Goal: Task Accomplishment & Management: Use online tool/utility

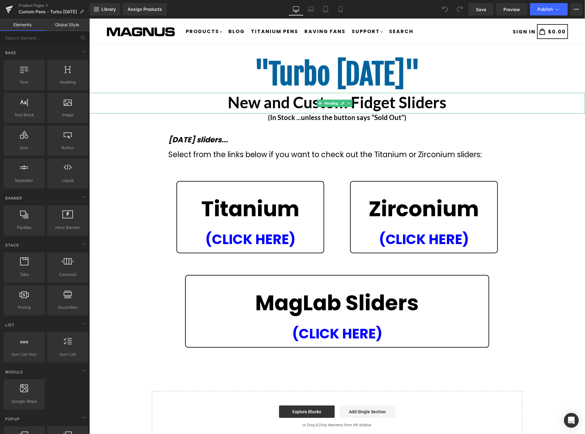
click at [392, 105] on b "New and Custom Fidget Sliders" at bounding box center [337, 101] width 219 height 19
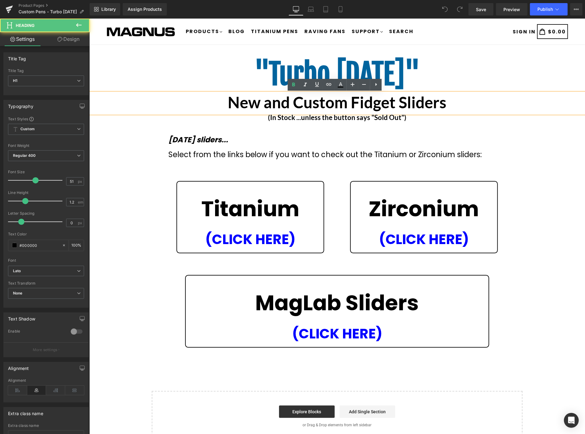
click at [416, 103] on b "New and Custom Fidget Sliders" at bounding box center [337, 101] width 219 height 19
click at [444, 106] on h1 "New and Custom Fidget Sliders" at bounding box center [337, 101] width 496 height 19
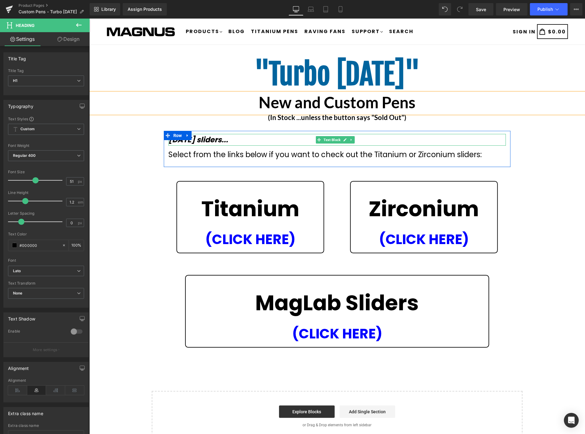
click at [224, 139] on strong "Today's sliders..." at bounding box center [198, 139] width 60 height 10
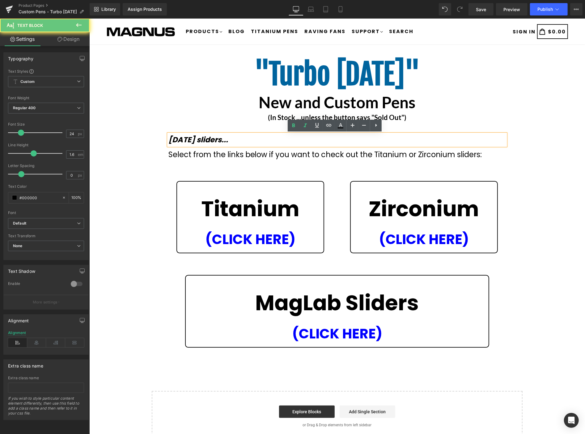
click at [224, 139] on strong "Today's sliders..." at bounding box center [198, 139] width 60 height 10
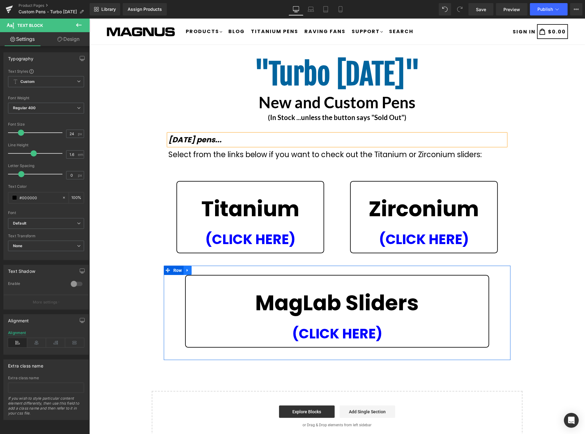
click at [185, 269] on icon at bounding box center [187, 270] width 4 height 5
click at [203, 269] on icon at bounding box center [203, 270] width 4 height 4
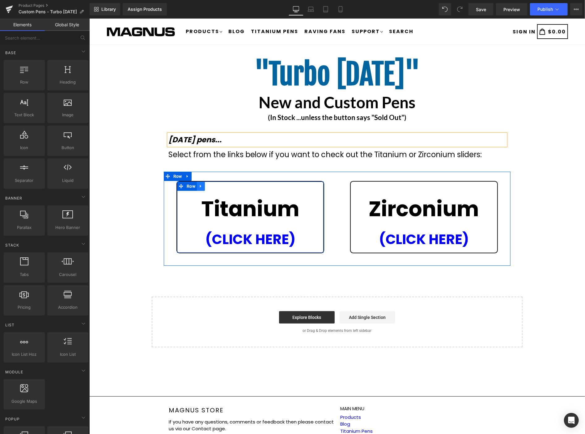
click at [199, 183] on icon at bounding box center [200, 185] width 4 height 5
click at [215, 184] on icon at bounding box center [217, 186] width 4 height 4
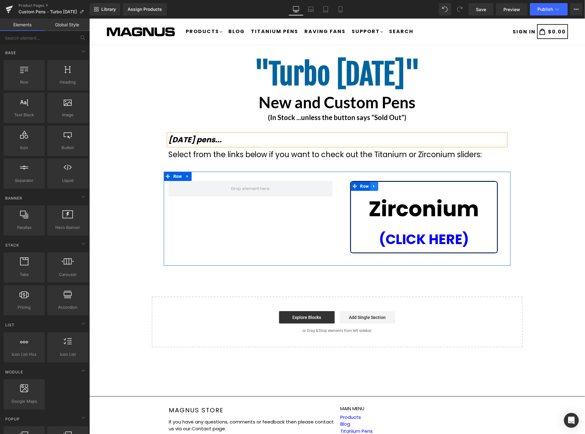
click at [373, 185] on icon at bounding box center [373, 186] width 1 height 3
click at [388, 185] on icon at bounding box center [390, 186] width 4 height 4
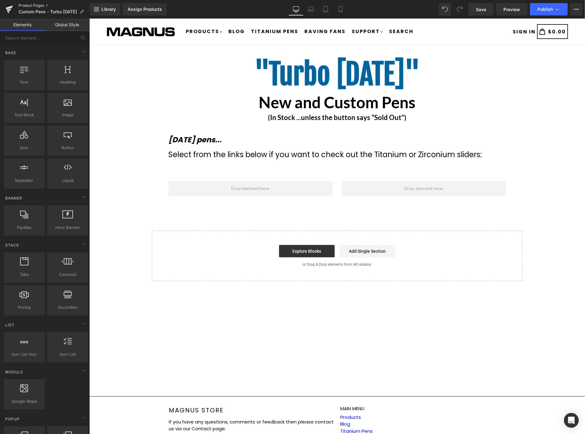
click at [30, 4] on link "Product Pages" at bounding box center [54, 5] width 71 height 5
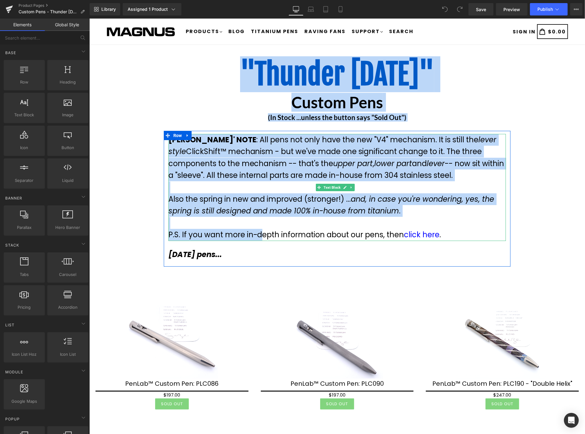
drag, startPoint x: 216, startPoint y: 45, endPoint x: 258, endPoint y: 229, distance: 188.8
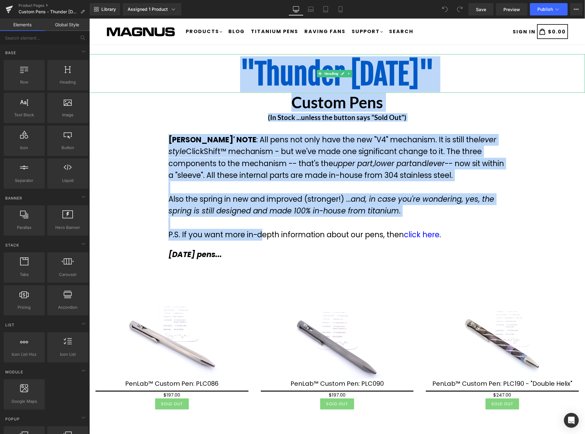
click at [529, 74] on h1 ""Thunder Thursday"" at bounding box center [337, 74] width 496 height 34
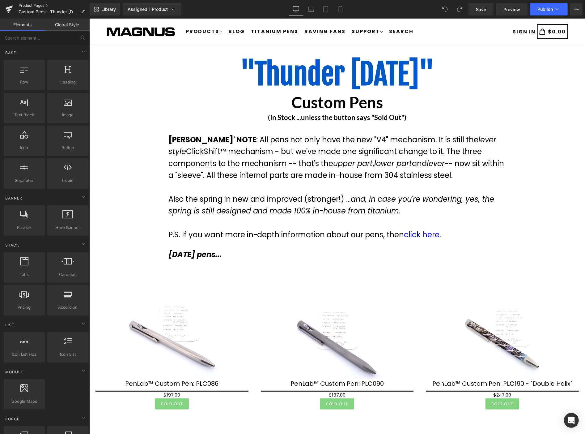
click at [33, 4] on link "Product Pages" at bounding box center [54, 5] width 71 height 5
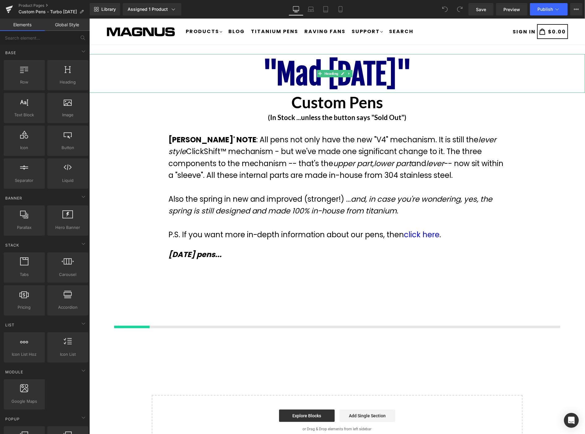
click at [312, 75] on b ""Mad Monday"" at bounding box center [336, 74] width 149 height 36
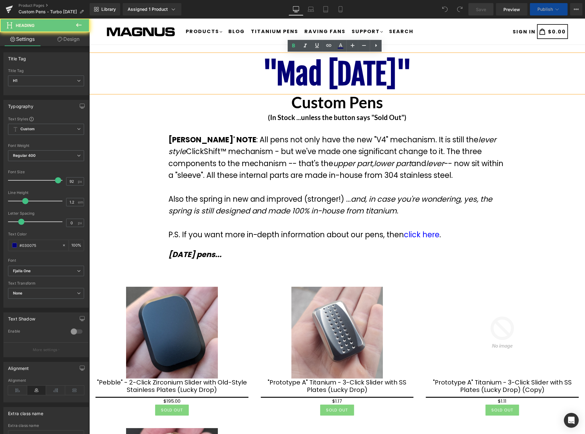
click at [350, 74] on b ""Mad Monday"" at bounding box center [336, 74] width 149 height 36
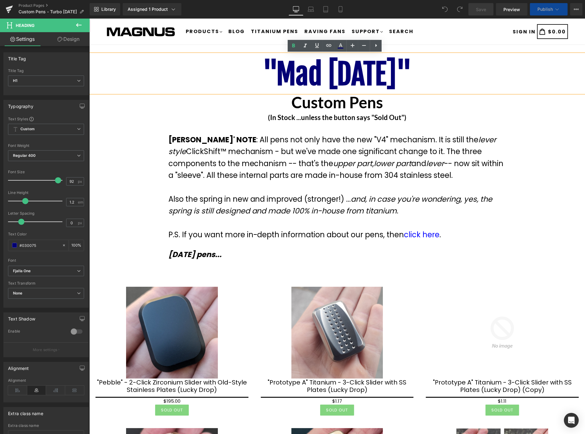
click at [406, 76] on b ""Mad Monday"" at bounding box center [336, 74] width 149 height 36
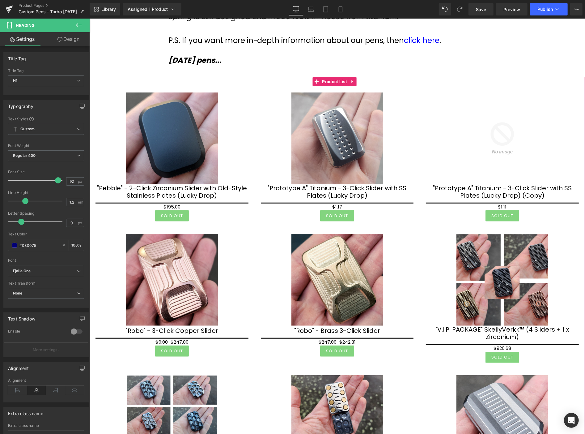
scroll to position [240, 0]
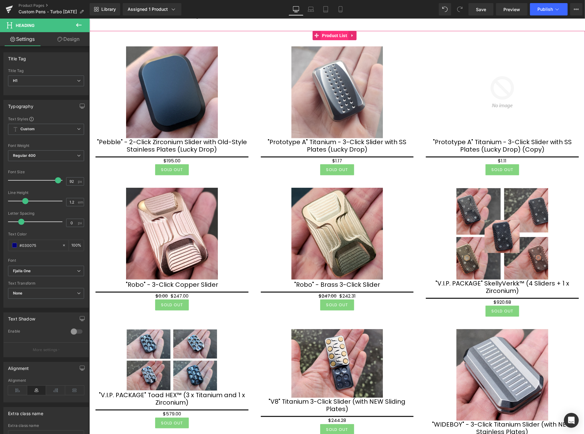
click at [333, 35] on span "Product List" at bounding box center [335, 35] width 28 height 9
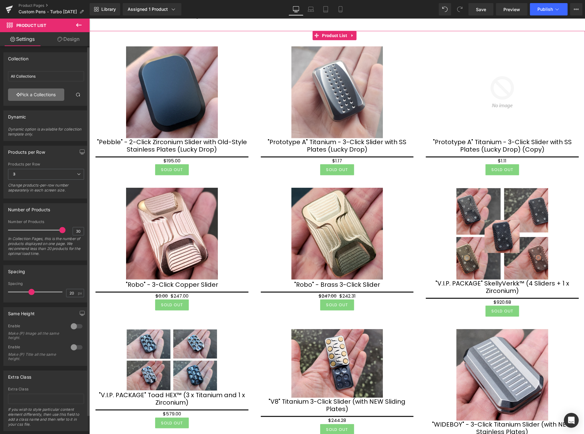
click at [36, 96] on link "Pick a Collections" at bounding box center [36, 94] width 56 height 12
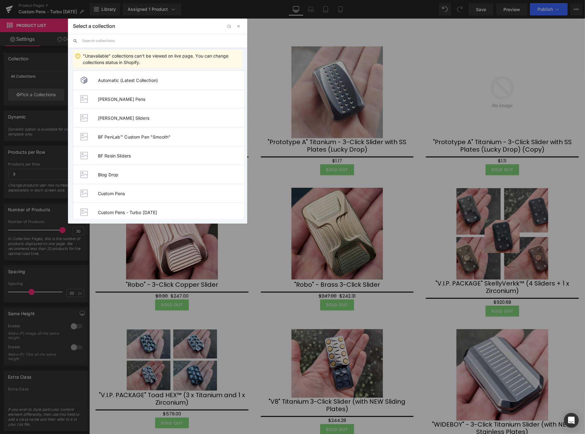
click at [94, 43] on input "text" at bounding box center [162, 41] width 160 height 14
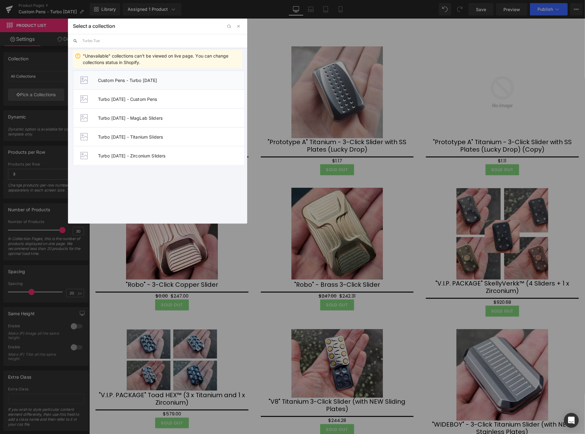
type input "Turbo Tue"
click at [127, 80] on span "Custom Pens - Turbo Tuesday" at bounding box center [171, 80] width 147 height 5
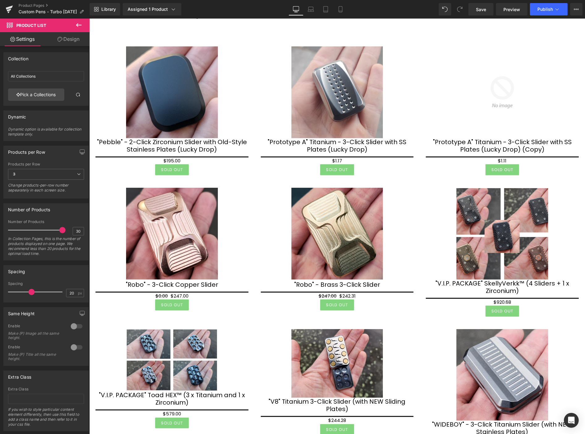
type input "Custom Pens - Turbo Tuesday"
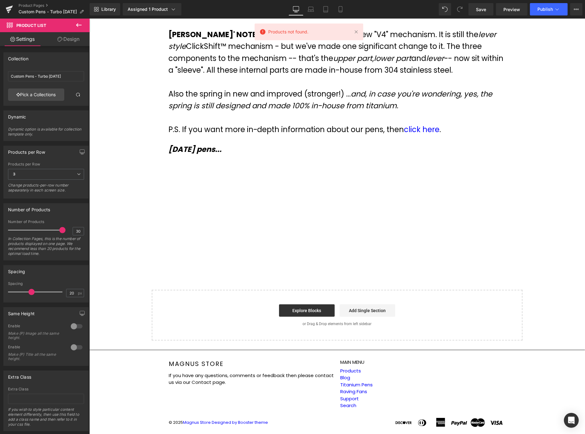
scroll to position [105, 0]
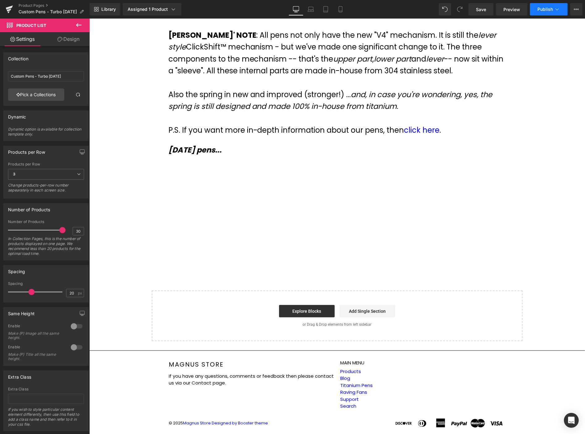
click at [544, 8] on span "Publish" at bounding box center [545, 9] width 15 height 5
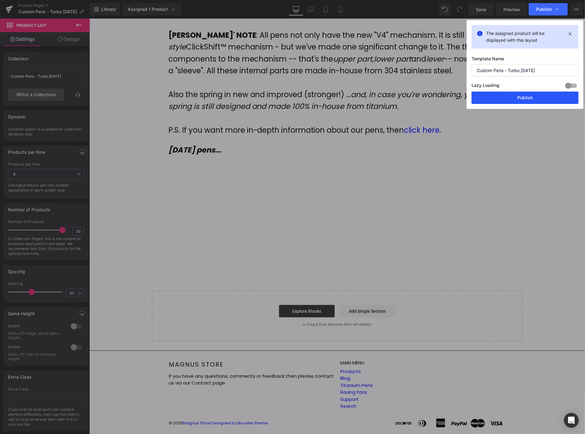
click at [527, 97] on button "Publish" at bounding box center [525, 98] width 107 height 12
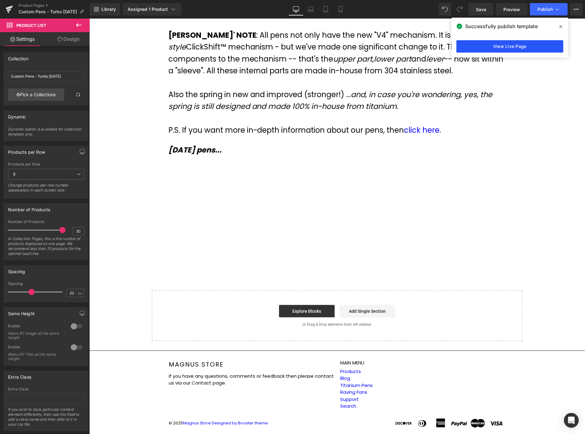
click at [521, 49] on link "View Live Page" at bounding box center [510, 46] width 107 height 12
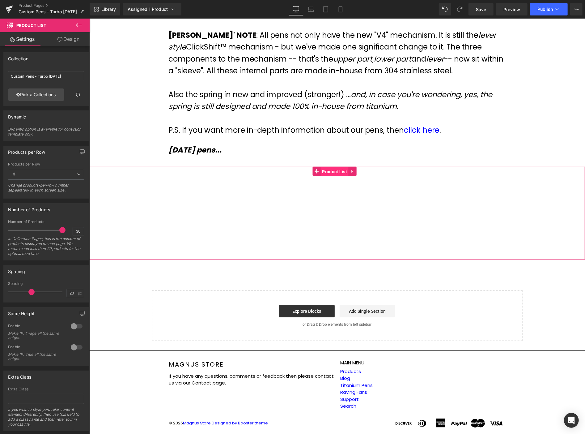
click at [334, 170] on span "Product List" at bounding box center [335, 171] width 28 height 9
click at [36, 96] on link "Pick a Collections" at bounding box center [36, 94] width 56 height 12
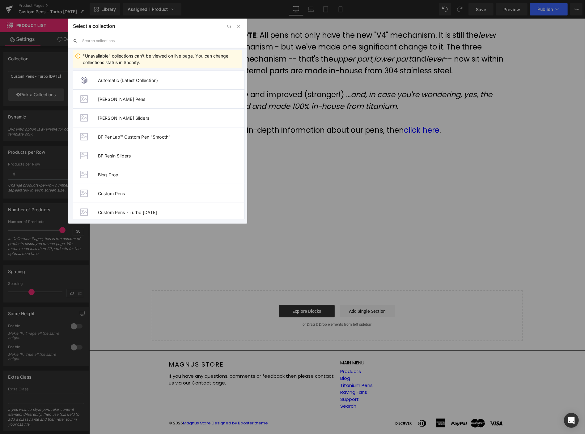
click at [110, 42] on input "text" at bounding box center [162, 41] width 160 height 14
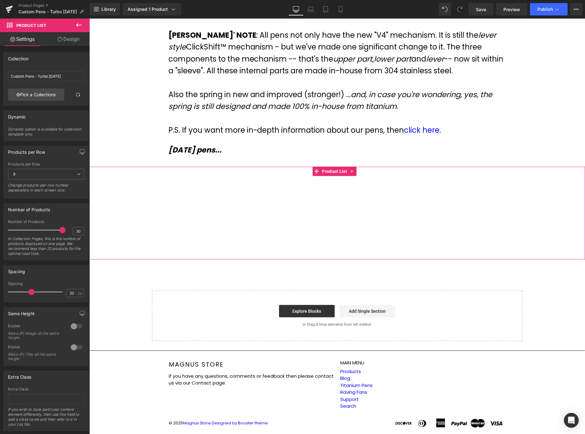
click at [306, 234] on div "Products not found. Product List" at bounding box center [337, 212] width 496 height 93
click at [331, 171] on span "Product List" at bounding box center [335, 170] width 28 height 9
click at [47, 94] on link "Pick a Collections" at bounding box center [36, 94] width 56 height 12
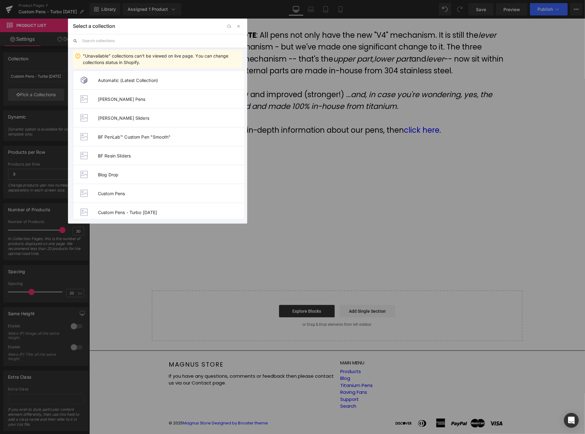
click at [121, 44] on input "text" at bounding box center [162, 41] width 160 height 14
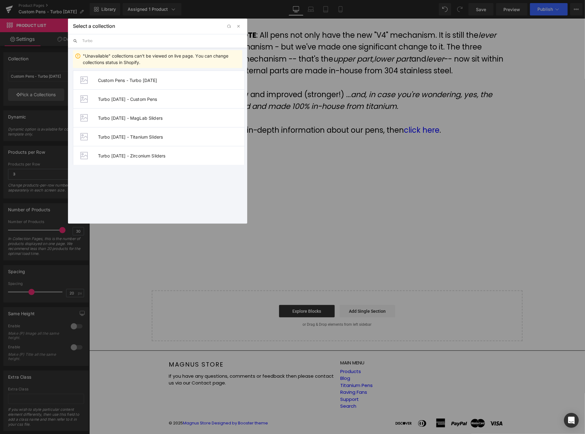
type input "Turbo"
click at [109, 99] on span "Turbo Tuesday - Custom Pens" at bounding box center [171, 98] width 147 height 5
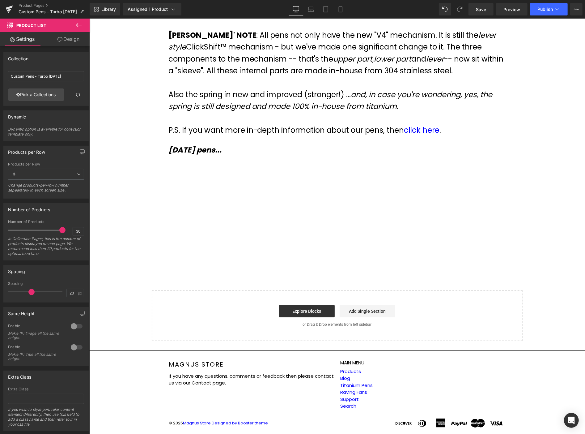
type input "Turbo Tuesday - Custom Pens"
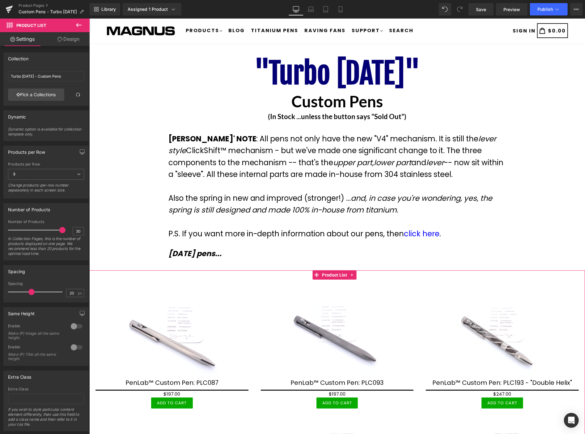
scroll to position [0, 0]
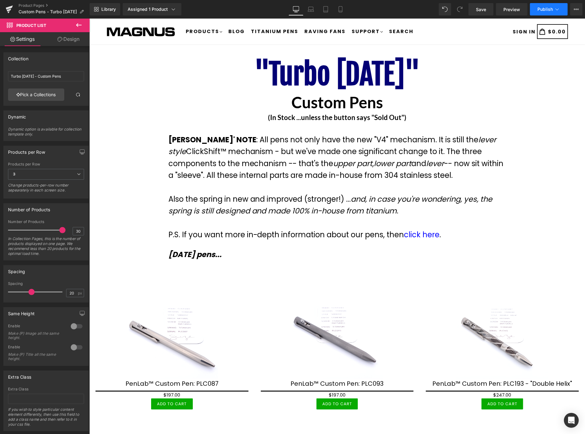
click at [546, 9] on span "Publish" at bounding box center [545, 9] width 15 height 5
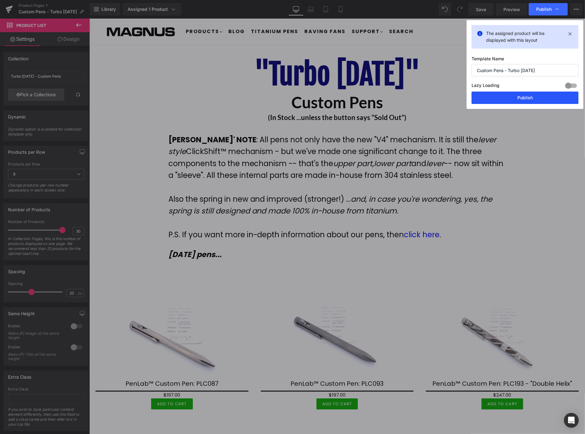
click at [523, 96] on button "Publish" at bounding box center [525, 98] width 107 height 12
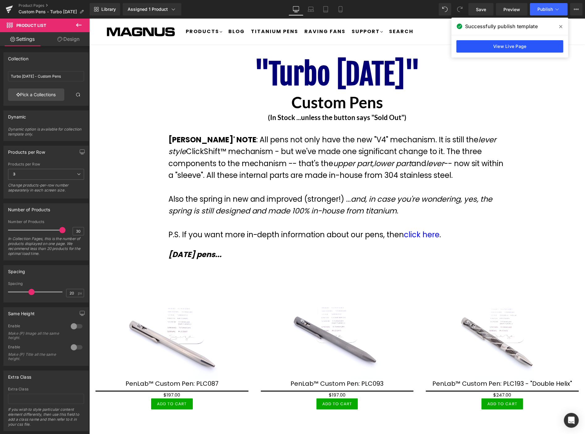
click at [510, 47] on link "View Live Page" at bounding box center [510, 46] width 107 height 12
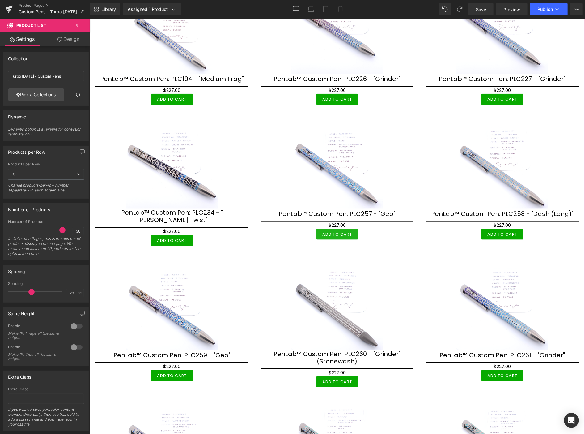
scroll to position [344, 0]
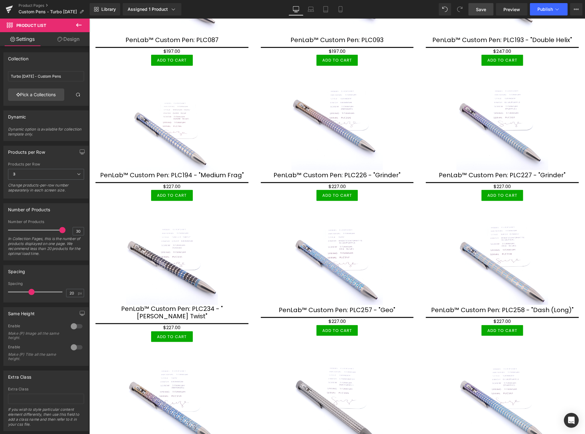
click at [481, 6] on span "Save" at bounding box center [481, 9] width 10 height 6
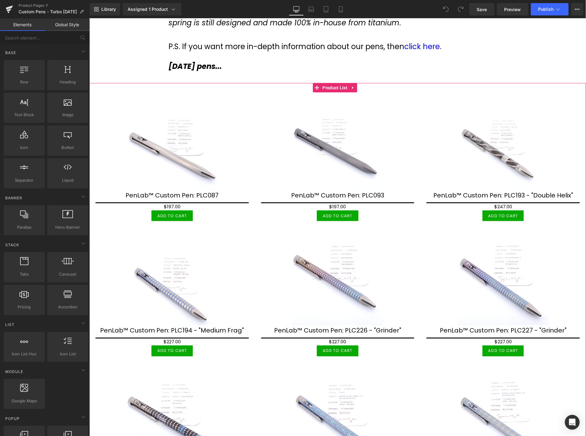
scroll to position [172, 0]
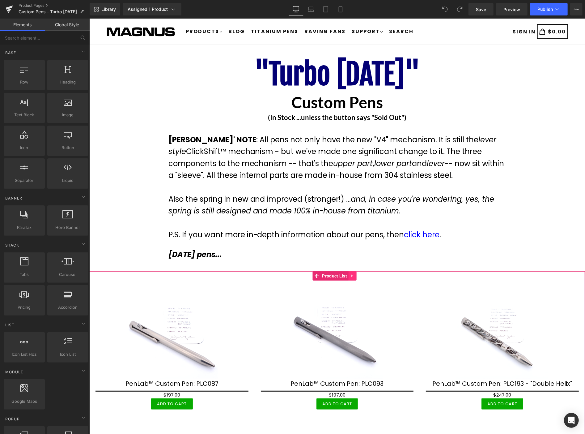
click at [354, 275] on icon at bounding box center [352, 275] width 4 height 5
click at [356, 276] on icon at bounding box center [356, 275] width 4 height 4
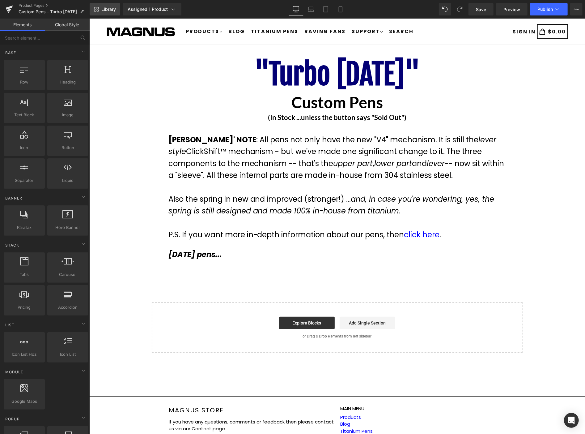
click at [109, 8] on span "Library" at bounding box center [108, 9] width 15 height 6
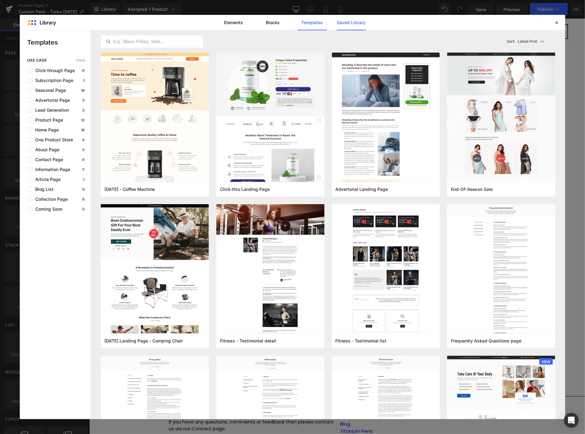
click at [354, 22] on link "Saved Library" at bounding box center [351, 22] width 29 height 15
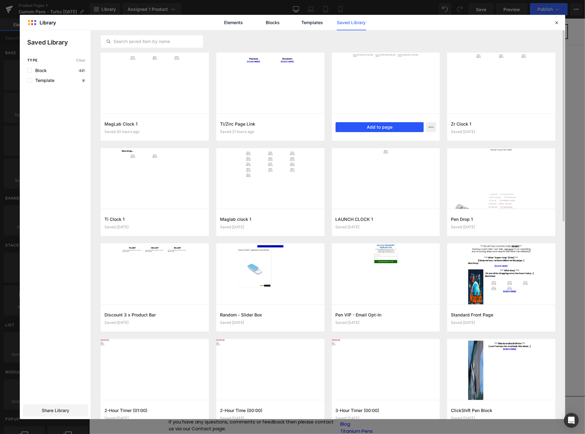
drag, startPoint x: 394, startPoint y: 125, endPoint x: 305, endPoint y: 107, distance: 91.3
click at [394, 125] on button "Add to page" at bounding box center [380, 127] width 88 height 10
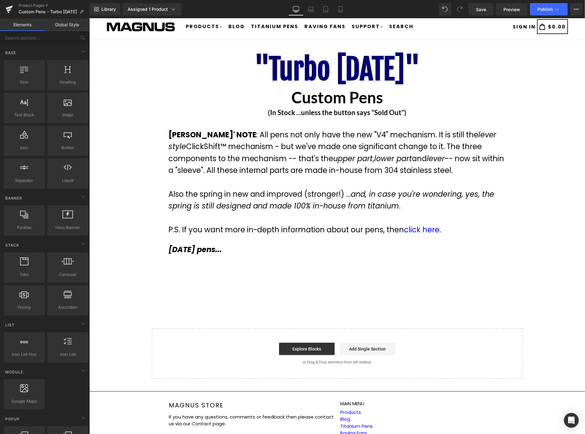
scroll to position [46, 0]
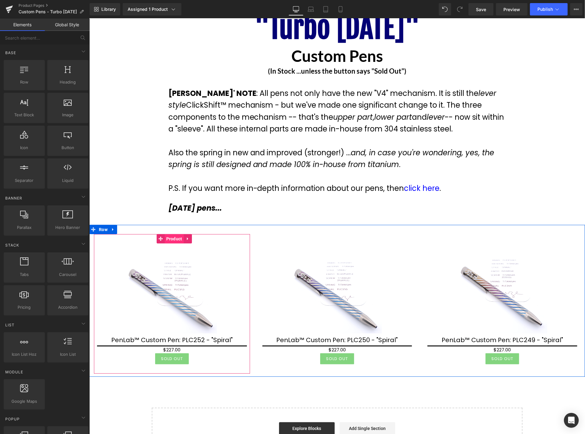
click at [178, 239] on span "Product" at bounding box center [173, 238] width 19 height 9
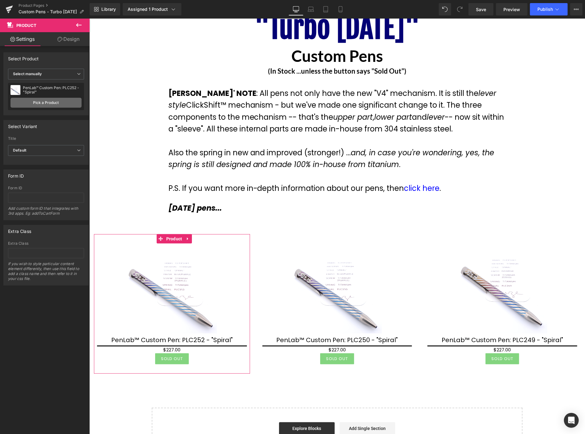
click at [55, 100] on link "Pick a Product" at bounding box center [46, 103] width 71 height 10
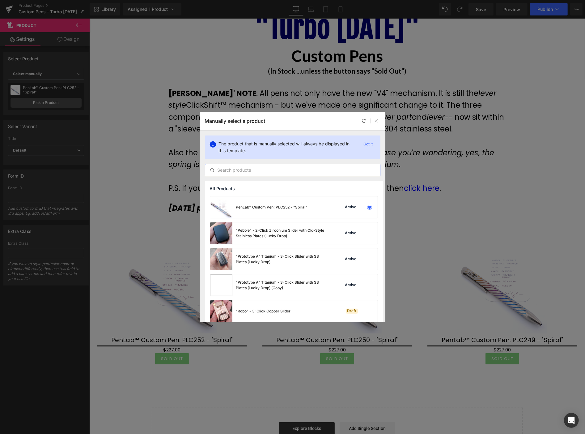
click at [254, 172] on input "text" at bounding box center [292, 169] width 175 height 7
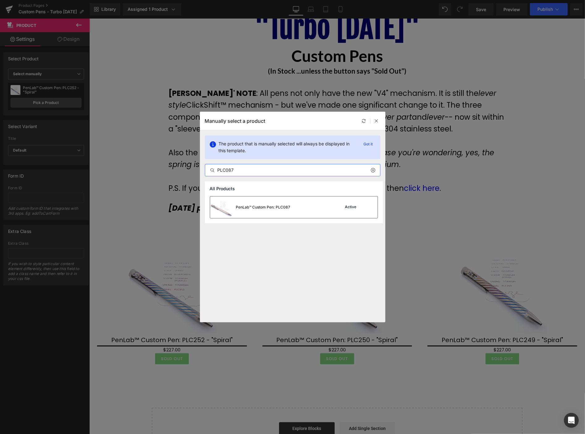
type input "PLC087"
click at [265, 207] on div "PenLab™ Custom Pen: PLC087" at bounding box center [263, 207] width 54 height 6
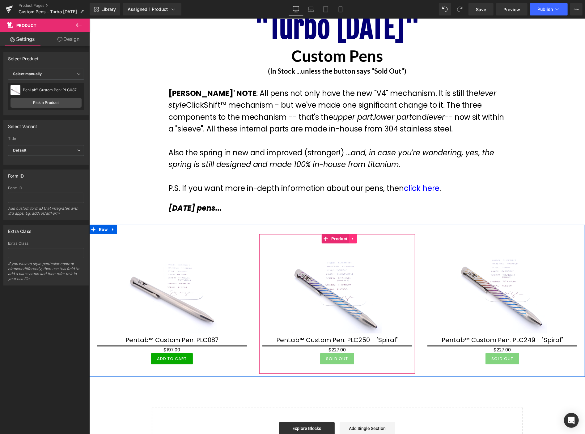
click at [352, 239] on icon at bounding box center [353, 238] width 4 height 5
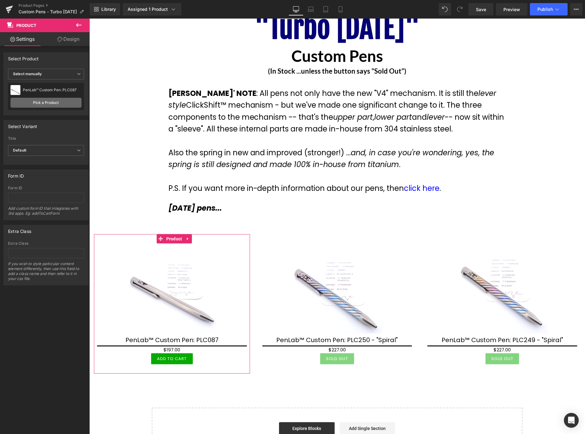
click at [43, 101] on link "Pick a Product" at bounding box center [46, 103] width 71 height 10
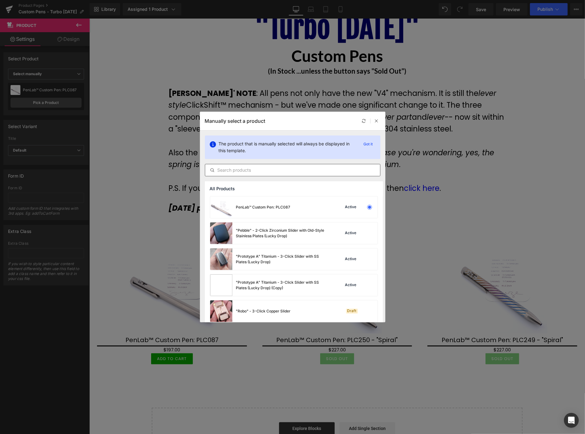
click at [261, 170] on input "text" at bounding box center [292, 169] width 175 height 7
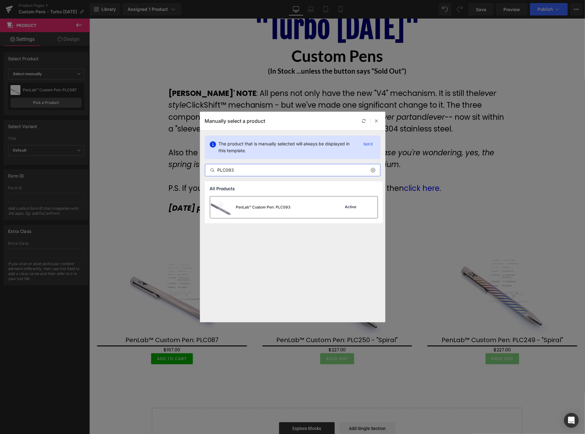
type input "PLC093"
drag, startPoint x: 255, startPoint y: 210, endPoint x: 165, endPoint y: 190, distance: 91.8
click at [255, 210] on div "PenLab™ Custom Pen: PLC093" at bounding box center [250, 207] width 81 height 22
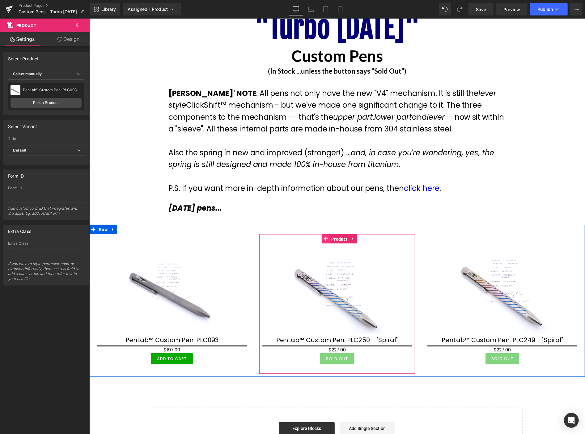
click at [323, 237] on link "Product" at bounding box center [335, 238] width 27 height 9
click at [333, 240] on span "Product" at bounding box center [339, 238] width 19 height 9
click at [337, 238] on span "Product" at bounding box center [339, 238] width 19 height 9
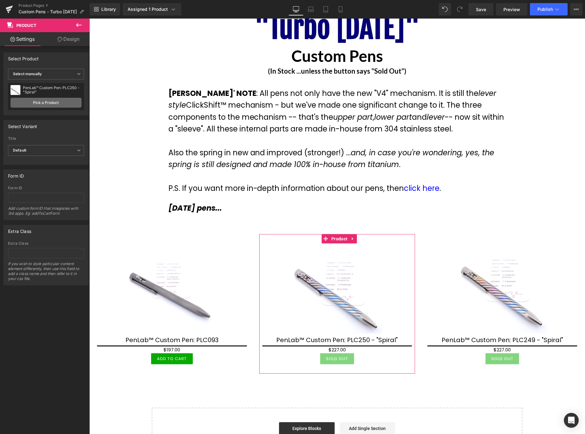
click at [41, 102] on link "Pick a Product" at bounding box center [46, 103] width 71 height 10
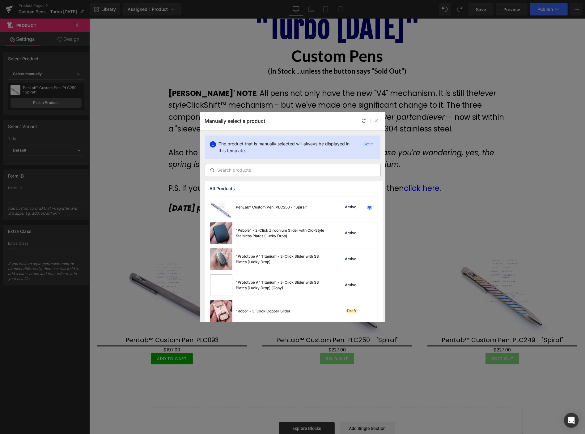
click at [255, 168] on input "text" at bounding box center [292, 169] width 175 height 7
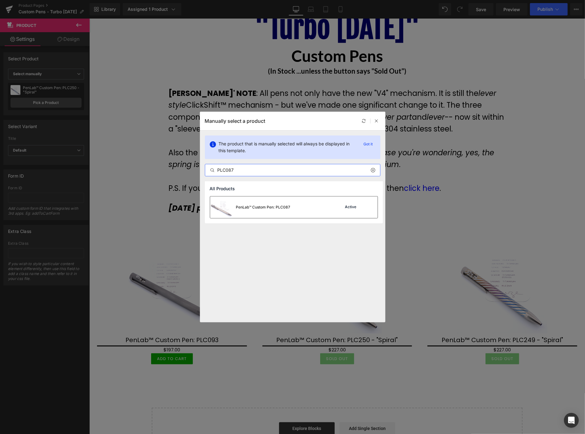
type input "PLC087"
click at [260, 206] on div "PenLab™ Custom Pen: PLC087" at bounding box center [263, 207] width 54 height 6
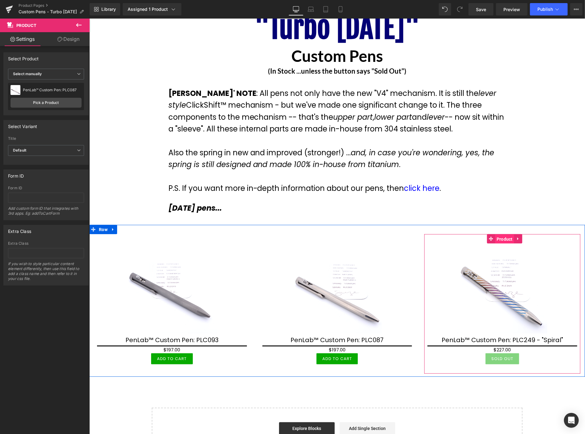
click at [502, 238] on span "Product" at bounding box center [504, 238] width 19 height 9
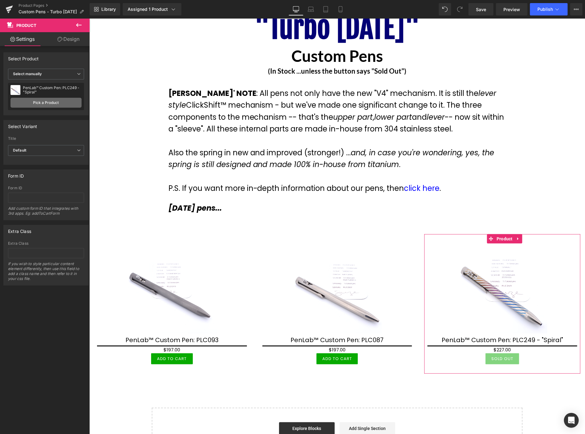
click at [55, 100] on link "Pick a Product" at bounding box center [46, 103] width 71 height 10
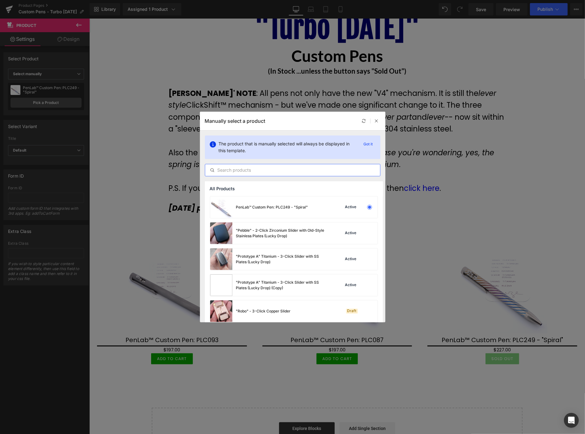
click at [233, 169] on input "text" at bounding box center [292, 169] width 175 height 7
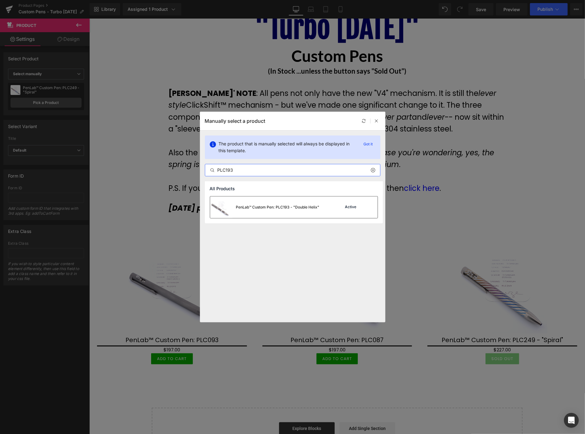
type input "PLC193"
click at [260, 206] on div "PenLab™ Custom Pen: PLC193 - "Double Helix"" at bounding box center [277, 207] width 83 height 6
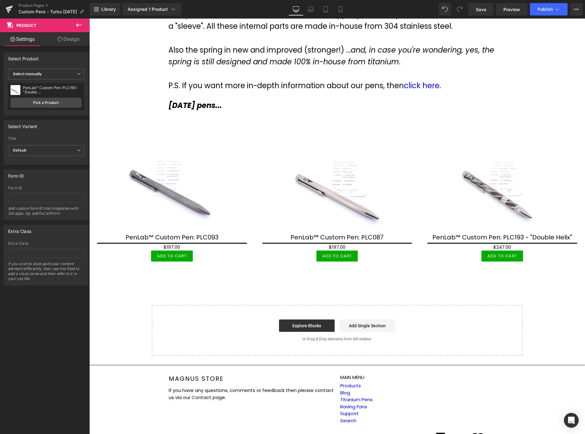
scroll to position [149, 0]
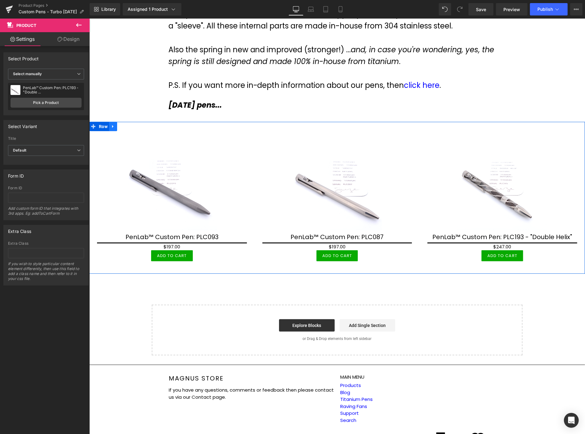
click at [112, 125] on icon at bounding box center [112, 126] width 1 height 3
click at [121, 124] on icon at bounding box center [121, 126] width 4 height 4
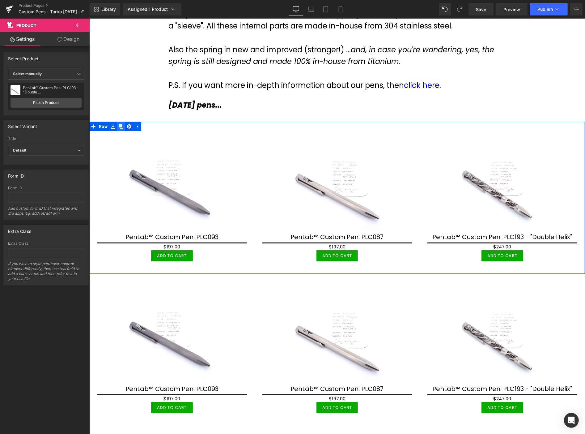
click at [121, 124] on icon at bounding box center [121, 126] width 4 height 4
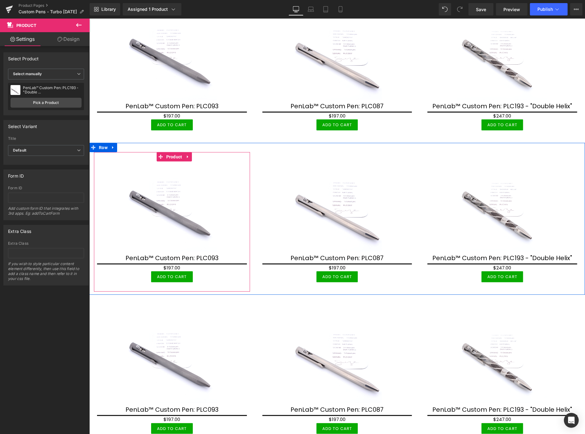
scroll to position [287, 0]
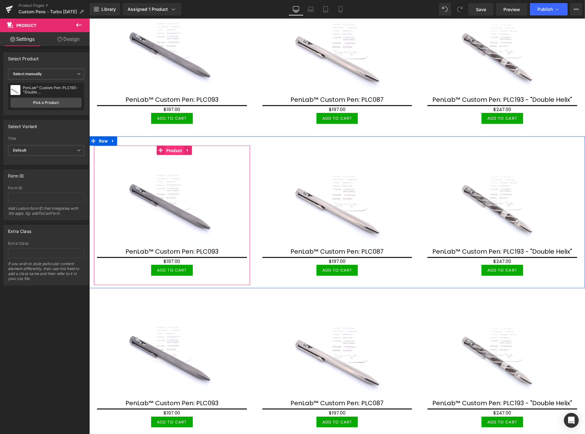
click at [169, 149] on span "Product" at bounding box center [173, 150] width 19 height 9
click at [176, 150] on span "Product" at bounding box center [173, 150] width 19 height 9
click at [169, 149] on span "Product" at bounding box center [173, 150] width 19 height 9
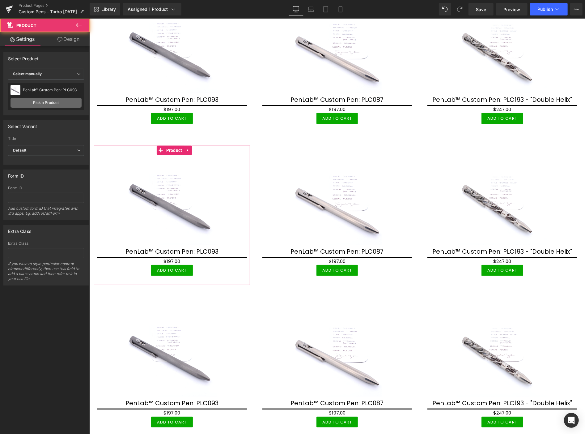
click at [69, 104] on link "Pick a Product" at bounding box center [46, 103] width 71 height 10
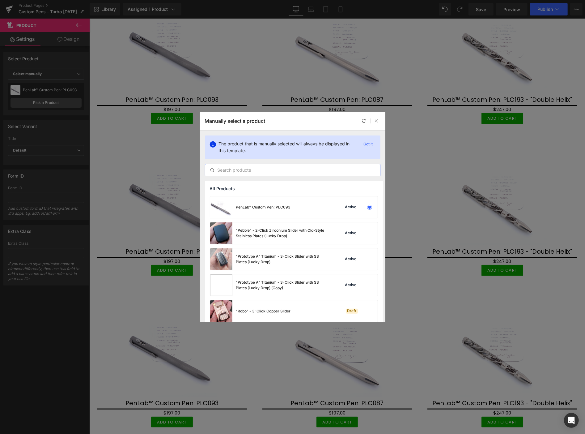
click at [233, 172] on input "text" at bounding box center [292, 169] width 175 height 7
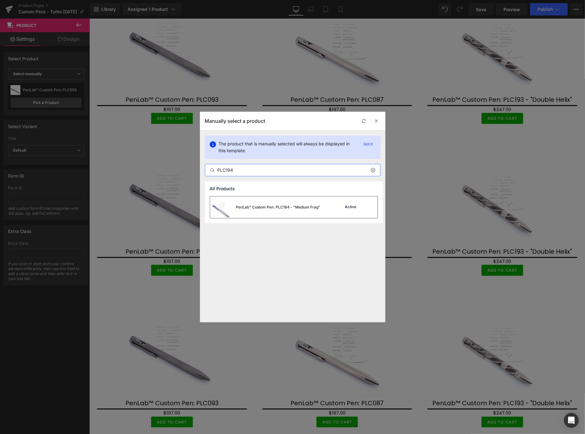
type input "PLC194"
click at [250, 206] on div "PenLab™ Custom Pen: PLC194 - "Medium Frag"" at bounding box center [278, 207] width 84 height 6
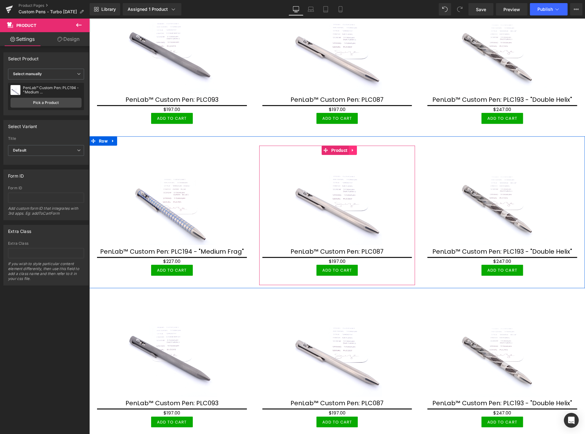
click at [351, 147] on icon at bounding box center [353, 149] width 4 height 5
click at [323, 148] on link "Product" at bounding box center [335, 149] width 27 height 9
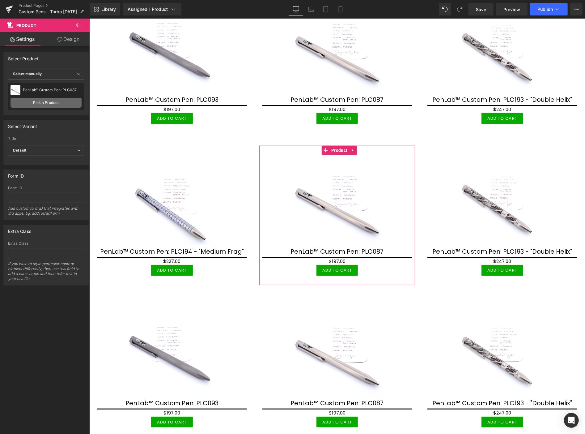
click at [60, 100] on link "Pick a Product" at bounding box center [46, 103] width 71 height 10
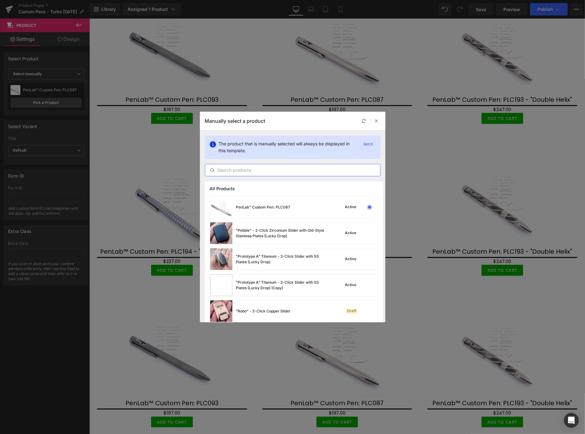
click at [251, 170] on input "text" at bounding box center [292, 169] width 175 height 7
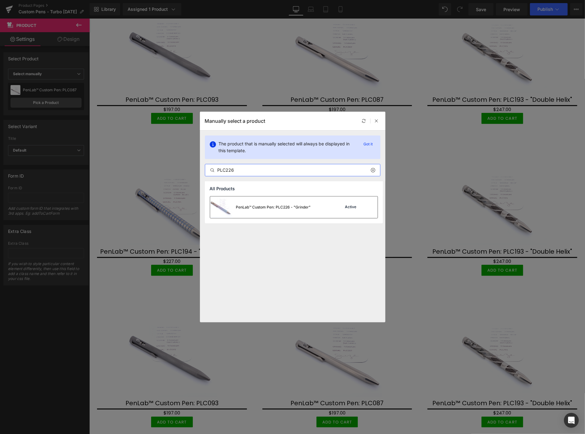
type input "PLC226"
click at [258, 205] on div "PenLab™ Custom Pen: PLC226 - "Grinder"" at bounding box center [273, 207] width 75 height 6
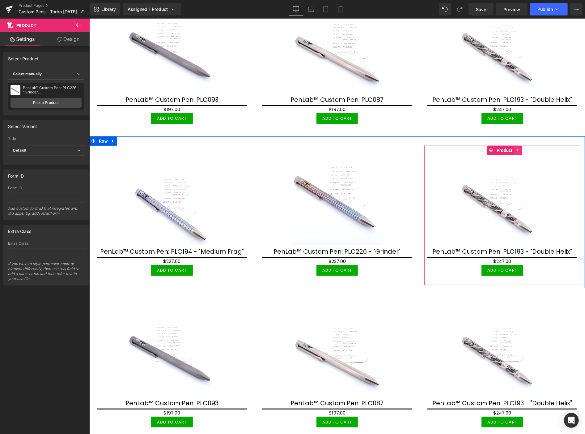
click at [516, 148] on icon at bounding box center [518, 149] width 4 height 5
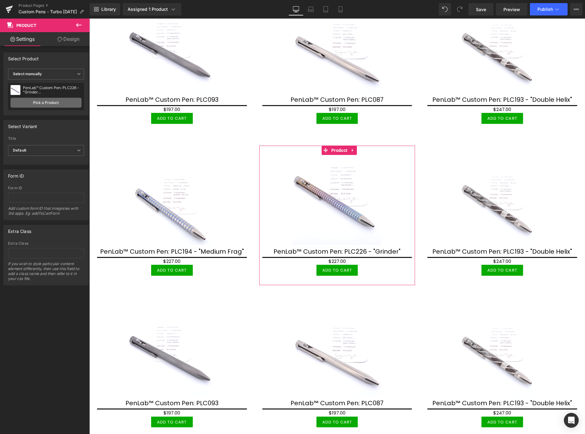
click at [48, 102] on link "Pick a Product" at bounding box center [46, 103] width 71 height 10
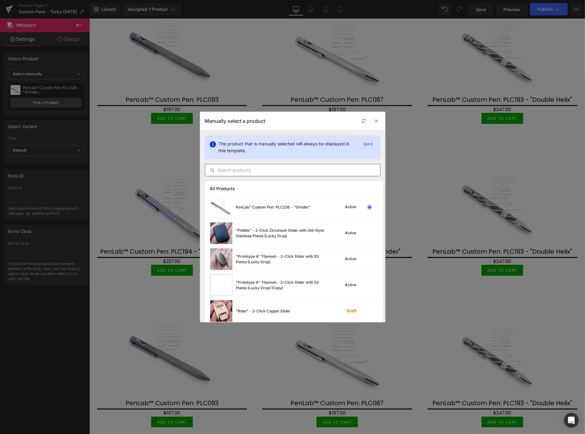
click at [224, 171] on input "text" at bounding box center [292, 169] width 175 height 7
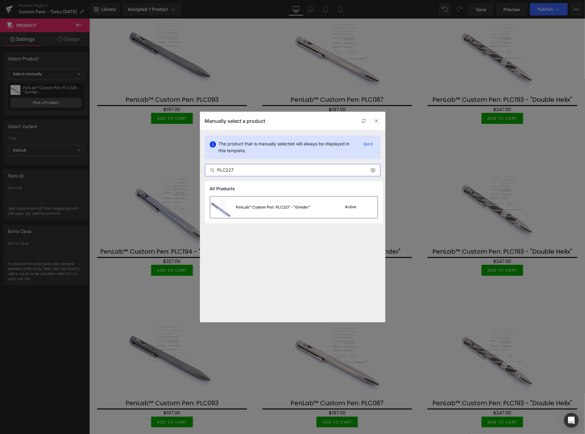
type input "PLC227"
drag, startPoint x: 256, startPoint y: 209, endPoint x: 166, endPoint y: 190, distance: 91.2
click at [256, 209] on div "PenLab™ Custom Pen: PLC227 - "Grinder"" at bounding box center [273, 207] width 75 height 6
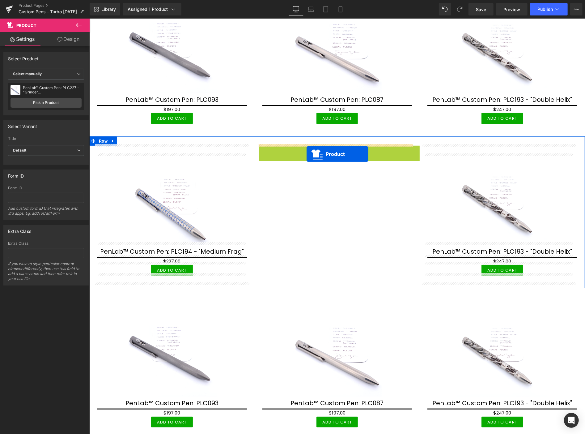
drag, startPoint x: 337, startPoint y: 147, endPoint x: 306, endPoint y: 154, distance: 31.1
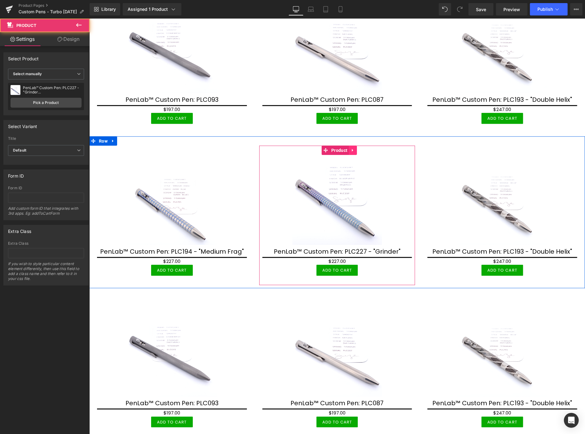
click at [352, 147] on icon at bounding box center [353, 149] width 4 height 5
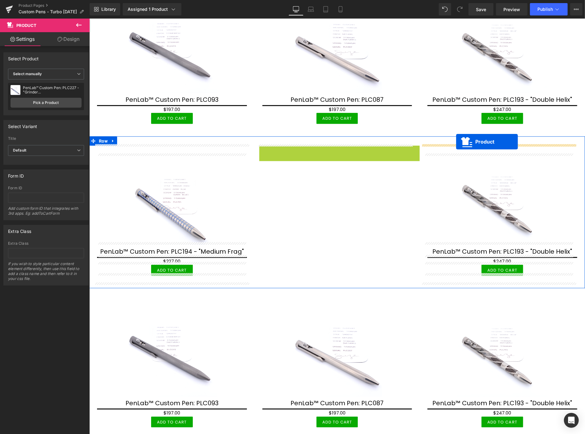
drag, startPoint x: 322, startPoint y: 147, endPoint x: 456, endPoint y: 141, distance: 134.3
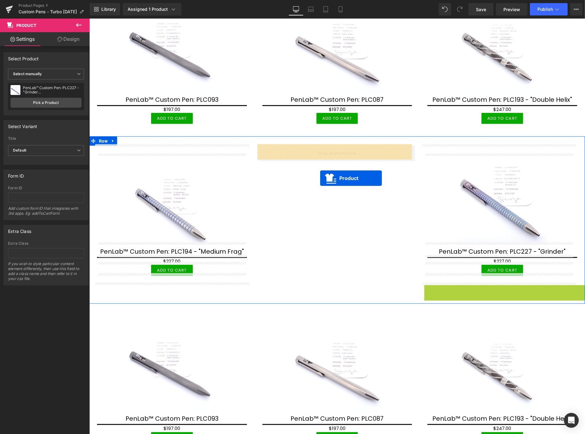
drag, startPoint x: 474, startPoint y: 286, endPoint x: 319, endPoint y: 176, distance: 189.6
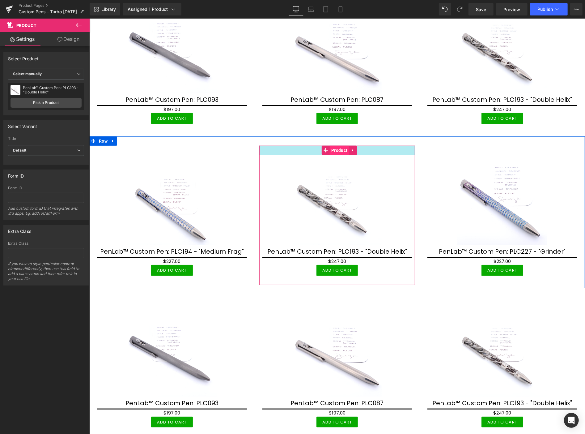
click at [337, 145] on span "Product" at bounding box center [339, 149] width 19 height 9
click at [338, 145] on span "Product" at bounding box center [339, 149] width 19 height 9
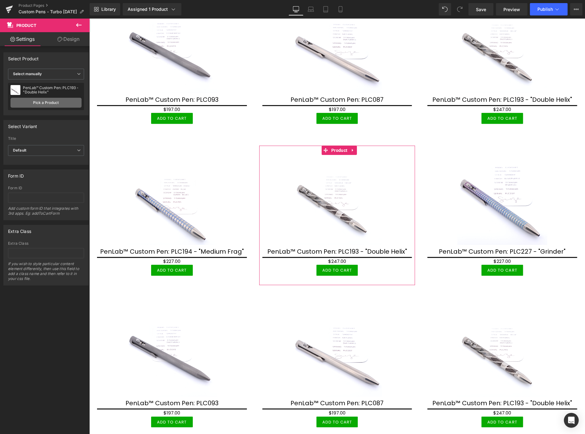
click at [54, 101] on link "Pick a Product" at bounding box center [46, 103] width 71 height 10
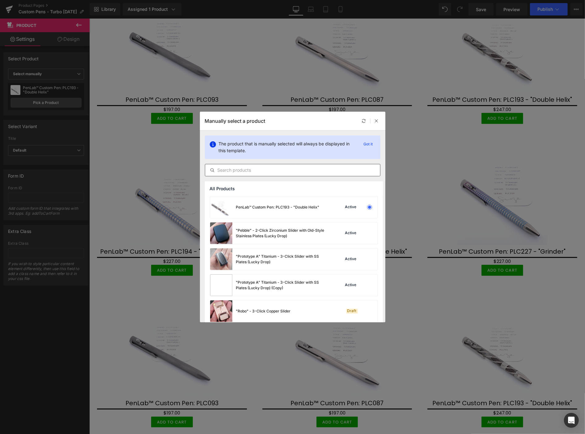
click at [264, 171] on input "text" at bounding box center [292, 169] width 175 height 7
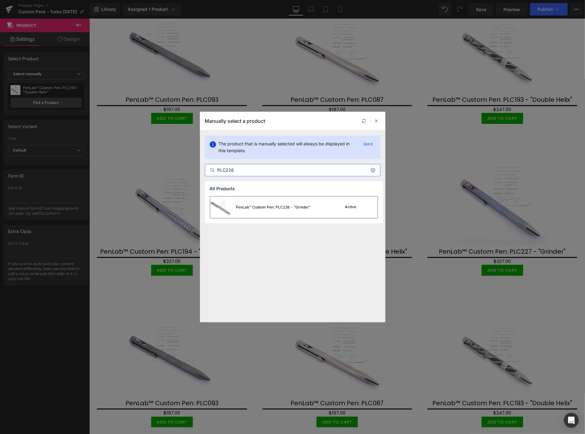
type input "PLC226"
click at [279, 203] on div "PenLab™ Custom Pen: PLC226 - "Grinder"" at bounding box center [260, 207] width 101 height 22
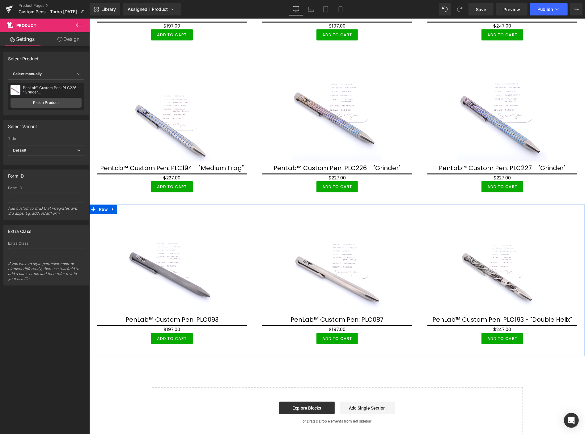
scroll to position [424, 0]
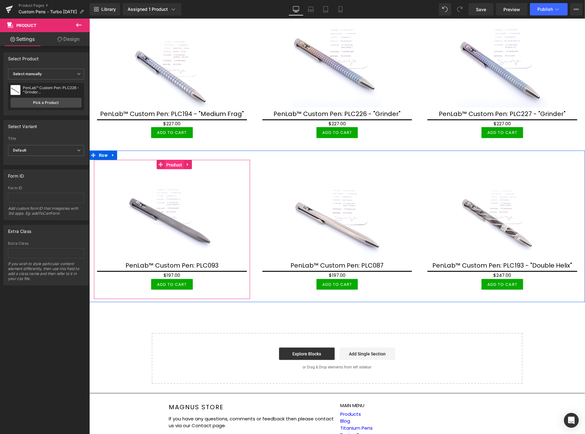
click at [173, 162] on span "Product" at bounding box center [173, 164] width 19 height 9
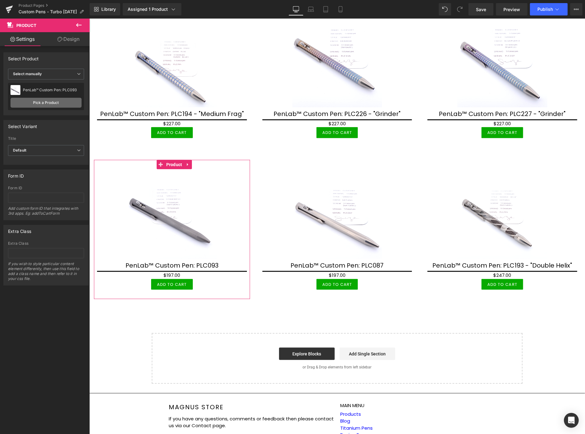
click at [44, 103] on link "Pick a Product" at bounding box center [46, 103] width 71 height 10
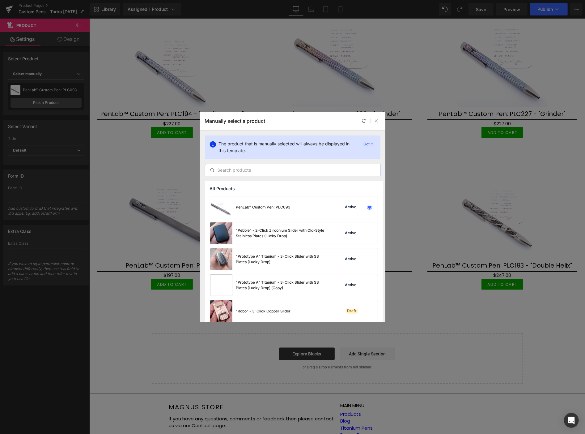
click at [244, 172] on input "text" at bounding box center [292, 169] width 175 height 7
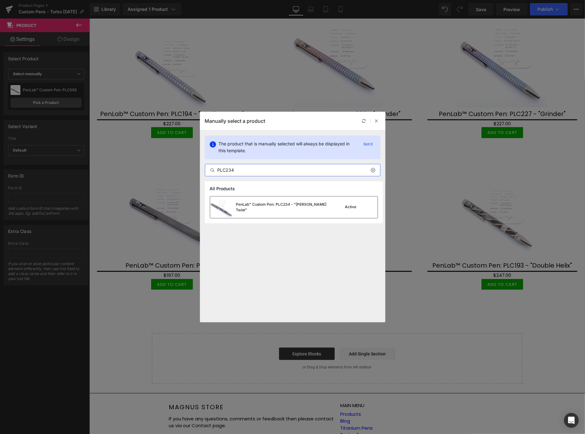
type input "PLC234"
click at [276, 205] on div "PenLab™ Custom Pen: PLC234 - "Skelly Twist"" at bounding box center [282, 207] width 93 height 11
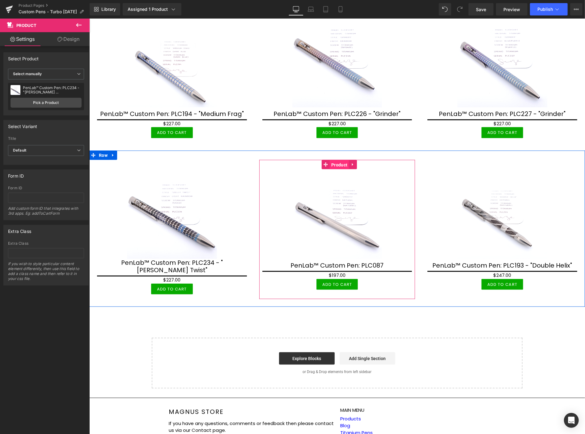
click at [337, 164] on span "Product" at bounding box center [339, 164] width 19 height 9
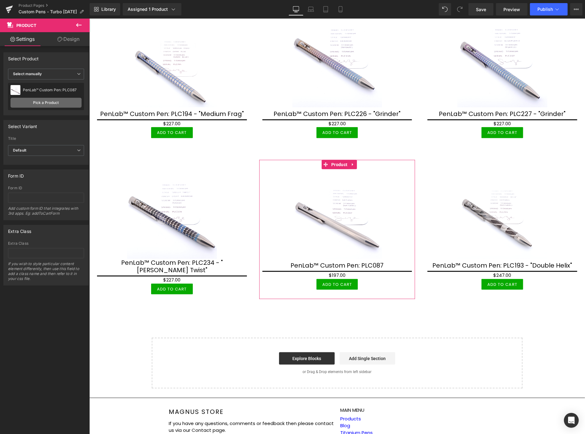
click at [49, 99] on link "Pick a Product" at bounding box center [46, 103] width 71 height 10
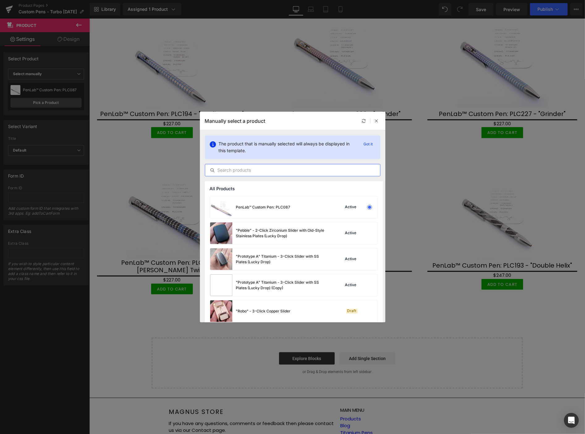
click at [241, 167] on input "text" at bounding box center [292, 169] width 175 height 7
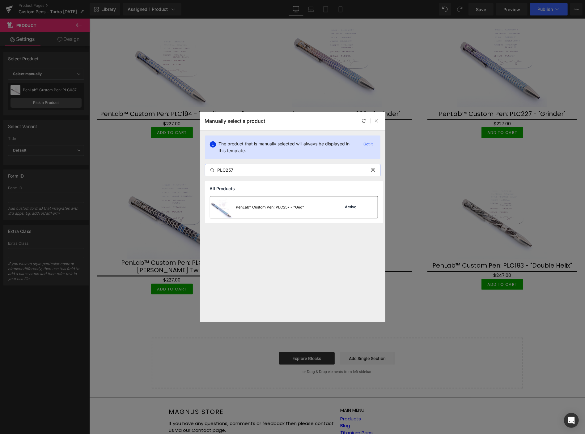
type input "PLC257"
drag, startPoint x: 249, startPoint y: 208, endPoint x: 159, endPoint y: 190, distance: 91.3
click at [249, 208] on div "PenLab™ Custom Pen: PLC257 - "Geo"" at bounding box center [270, 207] width 68 height 6
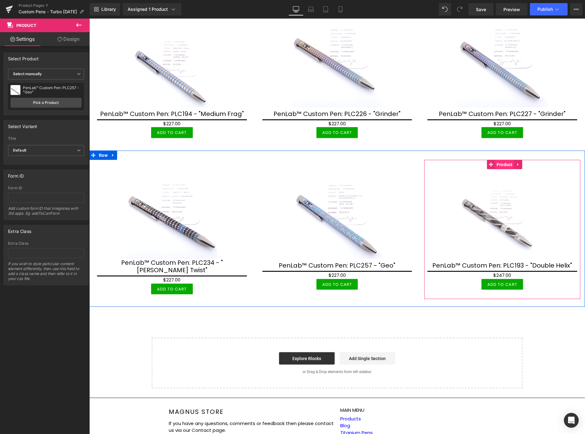
click at [500, 164] on span "Product" at bounding box center [504, 164] width 19 height 9
click at [501, 163] on span "Product" at bounding box center [504, 164] width 19 height 9
click at [499, 160] on span "Product" at bounding box center [504, 164] width 19 height 9
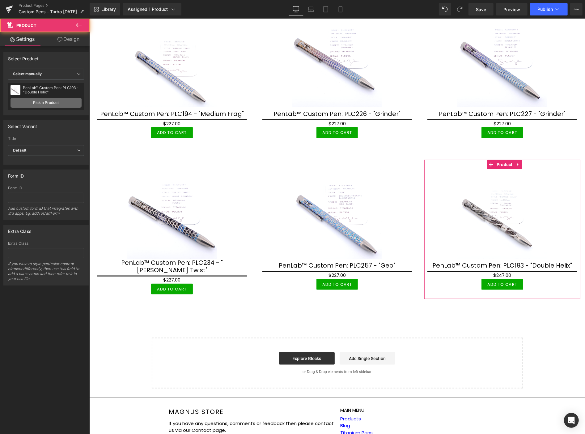
click at [59, 103] on link "Pick a Product" at bounding box center [46, 103] width 71 height 10
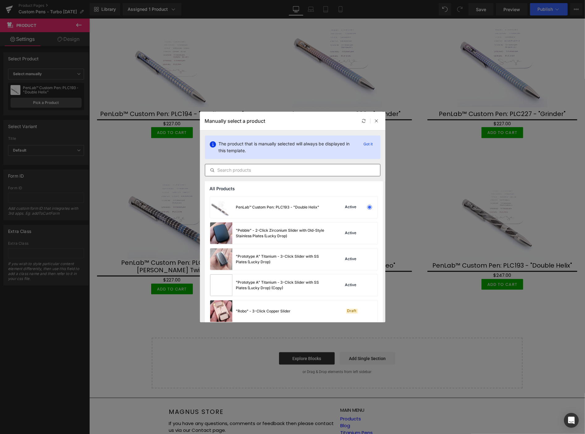
click at [248, 169] on input "text" at bounding box center [292, 169] width 175 height 7
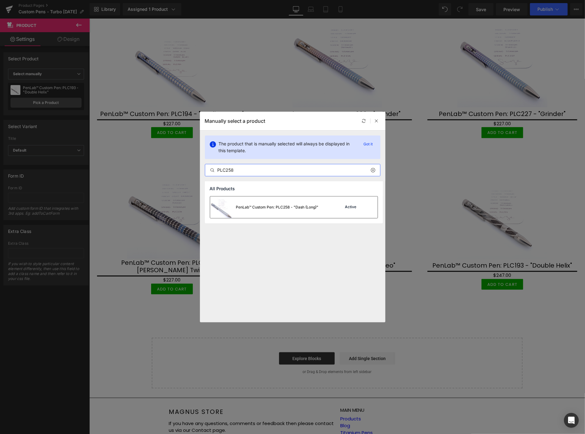
type input "PLC258"
click at [276, 207] on div "PenLab™ Custom Pen: PLC258 - "Dash (Long)"" at bounding box center [277, 207] width 83 height 6
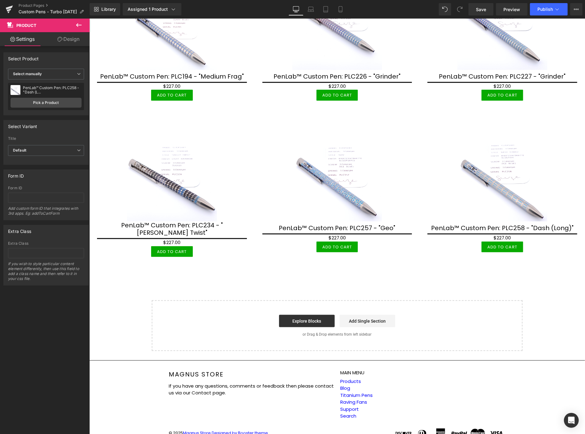
scroll to position [463, 0]
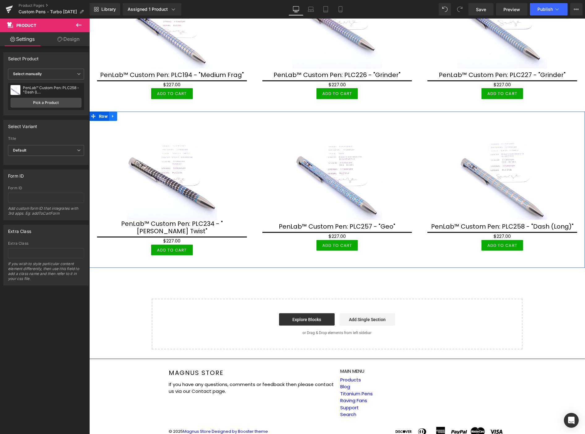
click at [112, 115] on icon at bounding box center [113, 115] width 4 height 5
click at [120, 114] on icon at bounding box center [121, 116] width 4 height 4
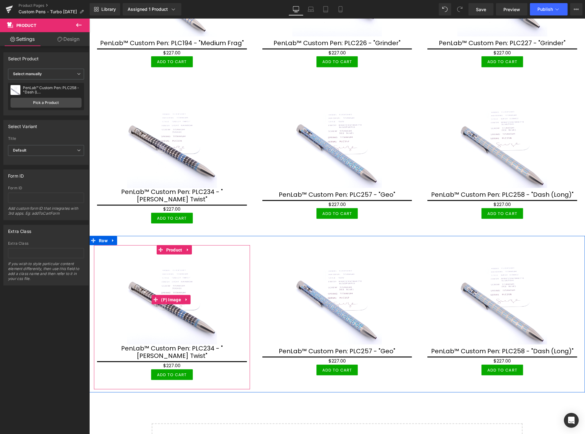
scroll to position [498, 0]
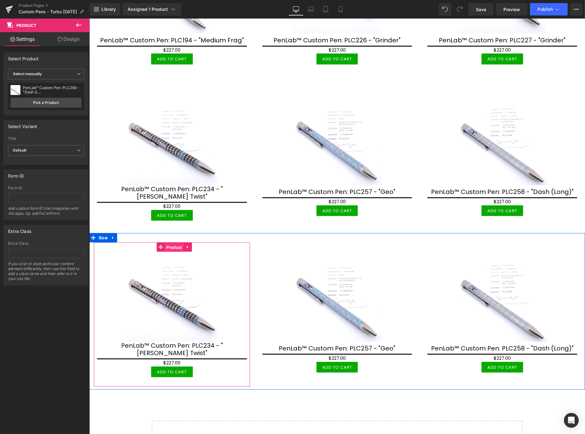
click at [171, 242] on span "Product" at bounding box center [173, 246] width 19 height 9
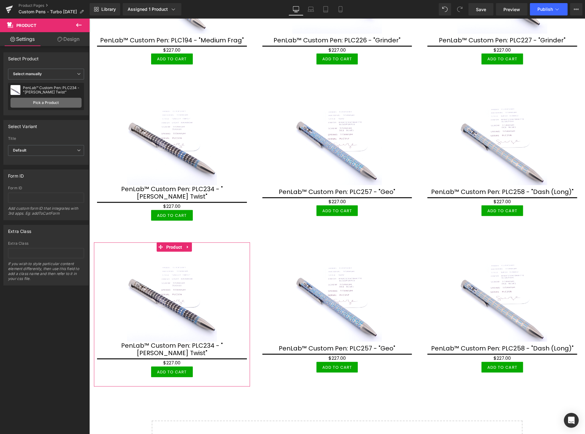
click at [42, 101] on link "Pick a Product" at bounding box center [46, 103] width 71 height 10
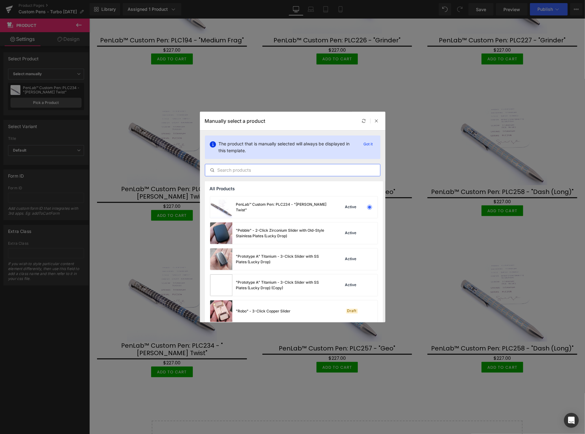
click at [243, 168] on input "text" at bounding box center [292, 169] width 175 height 7
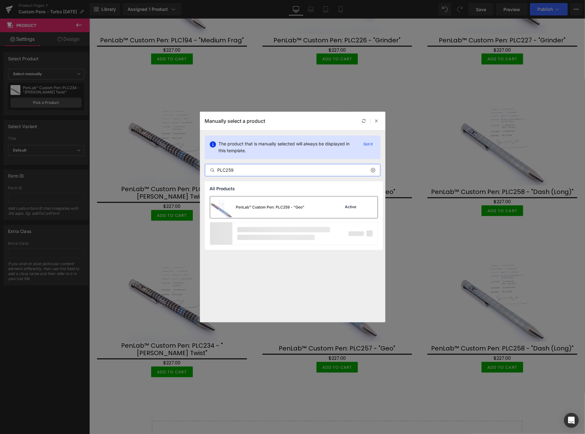
type input "PLC259"
click at [253, 208] on div "PenLab™ Custom Pen: PLC259 - "Geo"" at bounding box center [270, 207] width 69 height 6
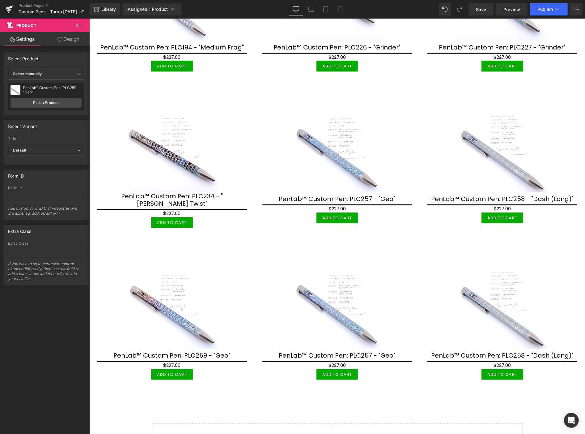
scroll to position [566, 0]
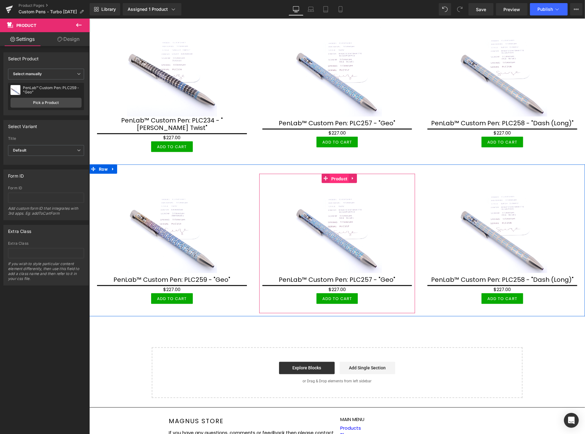
click at [334, 174] on span "Product" at bounding box center [339, 178] width 19 height 9
click at [335, 173] on span "Product" at bounding box center [339, 177] width 19 height 9
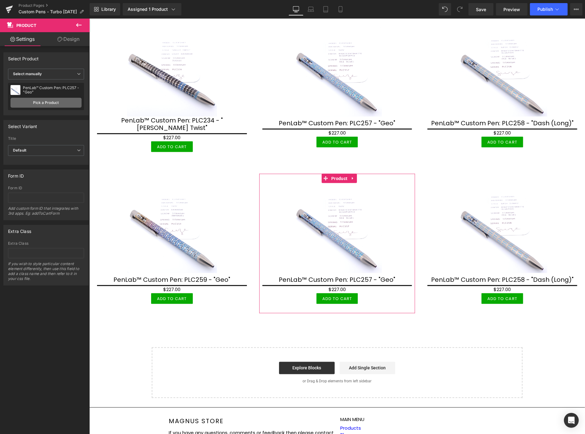
click at [56, 101] on link "Pick a Product" at bounding box center [46, 103] width 71 height 10
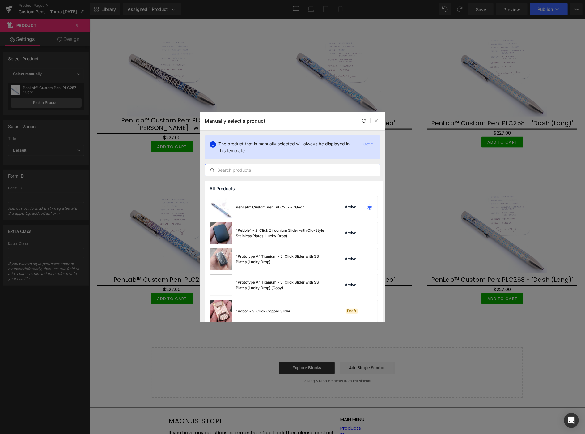
click at [223, 169] on input "text" at bounding box center [292, 169] width 175 height 7
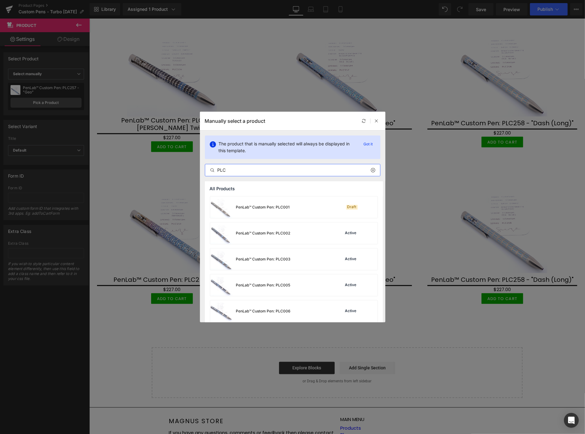
click at [221, 169] on input "PLC" at bounding box center [292, 169] width 175 height 7
click at [220, 168] on input "PLC" at bounding box center [292, 169] width 175 height 7
click at [225, 169] on input "PLC" at bounding box center [292, 169] width 175 height 7
click at [228, 170] on input "PLC" at bounding box center [292, 169] width 175 height 7
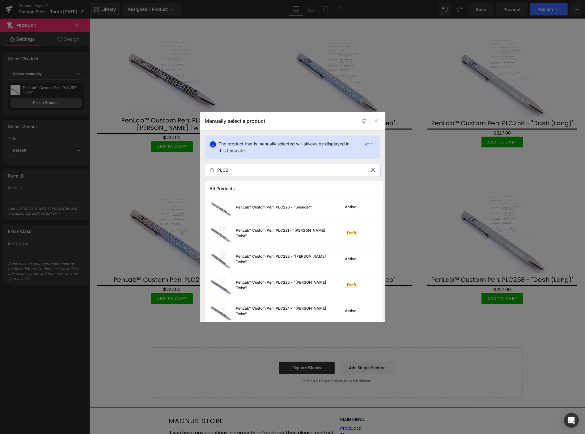
click at [223, 173] on input "PLC2" at bounding box center [292, 169] width 175 height 7
click at [237, 169] on input "PLC2" at bounding box center [292, 169] width 175 height 7
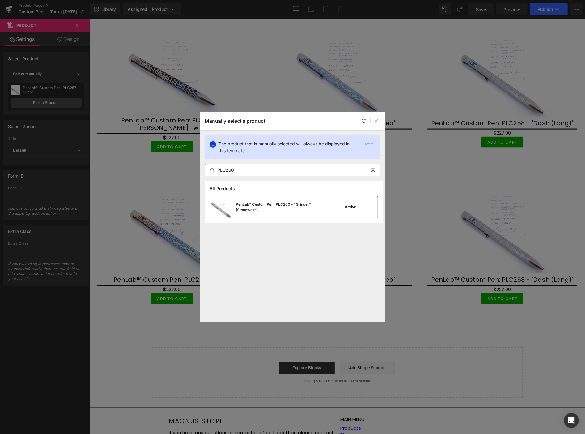
type input "PLC260"
click at [266, 203] on div "PenLab™ Custom Pen: PLC260 - "Grinder" (Stonewash)" at bounding box center [282, 207] width 93 height 11
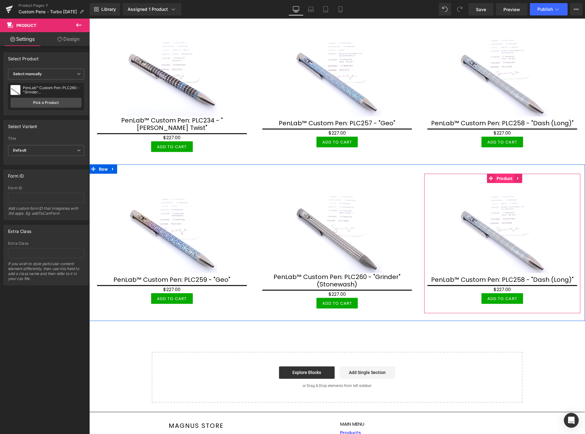
click at [502, 173] on span "Product" at bounding box center [504, 177] width 19 height 9
click at [498, 173] on span "Product" at bounding box center [504, 177] width 19 height 9
click at [499, 173] on span "Product" at bounding box center [504, 177] width 19 height 9
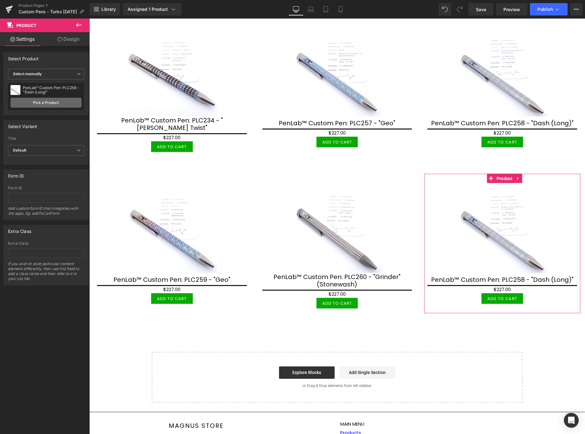
click at [54, 100] on link "Pick a Product" at bounding box center [46, 103] width 71 height 10
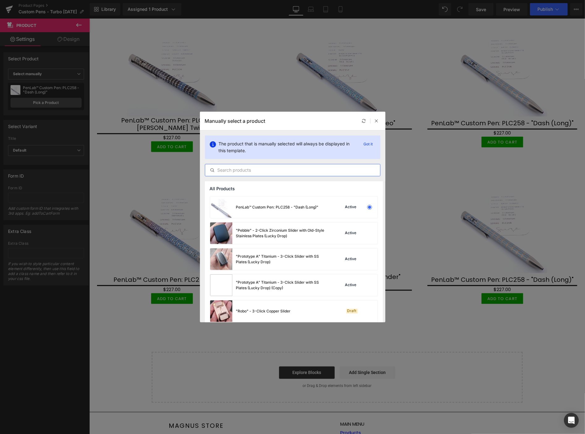
click at [238, 168] on input "text" at bounding box center [292, 169] width 175 height 7
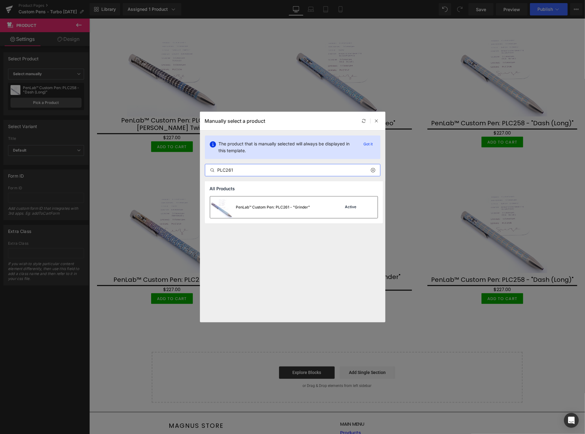
type input "PLC261"
drag, startPoint x: 258, startPoint y: 202, endPoint x: 168, endPoint y: 187, distance: 91.2
click at [258, 202] on div "PenLab™ Custom Pen: PLC261 - "Grinder"" at bounding box center [260, 207] width 100 height 22
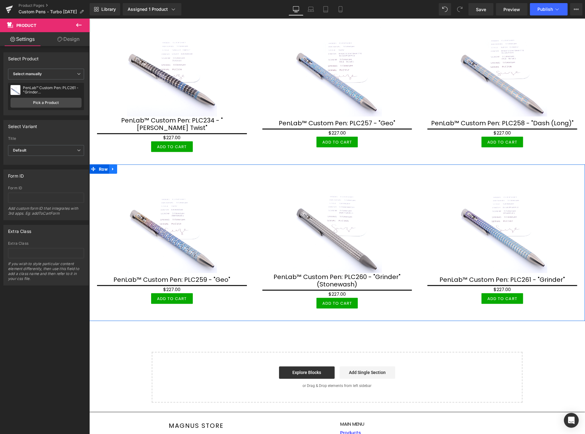
click at [113, 167] on icon at bounding box center [113, 169] width 4 height 5
click at [122, 167] on icon at bounding box center [121, 169] width 4 height 4
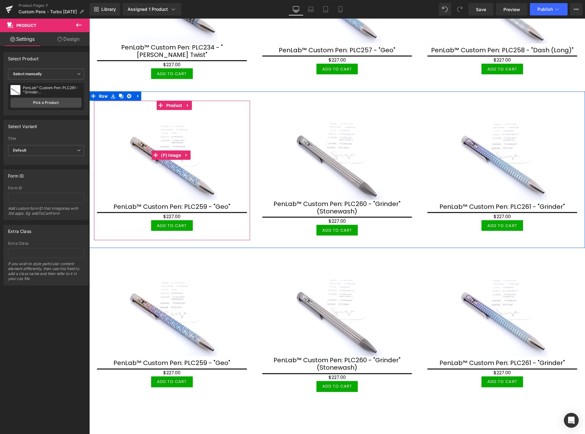
scroll to position [669, 0]
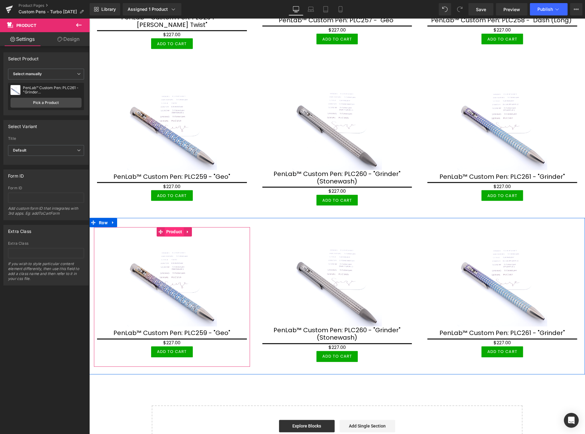
click at [178, 227] on span "Product" at bounding box center [173, 231] width 19 height 9
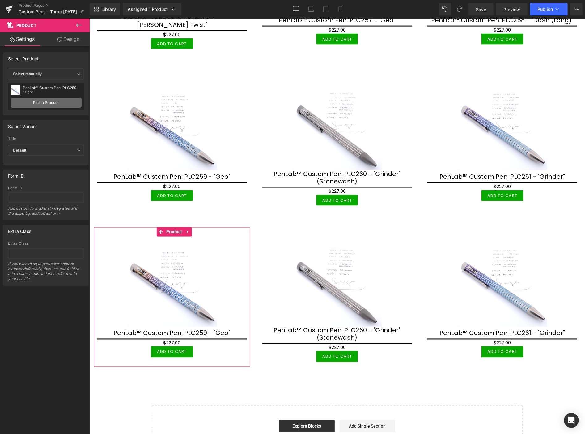
click at [54, 102] on link "Pick a Product" at bounding box center [46, 103] width 71 height 10
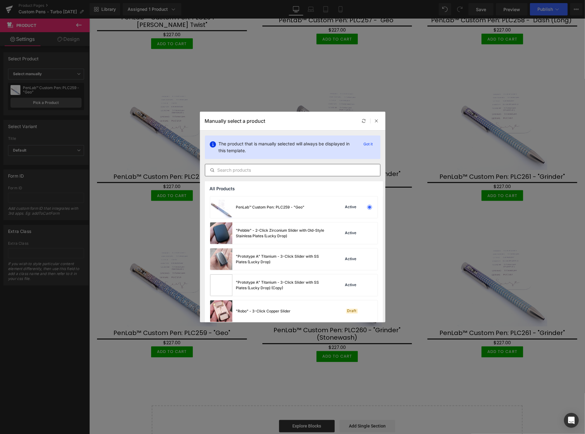
click at [233, 170] on input "text" at bounding box center [292, 169] width 175 height 7
paste input "PLC2"
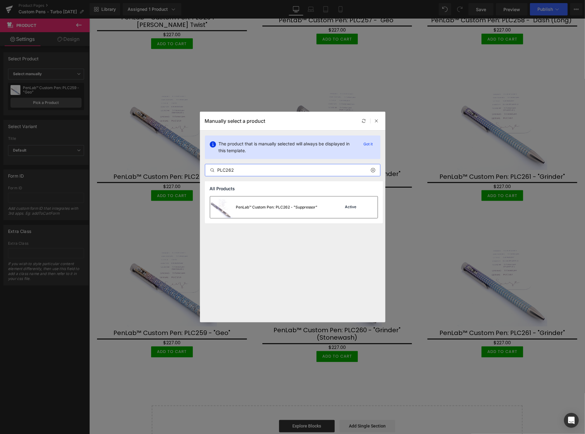
type input "PLC262"
click at [265, 208] on div "PenLab™ Custom Pen: PLC262 - "Suppressor"" at bounding box center [277, 207] width 82 height 6
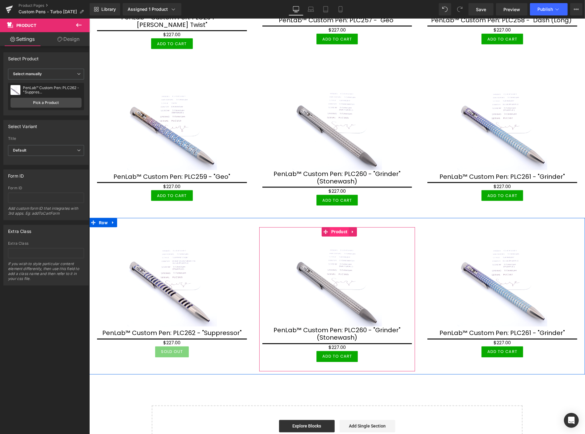
click at [339, 227] on span "Product" at bounding box center [339, 231] width 19 height 9
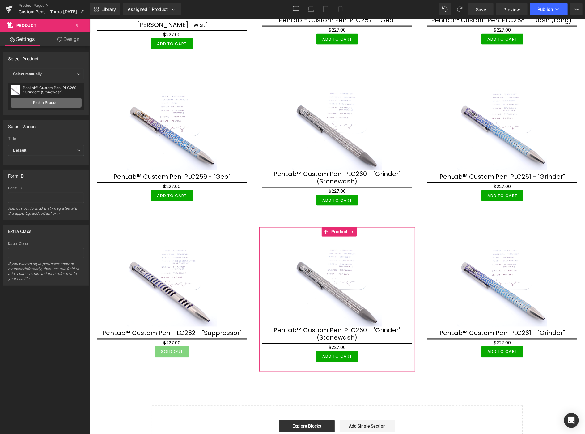
click at [52, 101] on link "Pick a Product" at bounding box center [46, 103] width 71 height 10
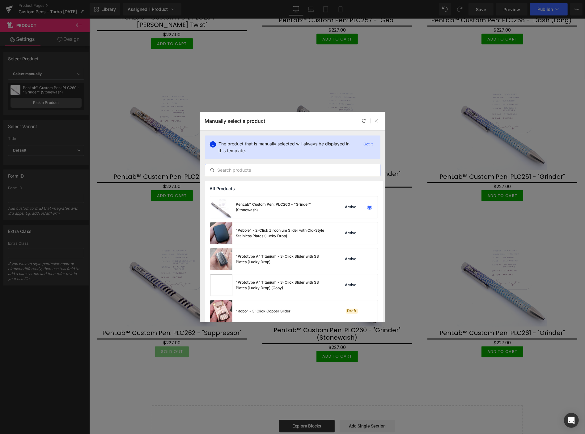
paste input "PLC2"
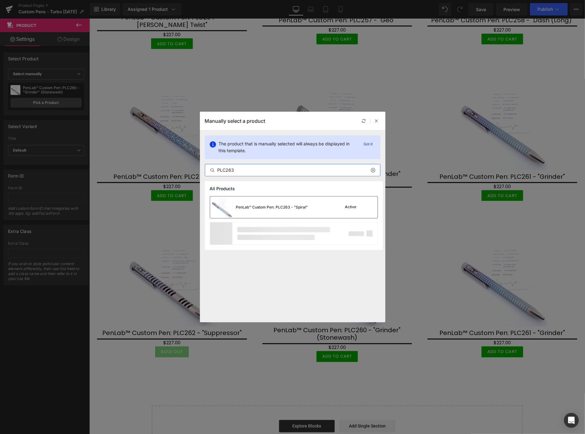
type input "PLC263"
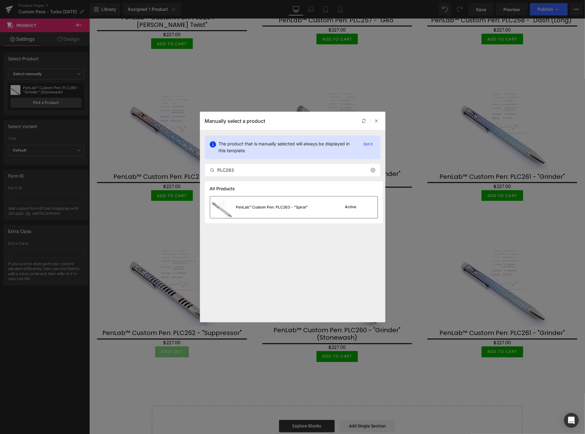
drag, startPoint x: 265, startPoint y: 209, endPoint x: 182, endPoint y: 190, distance: 85.4
click at [265, 209] on div "PenLab™ Custom Pen: PLC263 - "Spiral"" at bounding box center [272, 207] width 72 height 6
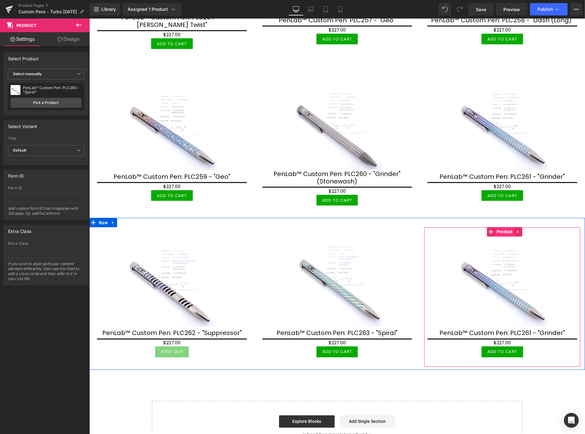
click at [500, 227] on span "Product" at bounding box center [504, 231] width 19 height 9
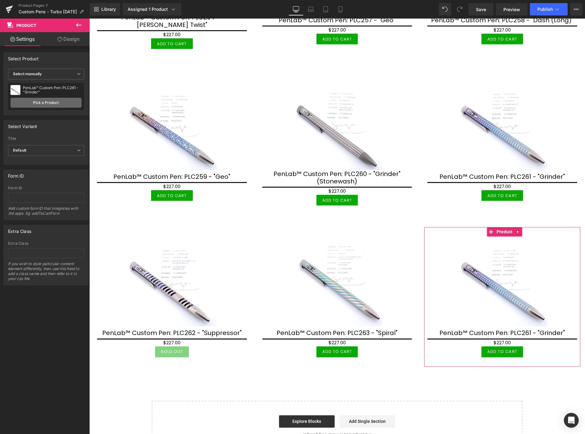
click at [60, 101] on link "Pick a Product" at bounding box center [46, 103] width 71 height 10
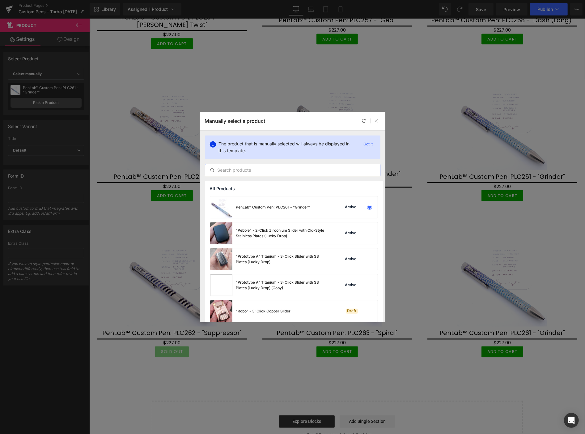
click at [239, 168] on input "text" at bounding box center [292, 169] width 175 height 7
paste input "PLC2"
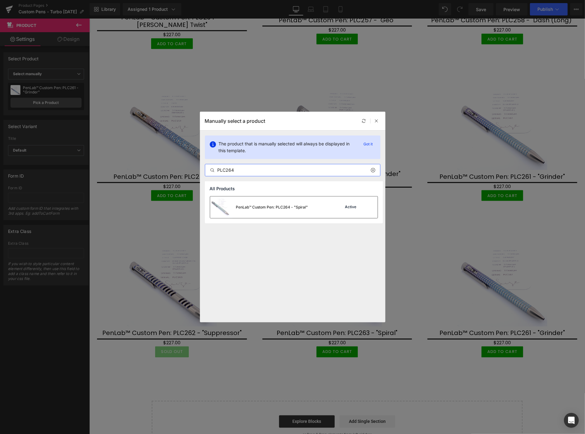
type input "PLC264"
click at [297, 206] on div "PenLab™ Custom Pen: PLC264 - "Spiral"" at bounding box center [272, 207] width 72 height 6
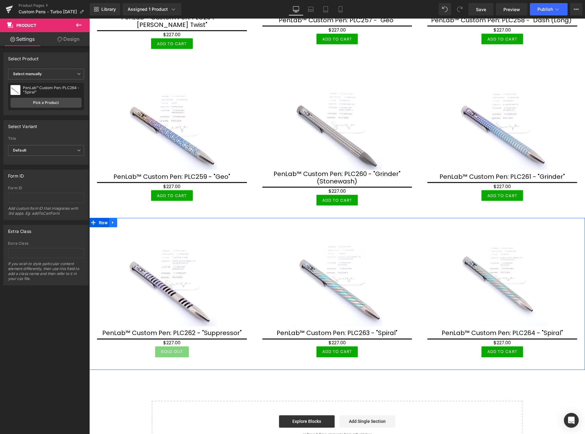
click at [111, 220] on icon at bounding box center [113, 222] width 4 height 5
click at [120, 220] on icon at bounding box center [121, 222] width 4 height 4
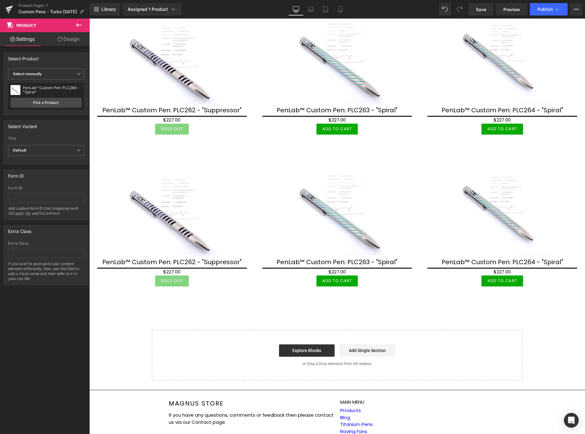
scroll to position [920, 0]
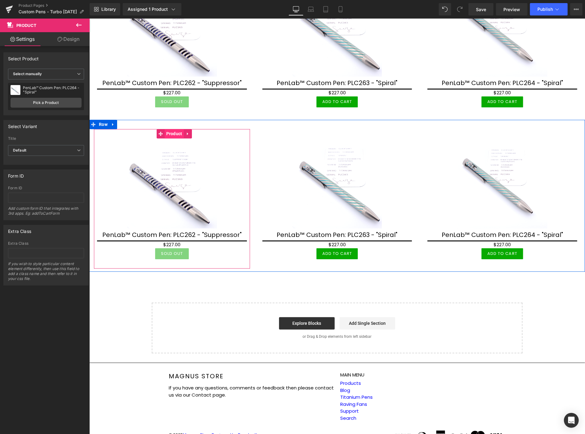
click at [175, 129] on span "Product" at bounding box center [173, 133] width 19 height 9
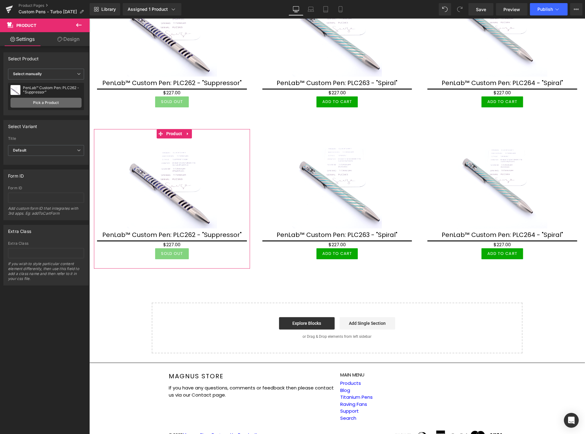
click at [53, 102] on link "Pick a Product" at bounding box center [46, 103] width 71 height 10
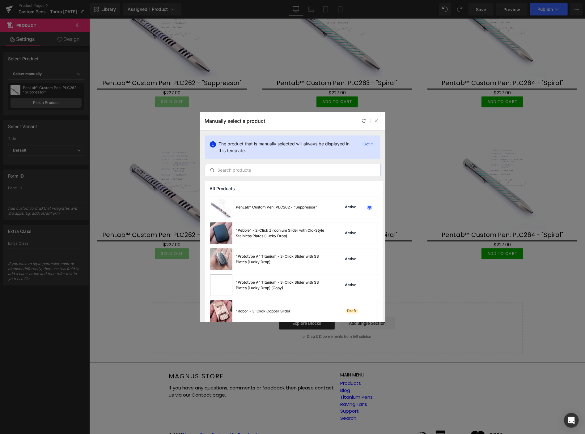
paste input "PLC2"
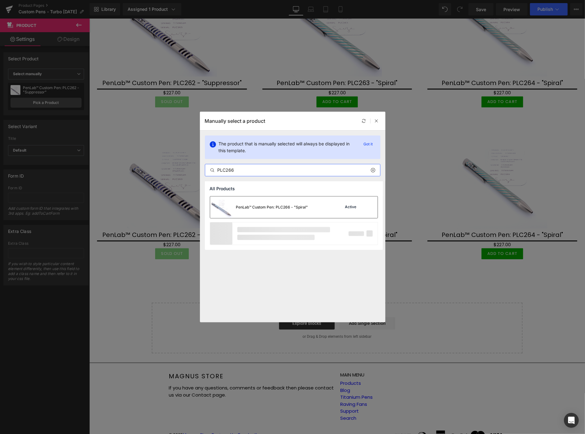
type input "PLC266"
click at [245, 203] on div "PenLab™ Custom Pen: PLC266 - "Spiral"" at bounding box center [259, 207] width 98 height 22
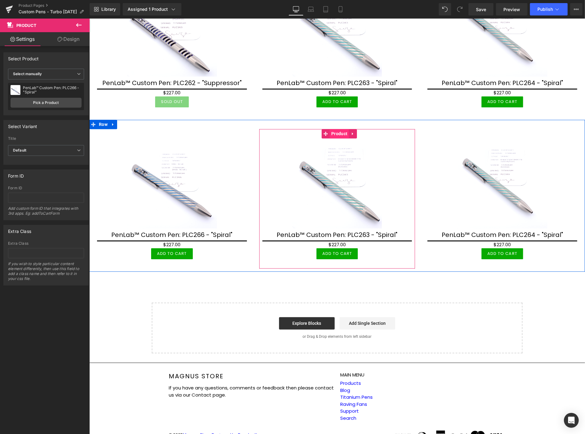
click at [335, 129] on span "Product" at bounding box center [339, 133] width 19 height 9
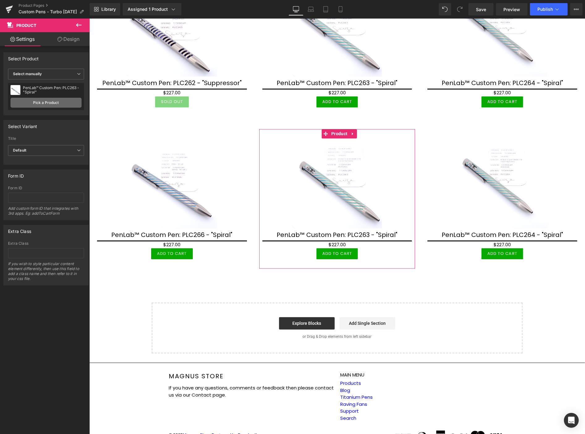
click at [54, 101] on link "Pick a Product" at bounding box center [46, 103] width 71 height 10
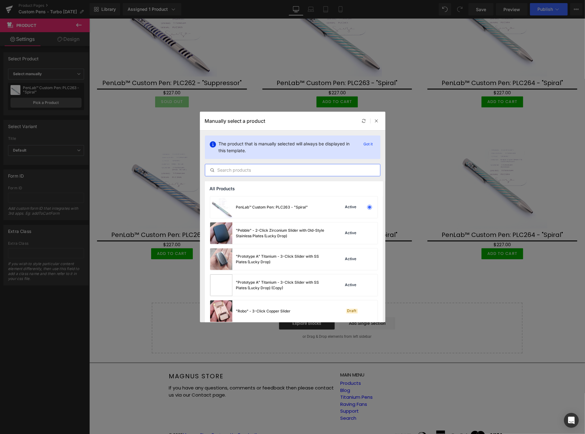
click at [218, 172] on input "text" at bounding box center [292, 169] width 175 height 7
paste input "PLC2"
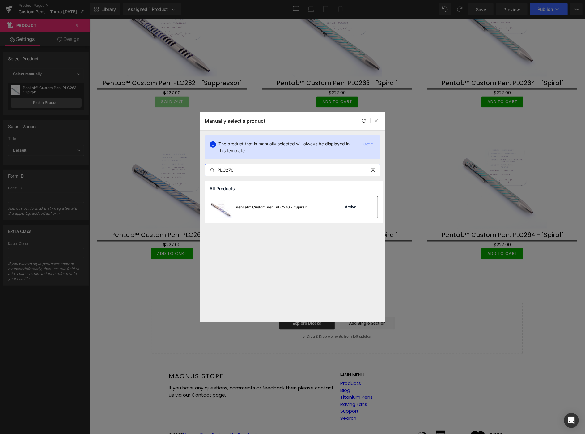
type input "PLC270"
click at [272, 206] on div "PenLab™ Custom Pen: PLC270 - "Spiral"" at bounding box center [272, 207] width 72 height 6
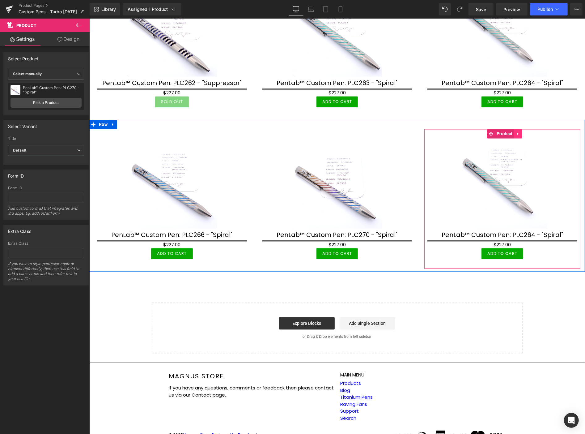
click at [516, 131] on icon at bounding box center [518, 133] width 4 height 5
click at [520, 131] on icon at bounding box center [522, 133] width 4 height 4
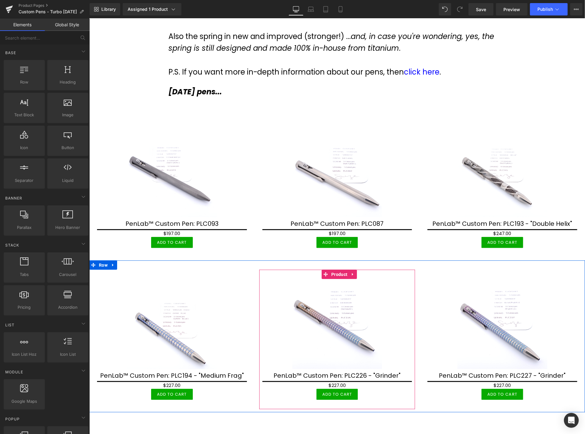
scroll to position [161, 0]
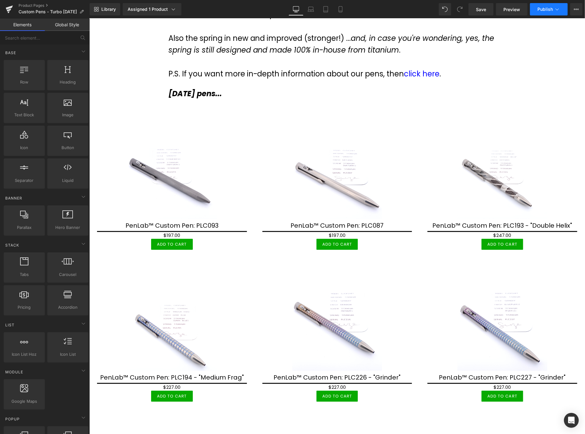
click at [545, 10] on span "Publish" at bounding box center [545, 9] width 15 height 5
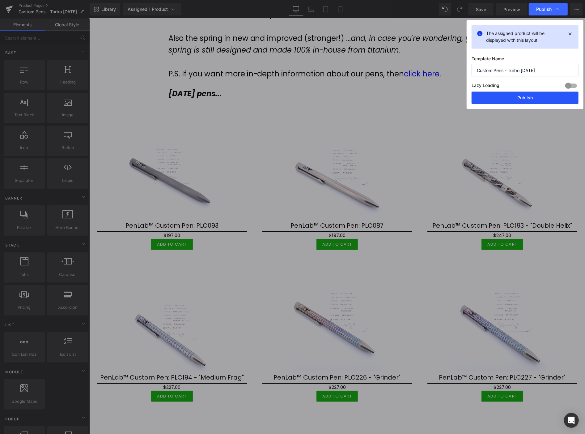
click at [535, 96] on button "Publish" at bounding box center [525, 98] width 107 height 12
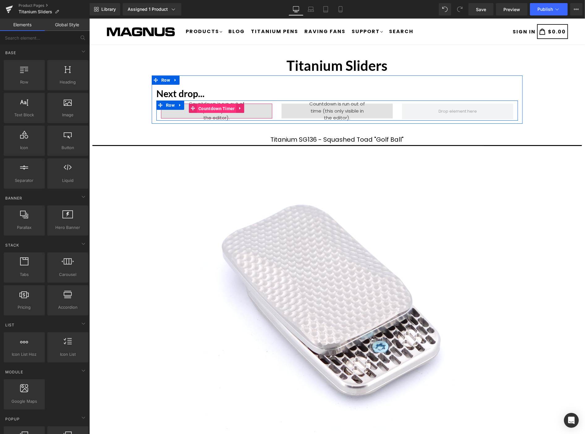
drag, startPoint x: 203, startPoint y: 105, endPoint x: 208, endPoint y: 103, distance: 5.5
click at [203, 105] on span "Countdown Timer" at bounding box center [217, 108] width 40 height 9
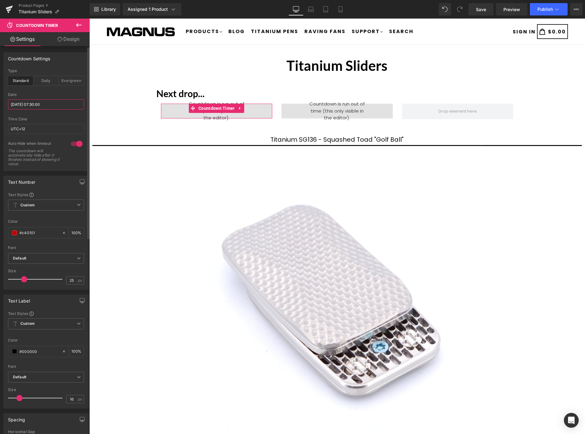
click at [48, 104] on input "2025/09/01 07:30:00" at bounding box center [46, 104] width 76 height 10
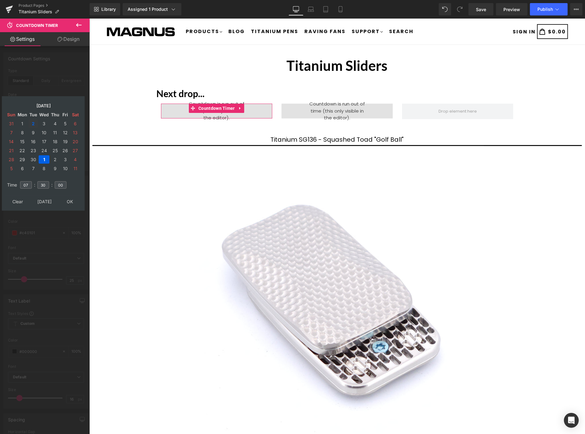
click at [32, 122] on td "2" at bounding box center [33, 123] width 10 height 8
click at [28, 181] on input "07" at bounding box center [26, 184] width 12 height 7
type input "0"
type input "19"
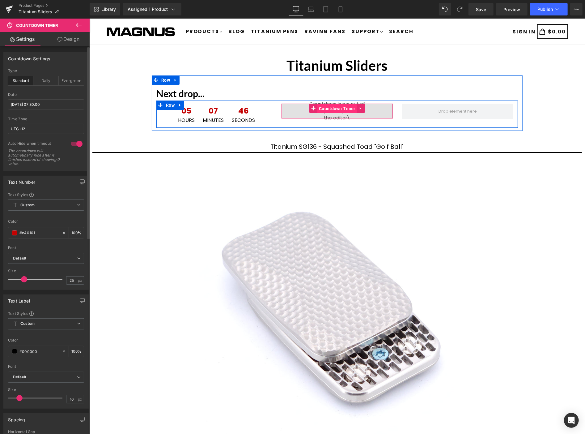
click at [333, 106] on span "Countdown Timer" at bounding box center [337, 108] width 40 height 9
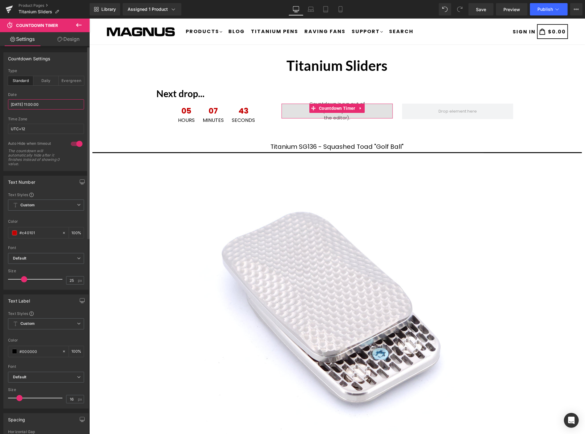
click at [66, 106] on input "2025/09/01 11:00:00" at bounding box center [46, 104] width 76 height 10
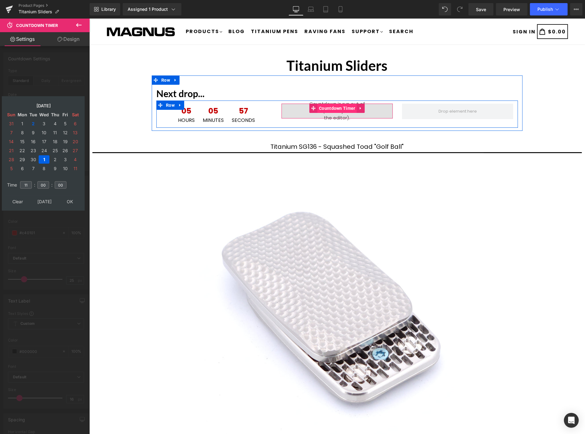
click at [330, 110] on span "Countdown Timer" at bounding box center [337, 107] width 40 height 9
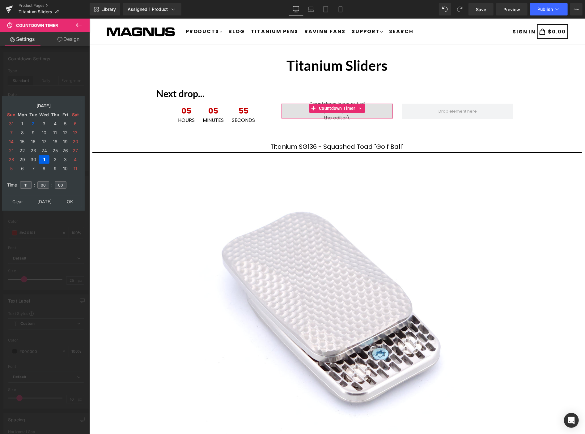
click at [33, 118] on td "Tue" at bounding box center [33, 114] width 10 height 8
click at [30, 181] on input "11" at bounding box center [26, 184] width 12 height 7
type input "1"
type input "24"
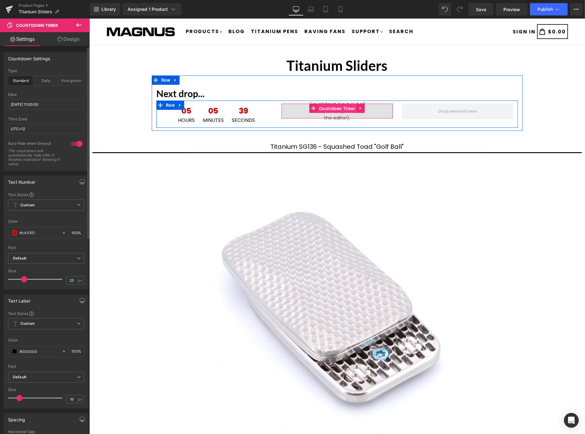
click at [334, 106] on span "Countdown Timer" at bounding box center [337, 108] width 40 height 9
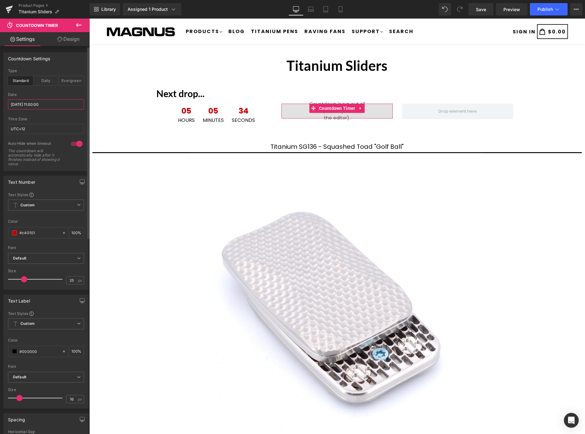
click at [60, 106] on input "2025/09/01 11:00:00" at bounding box center [46, 104] width 76 height 10
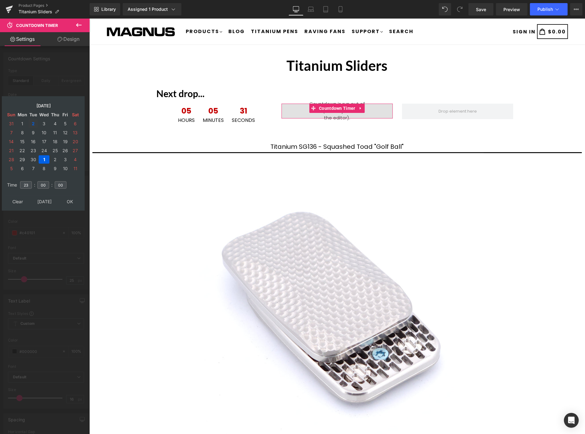
click at [32, 119] on td "2" at bounding box center [33, 123] width 10 height 8
click at [29, 181] on input "23" at bounding box center [26, 184] width 12 height 7
type input "24"
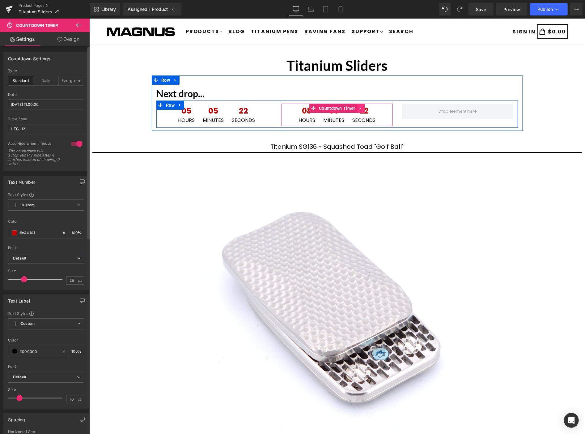
click at [359, 108] on icon at bounding box center [361, 108] width 4 height 5
click at [356, 106] on link at bounding box center [357, 107] width 8 height 9
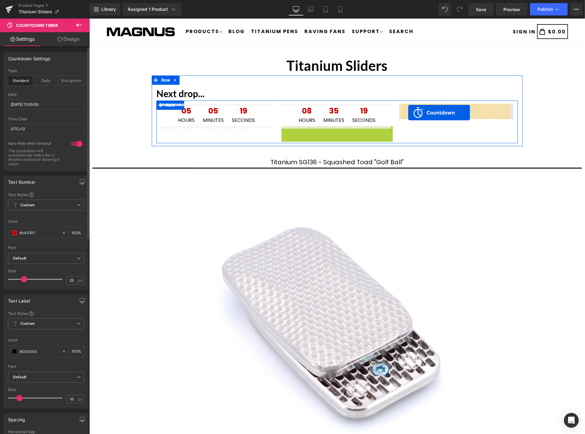
drag, startPoint x: 334, startPoint y: 130, endPoint x: 408, endPoint y: 112, distance: 76.6
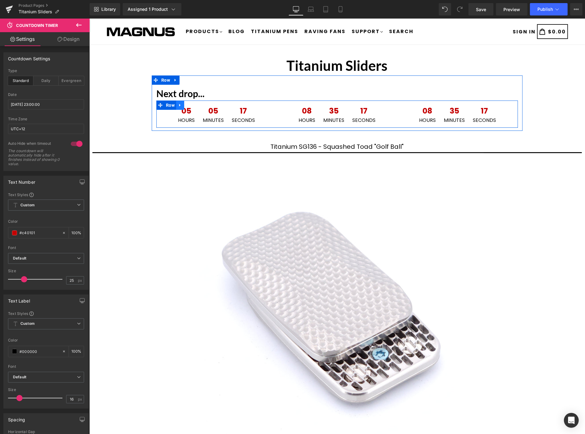
click at [179, 104] on icon at bounding box center [179, 105] width 1 height 3
click at [186, 103] on icon at bounding box center [188, 105] width 4 height 5
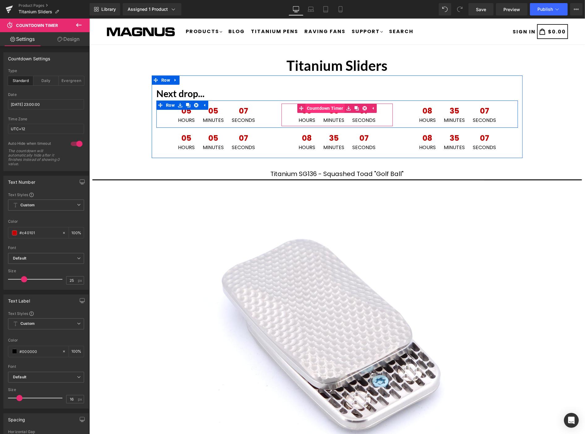
click at [327, 107] on span "Countdown Timer" at bounding box center [325, 107] width 40 height 9
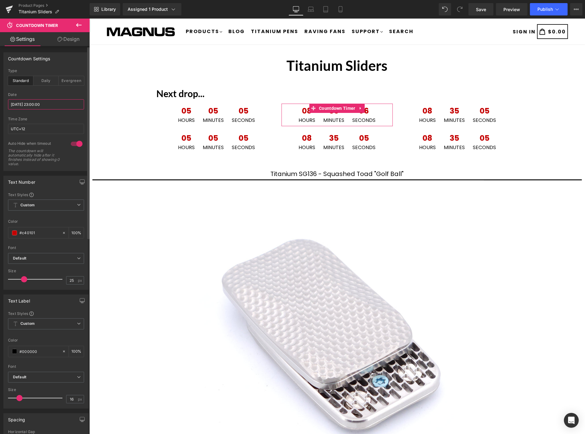
click at [56, 104] on input "2025/09/02 23:00:00" at bounding box center [46, 104] width 76 height 10
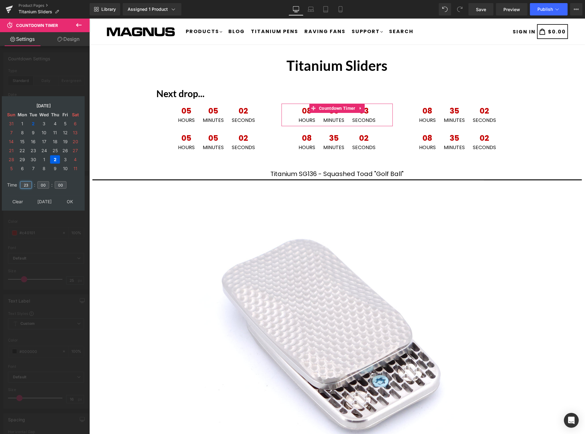
click at [32, 181] on input "23" at bounding box center [26, 184] width 12 height 7
type input "24"
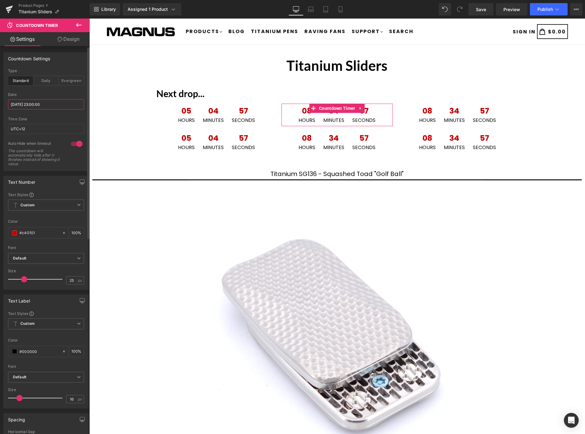
click at [69, 103] on input "2025/09/02 23:00:00" at bounding box center [46, 104] width 76 height 10
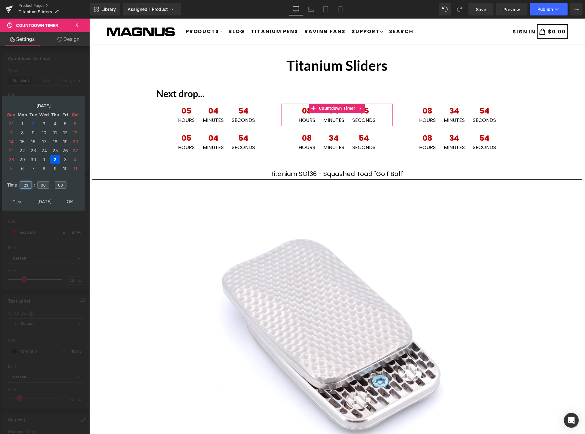
click at [29, 181] on input "23" at bounding box center [26, 184] width 12 height 7
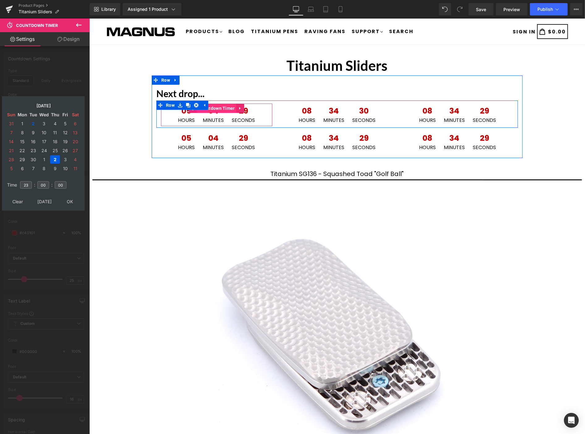
click at [220, 109] on span "Countdown Timer" at bounding box center [217, 107] width 40 height 9
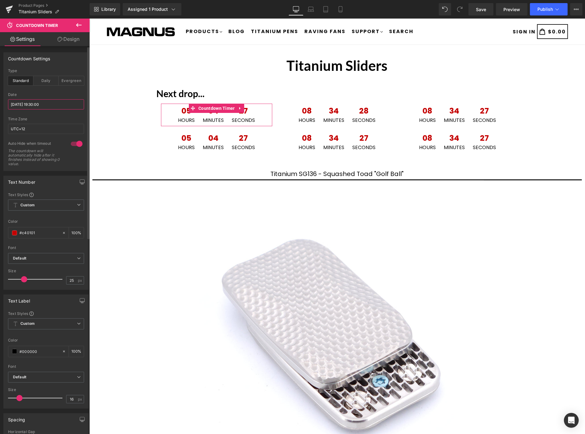
click at [51, 103] on input "2025/09/02 19:30:00" at bounding box center [46, 104] width 76 height 10
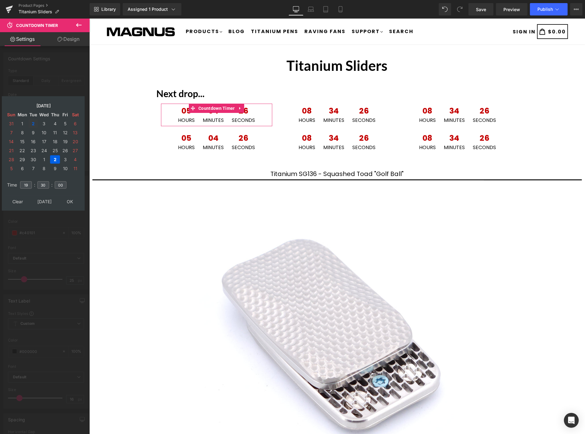
click at [33, 121] on td "2" at bounding box center [33, 123] width 10 height 8
click at [27, 183] on input "19" at bounding box center [26, 184] width 12 height 7
type input "1"
type input "3"
click at [46, 181] on input "30" at bounding box center [43, 184] width 12 height 7
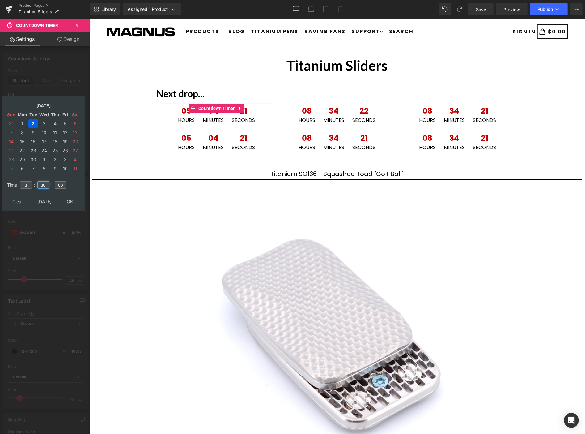
type input "3"
type input "00"
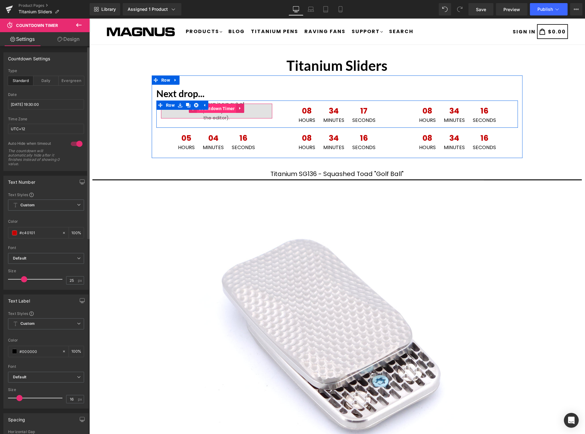
click at [215, 109] on span "Countdown Timer" at bounding box center [217, 108] width 40 height 9
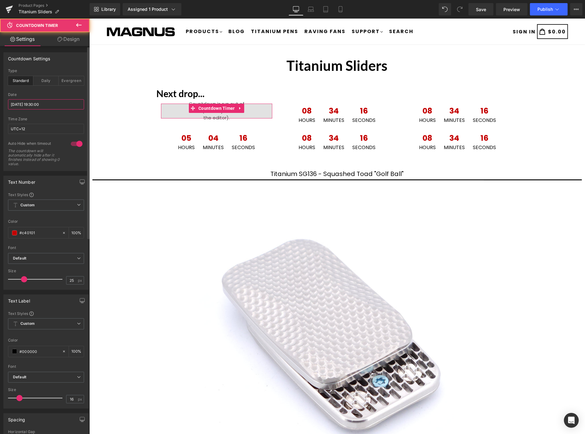
click at [62, 105] on input "2025/09/02 19:30:00" at bounding box center [46, 104] width 76 height 10
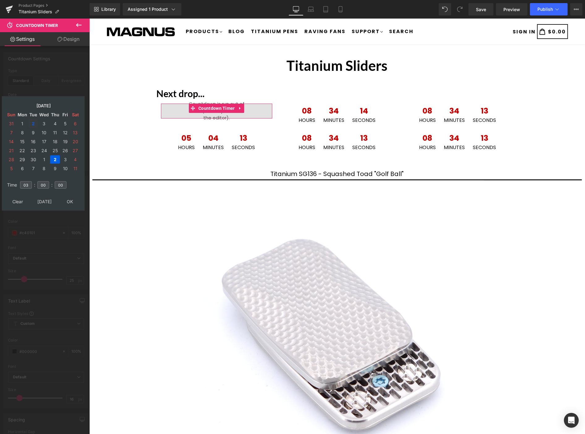
click at [32, 120] on td "2" at bounding box center [33, 123] width 10 height 8
click at [30, 181] on input "03" at bounding box center [26, 184] width 12 height 7
type input "0"
type input "15"
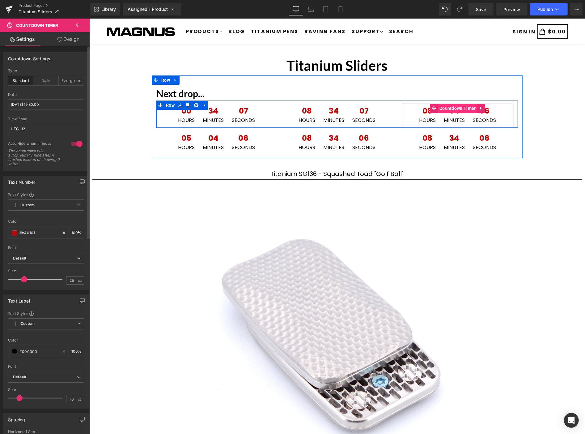
click at [451, 107] on span "Countdown Timer" at bounding box center [458, 107] width 40 height 9
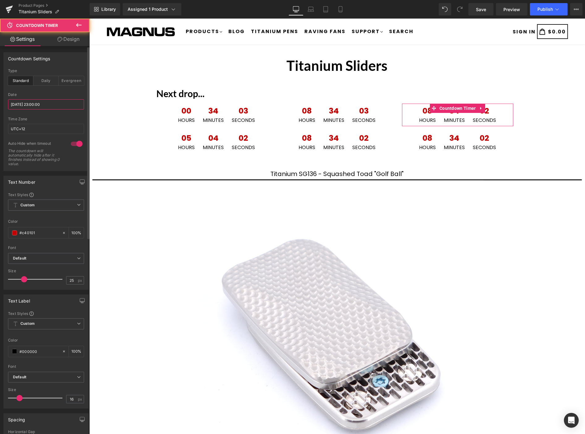
click at [60, 101] on input "2025/09/02 23:00:00" at bounding box center [46, 104] width 76 height 10
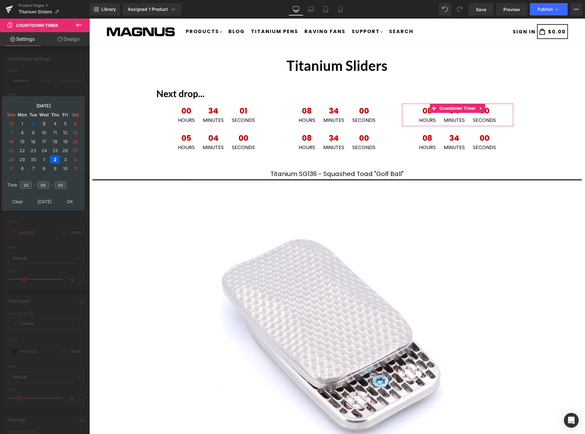
click at [44, 119] on td "3" at bounding box center [44, 123] width 11 height 8
click at [29, 181] on input "23" at bounding box center [26, 184] width 12 height 7
type input "2"
type input "7"
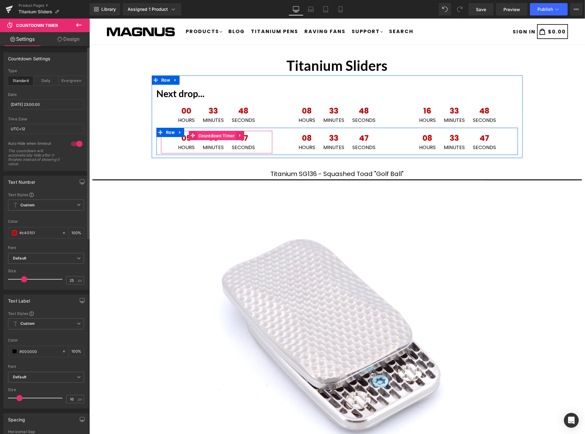
click at [216, 136] on span "Countdown Timer" at bounding box center [217, 135] width 40 height 9
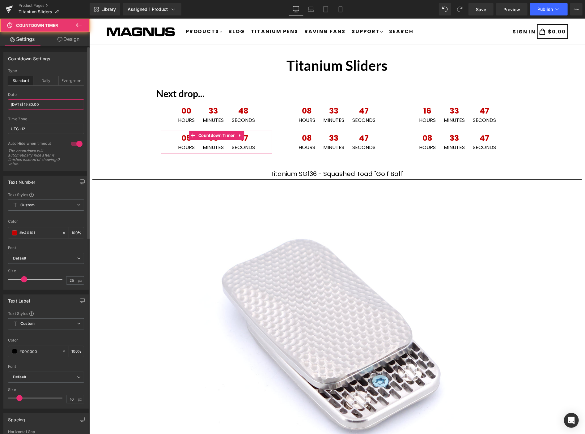
click at [56, 104] on input "2025/09/02 19:30:00" at bounding box center [46, 104] width 76 height 10
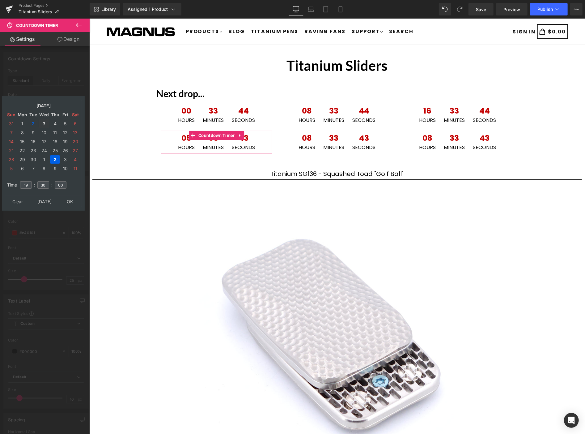
click at [41, 122] on td "3" at bounding box center [44, 123] width 11 height 8
click at [30, 182] on input "19" at bounding box center [26, 184] width 12 height 7
type input "1"
type input "15"
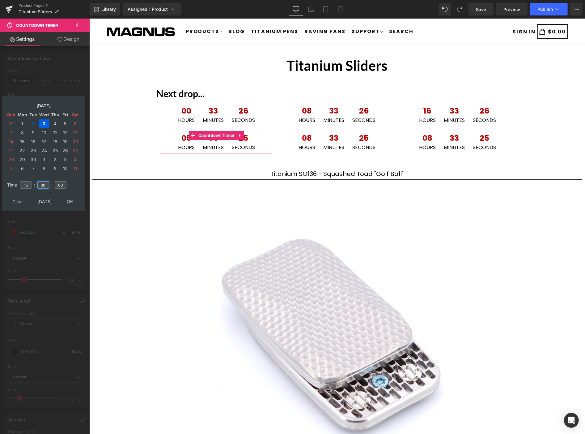
click at [45, 181] on input "30" at bounding box center [43, 184] width 12 height 7
type input "3"
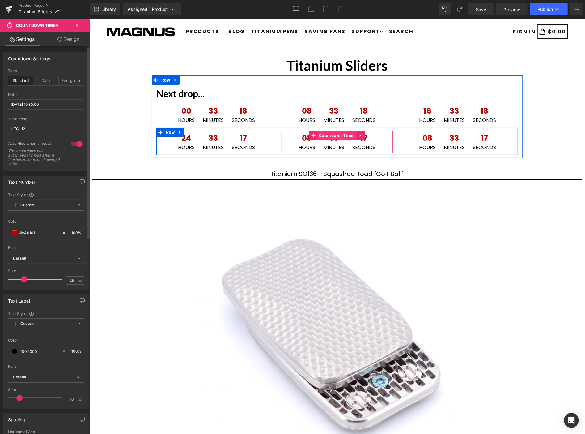
drag, startPoint x: 340, startPoint y: 136, endPoint x: 324, endPoint y: 134, distance: 16.5
click at [340, 136] on span "Countdown Timer" at bounding box center [337, 134] width 40 height 9
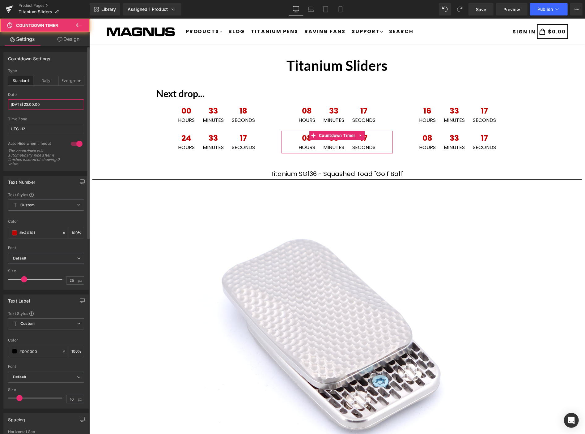
click at [56, 106] on input "2025/09/02 23:00:00" at bounding box center [46, 104] width 76 height 10
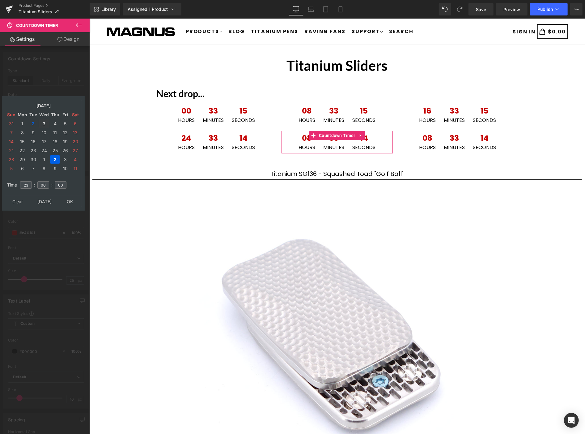
click at [44, 121] on td "3" at bounding box center [44, 123] width 11 height 8
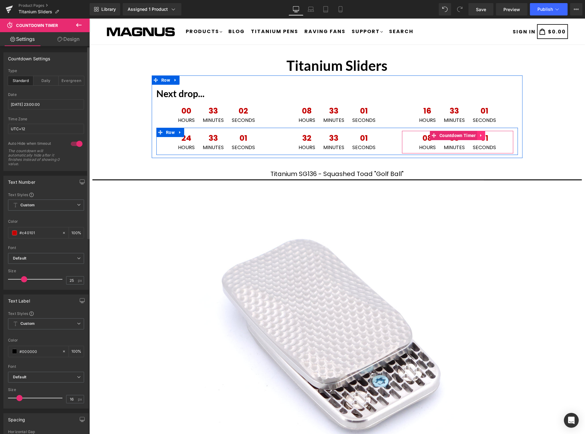
click at [479, 134] on icon at bounding box center [481, 135] width 4 height 5
click at [484, 133] on icon at bounding box center [485, 135] width 4 height 5
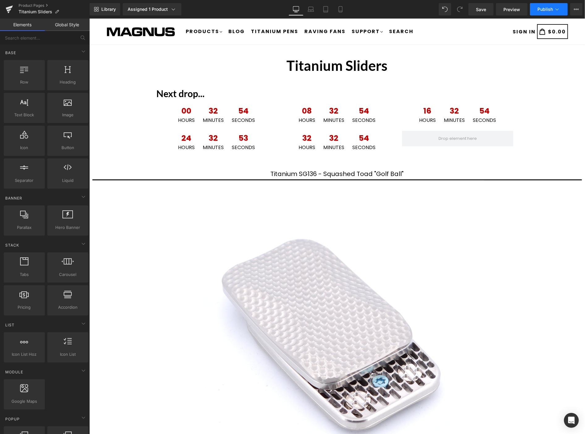
click at [545, 7] on span "Publish" at bounding box center [545, 9] width 15 height 5
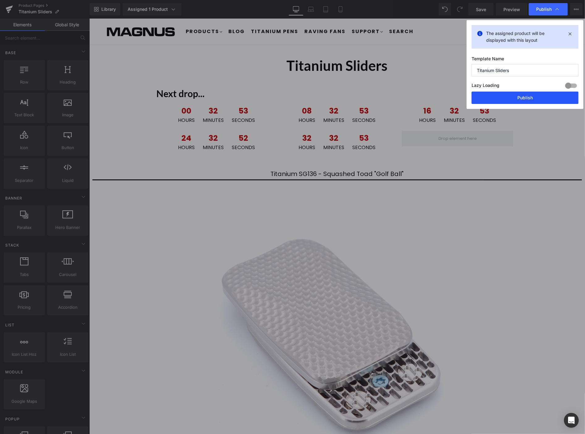
click at [542, 96] on button "Publish" at bounding box center [525, 98] width 107 height 12
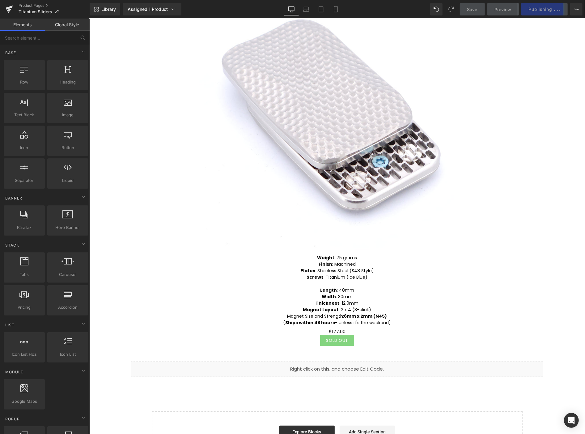
scroll to position [96, 0]
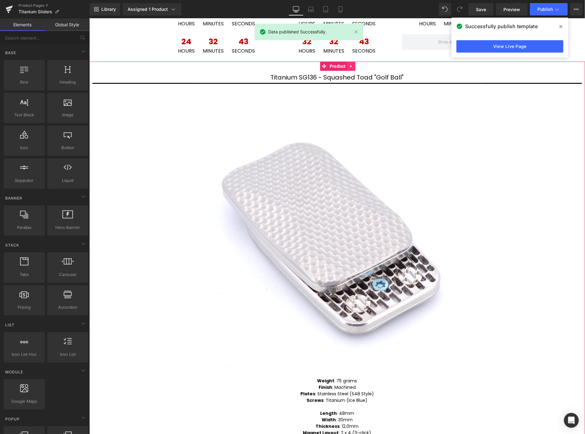
click at [352, 65] on icon at bounding box center [351, 66] width 4 height 5
click at [346, 65] on icon at bounding box center [347, 66] width 4 height 4
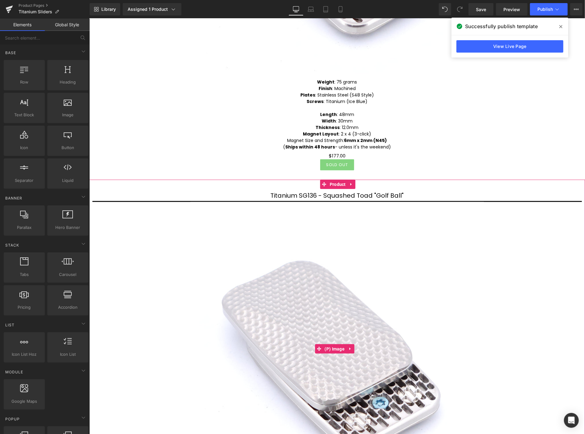
scroll to position [391, 0]
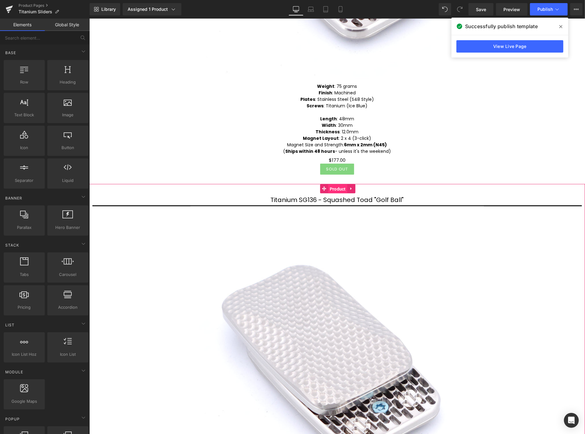
click at [339, 185] on span "Product" at bounding box center [337, 188] width 19 height 9
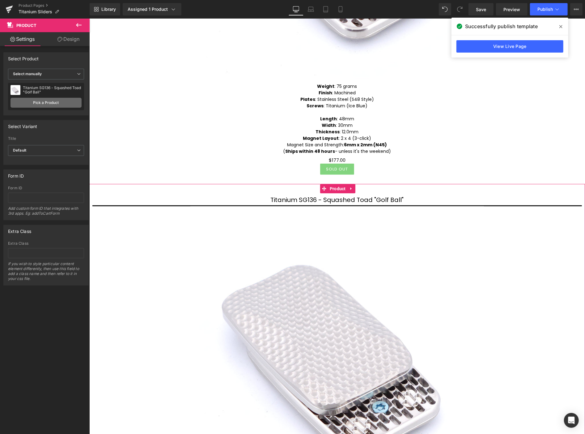
click at [59, 100] on link "Pick a Product" at bounding box center [46, 103] width 71 height 10
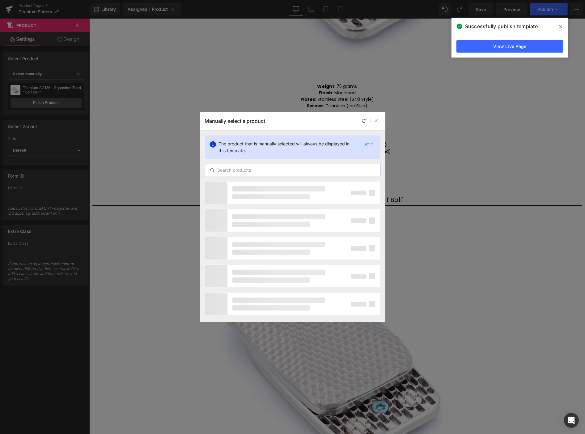
click at [245, 171] on input "text" at bounding box center [292, 169] width 175 height 7
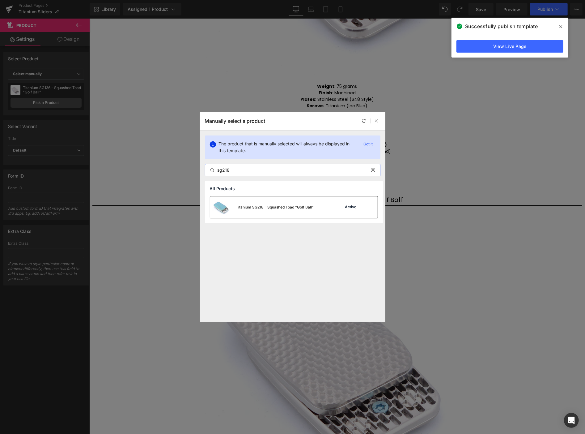
type input "sg218"
click at [270, 201] on div "Titanium SG218 - Squashed Toad "Golf Ball"" at bounding box center [262, 207] width 104 height 22
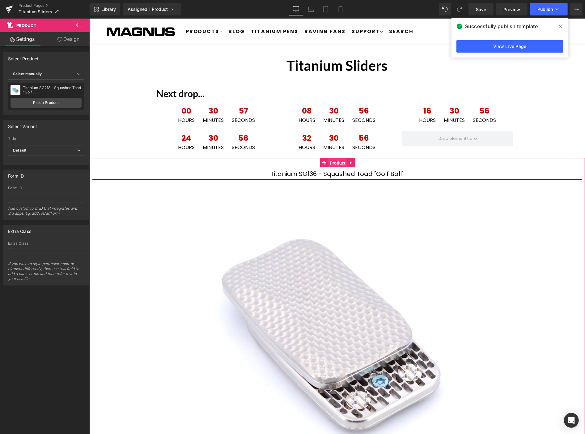
click at [330, 163] on span "Product" at bounding box center [337, 162] width 19 height 9
click at [337, 161] on span "Product" at bounding box center [337, 162] width 19 height 9
click at [49, 103] on link "Pick a Product" at bounding box center [46, 103] width 71 height 10
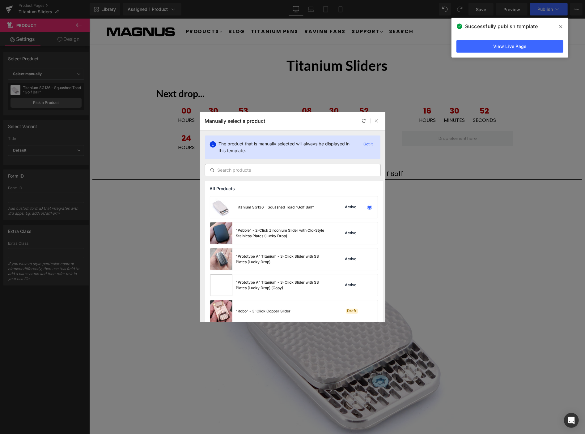
click at [241, 168] on input "text" at bounding box center [292, 169] width 175 height 7
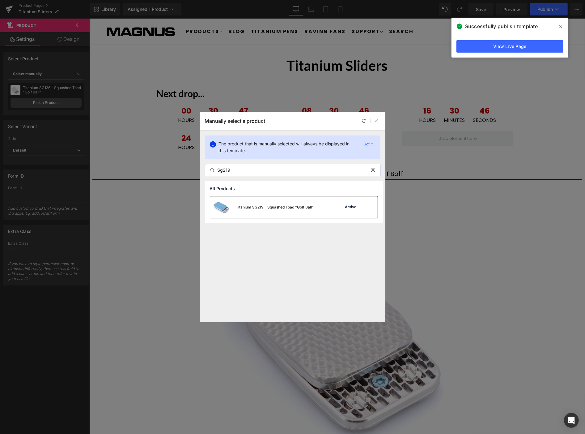
type input "Sg219"
click at [280, 207] on div "Titanium SG219 - Squashed Toad "Golf Ball"" at bounding box center [275, 207] width 78 height 6
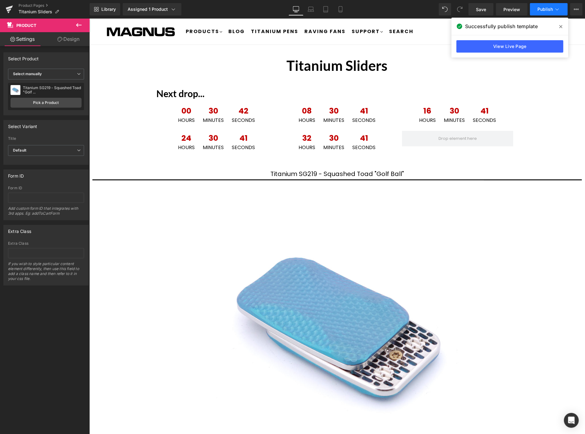
click at [545, 7] on span "Publish" at bounding box center [545, 9] width 15 height 5
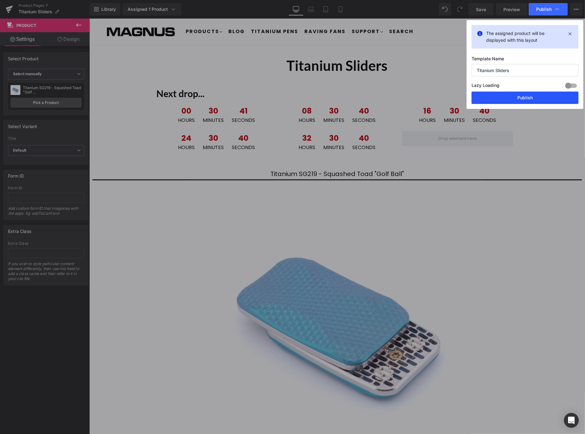
click at [529, 96] on button "Publish" at bounding box center [525, 98] width 107 height 12
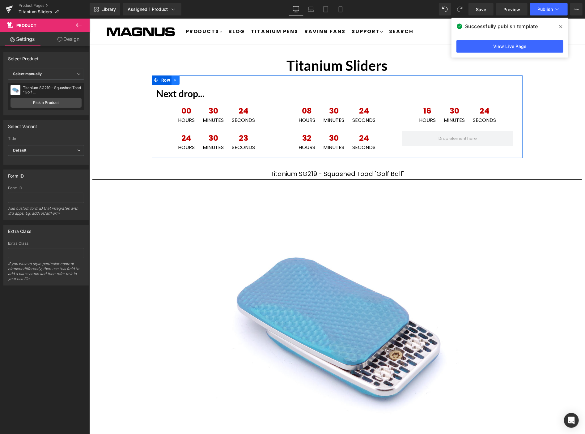
click at [174, 79] on icon at bounding box center [175, 80] width 4 height 5
click at [173, 80] on icon at bounding box center [175, 80] width 4 height 5
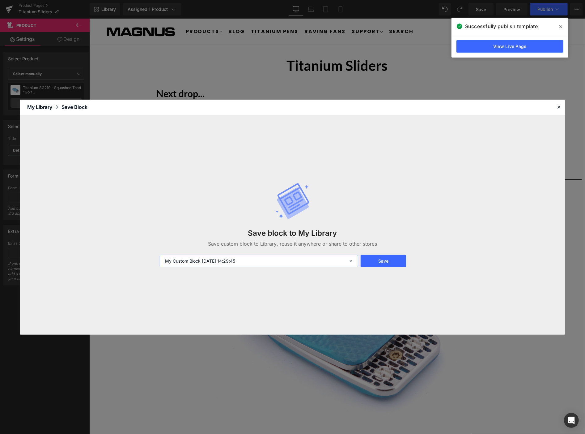
drag, startPoint x: 251, startPoint y: 260, endPoint x: 158, endPoint y: 256, distance: 93.2
click at [158, 256] on div "My Custom Block 2025-09-02 14:29:45" at bounding box center [258, 261] width 205 height 12
type input "Ti Clock 1"
click at [391, 263] on button "Save" at bounding box center [383, 261] width 45 height 12
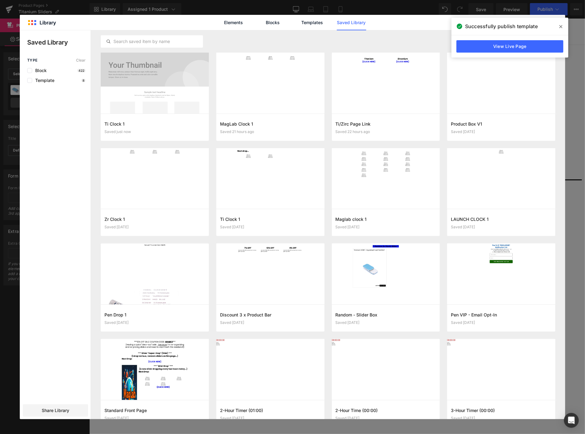
click at [561, 25] on icon at bounding box center [561, 26] width 3 height 5
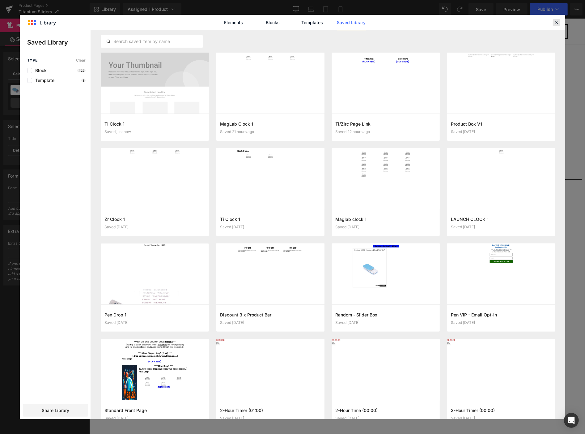
click at [556, 23] on icon at bounding box center [557, 23] width 6 height 6
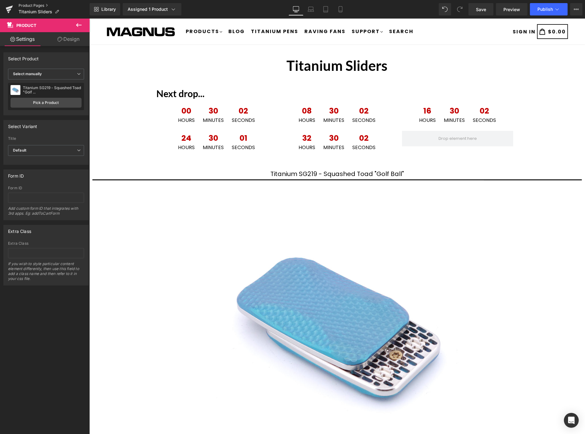
click at [29, 5] on link "Product Pages" at bounding box center [54, 5] width 71 height 5
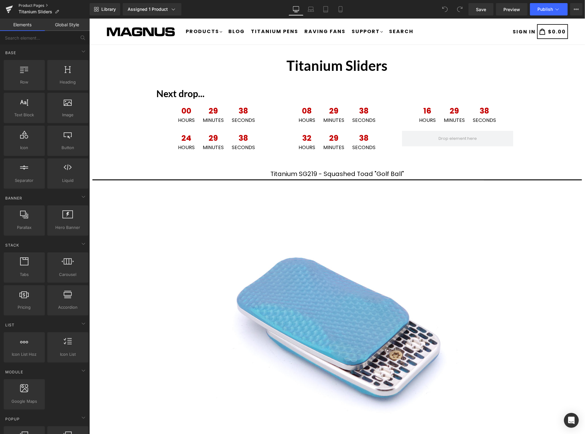
click at [27, 4] on link "Product Pages" at bounding box center [54, 5] width 71 height 5
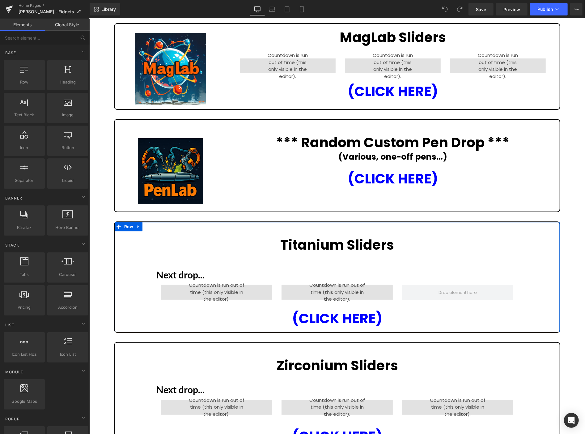
scroll to position [69, 0]
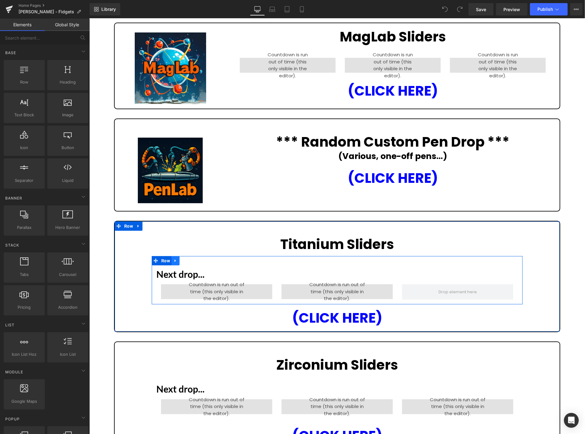
click at [174, 259] on icon at bounding box center [174, 260] width 1 height 3
click at [189, 258] on icon at bounding box center [191, 260] width 4 height 4
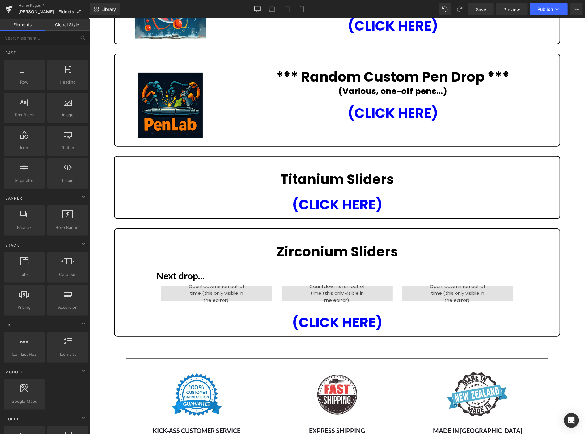
scroll to position [124, 0]
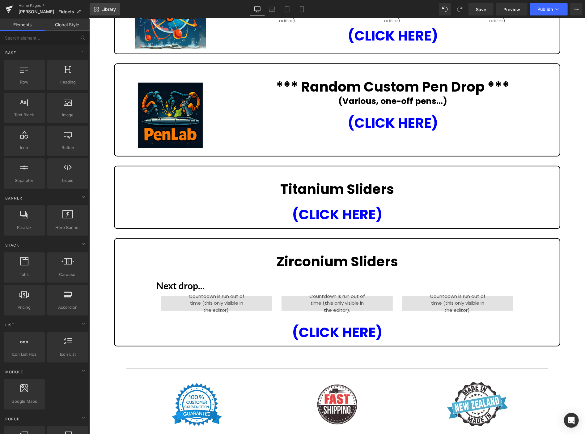
click at [107, 10] on span "Library" at bounding box center [108, 9] width 15 height 6
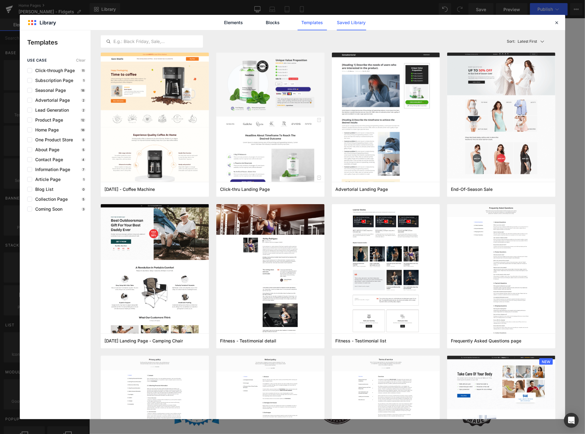
click at [354, 23] on link "Saved Library" at bounding box center [351, 22] width 29 height 15
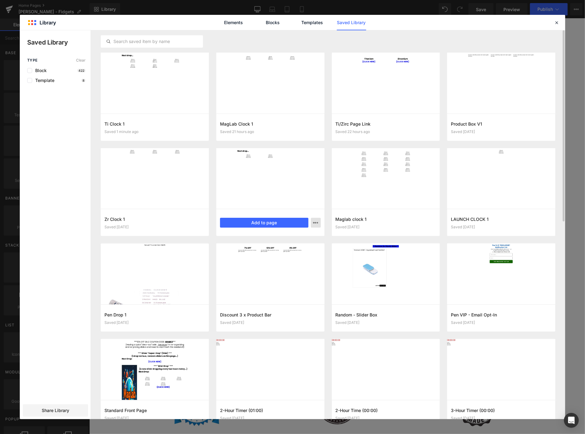
click at [284, 251] on div "Delete" at bounding box center [285, 249] width 70 height 13
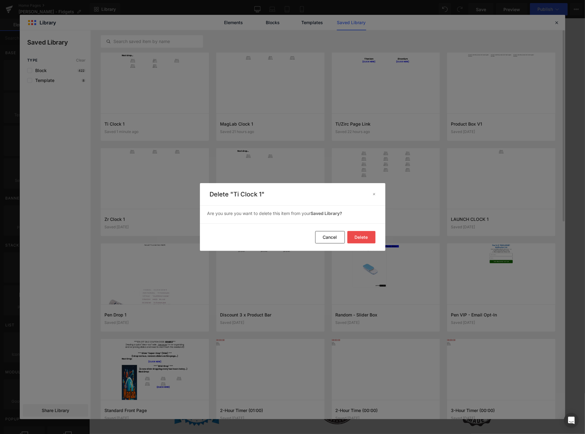
click at [364, 237] on button "Delete" at bounding box center [362, 237] width 28 height 12
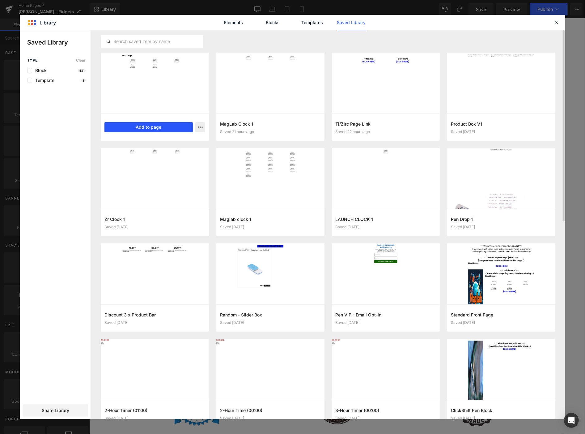
click at [166, 127] on button "Add to page" at bounding box center [149, 127] width 88 height 10
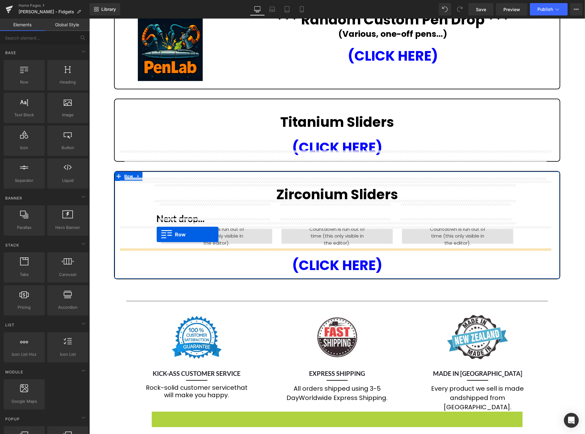
scroll to position [173, 0]
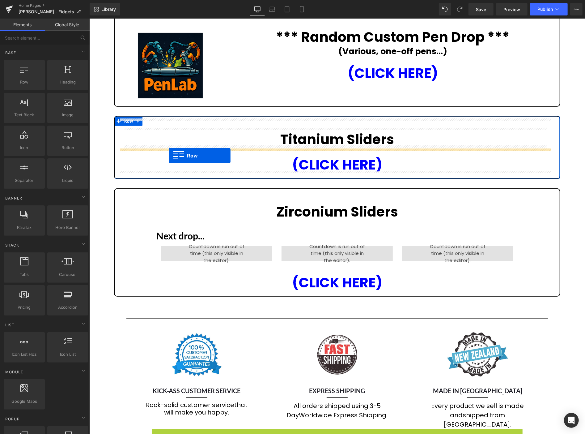
drag, startPoint x: 153, startPoint y: 235, endPoint x: 169, endPoint y: 155, distance: 81.6
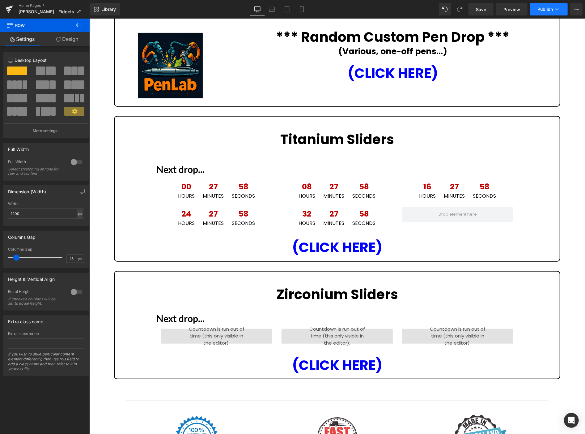
click at [548, 7] on span "Publish" at bounding box center [545, 9] width 15 height 5
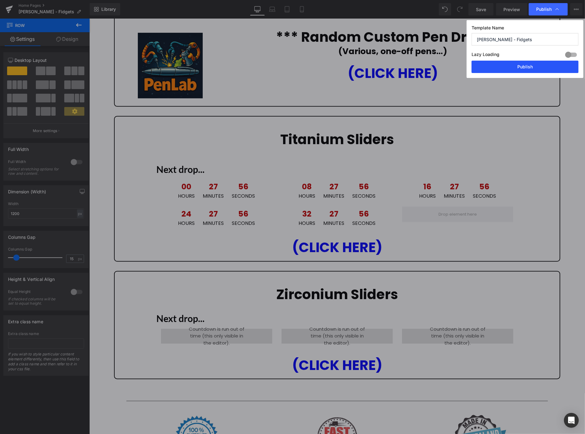
click at [528, 64] on button "Publish" at bounding box center [525, 67] width 107 height 12
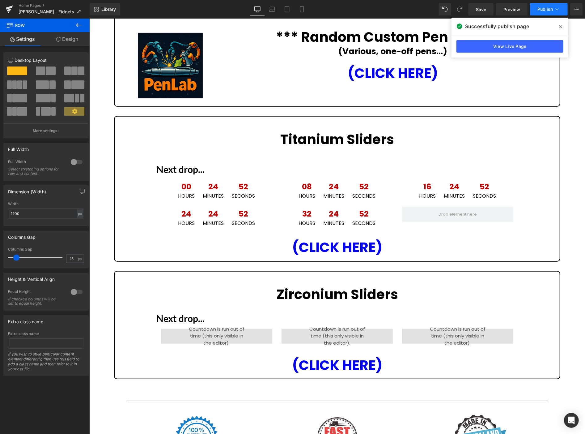
click at [543, 9] on span "Publish" at bounding box center [545, 9] width 15 height 5
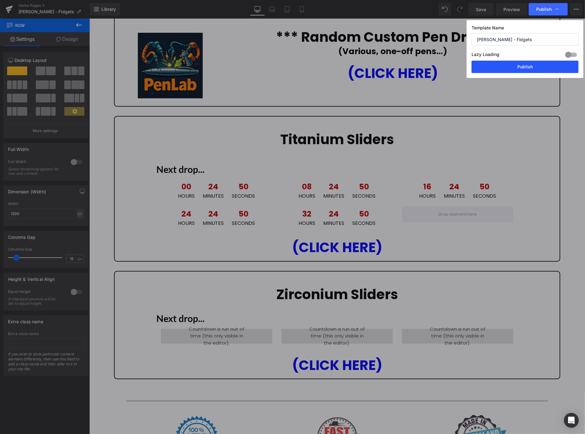
click at [553, 66] on button "Publish" at bounding box center [525, 67] width 107 height 12
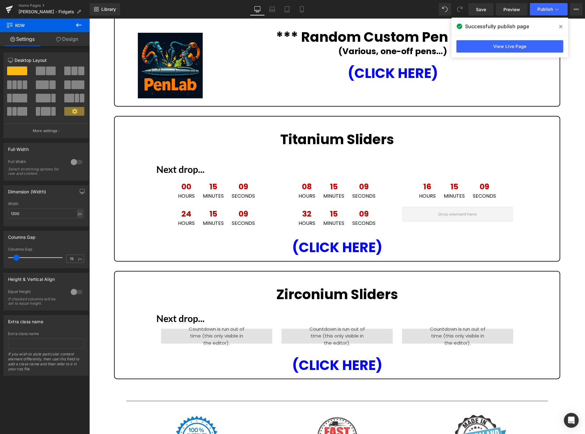
click at [33, 2] on div "Home Pages Magnus - Fidgets" at bounding box center [45, 9] width 90 height 19
click at [33, 4] on link "Home Pages" at bounding box center [54, 5] width 71 height 5
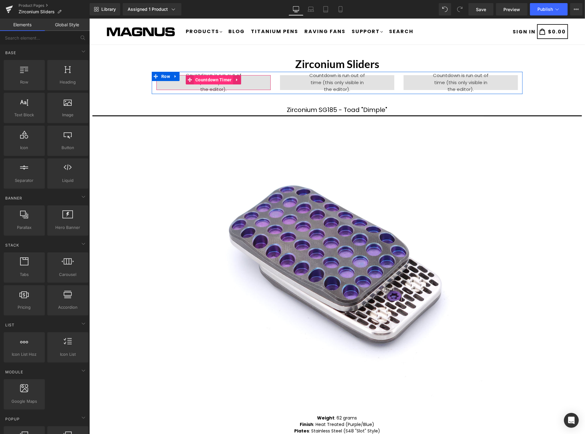
click at [220, 79] on span "Countdown Timer" at bounding box center [214, 79] width 40 height 9
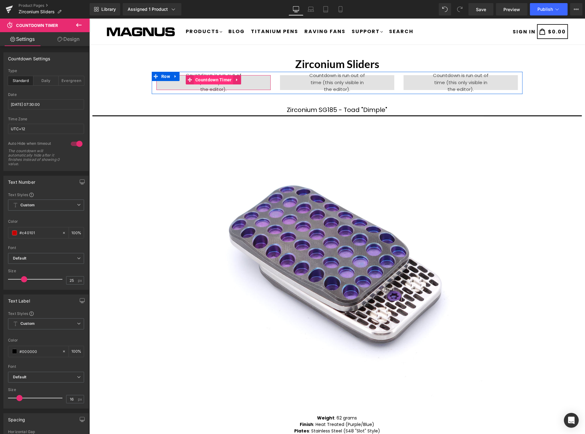
click at [217, 77] on span "Countdown Timer" at bounding box center [214, 79] width 40 height 9
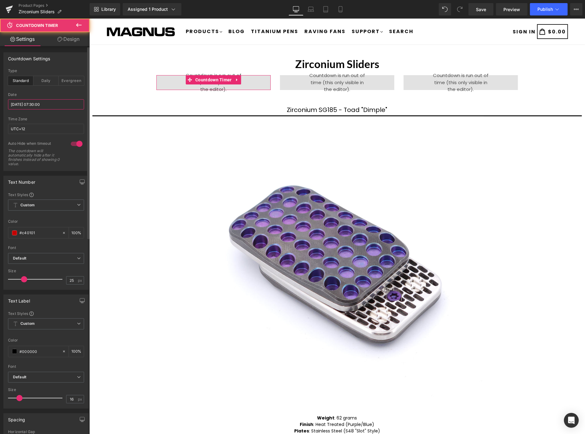
click at [62, 102] on input "[DATE] 07:30:00" at bounding box center [46, 104] width 76 height 10
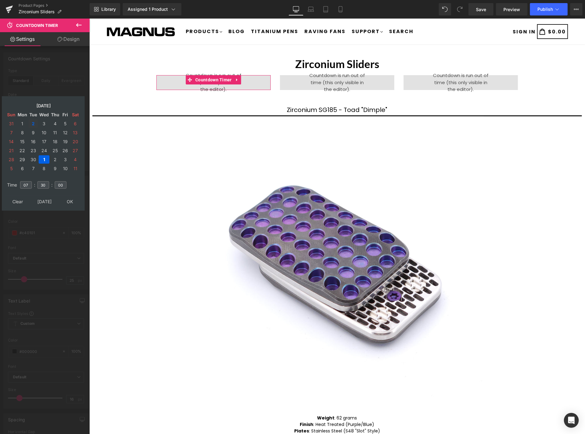
click at [32, 121] on td "2" at bounding box center [33, 123] width 10 height 8
click at [28, 182] on input "07" at bounding box center [26, 184] width 12 height 7
type input "[DATE] 07:30:00"
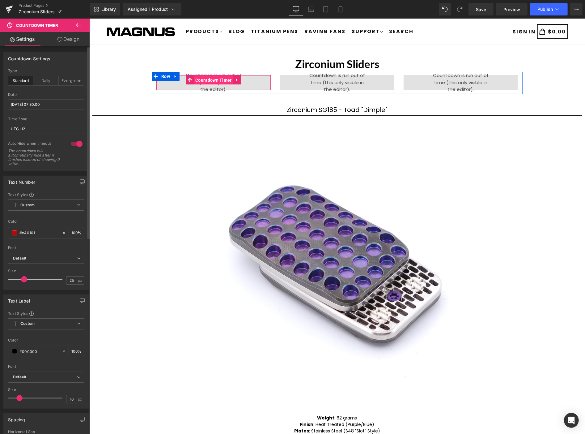
click at [207, 79] on span "Countdown Timer" at bounding box center [214, 79] width 40 height 9
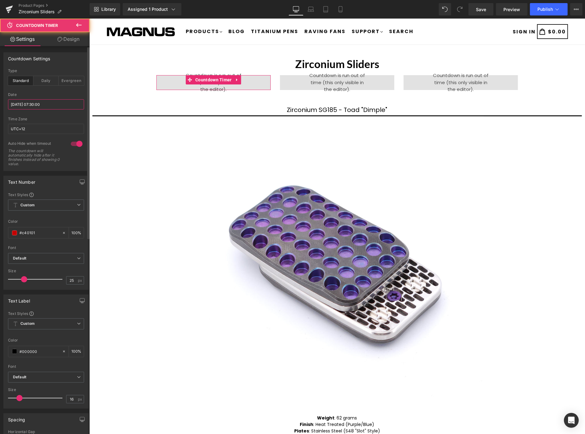
click at [62, 103] on input "[DATE] 07:30:00" at bounding box center [46, 104] width 76 height 10
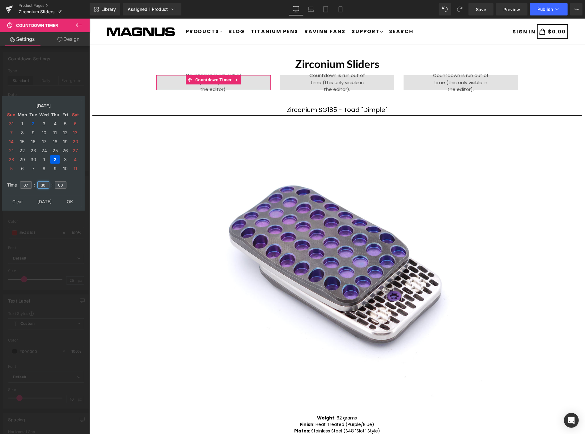
click at [45, 181] on input "30" at bounding box center [43, 184] width 12 height 7
type input "3"
type input "00"
click at [30, 121] on td "2" at bounding box center [33, 123] width 10 height 8
type input "2025/09/02 07:00:00"
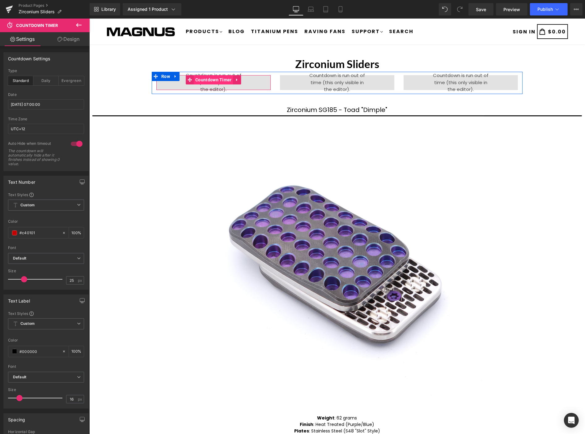
click at [212, 78] on span "Countdown Timer" at bounding box center [214, 79] width 40 height 9
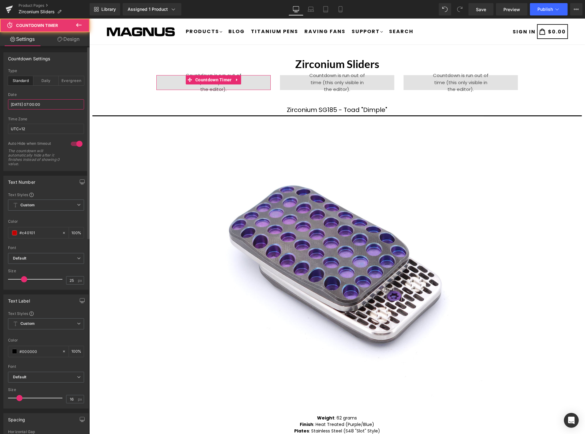
click at [72, 106] on input "2025/09/02 07:00:00" at bounding box center [46, 104] width 76 height 10
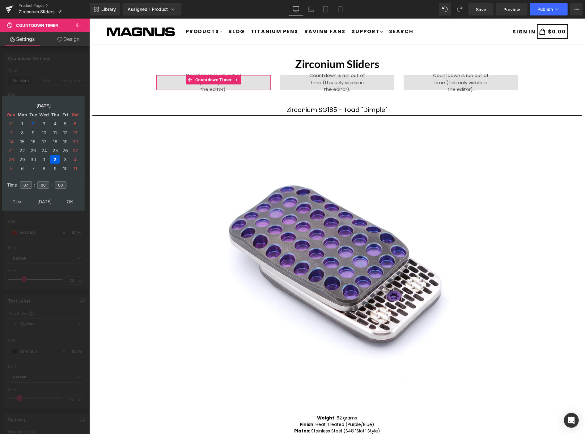
click at [33, 119] on td "2" at bounding box center [33, 123] width 10 height 8
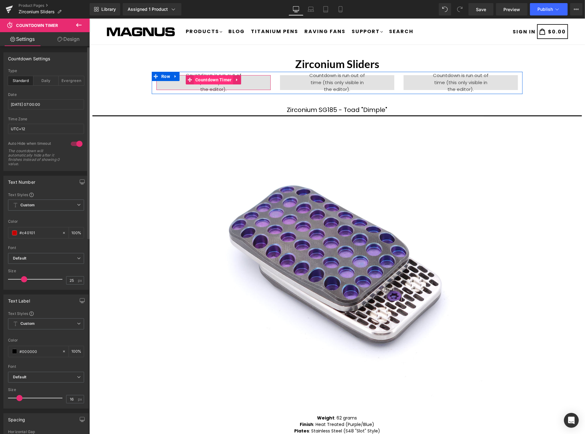
click at [207, 81] on span "Countdown Timer" at bounding box center [214, 79] width 40 height 9
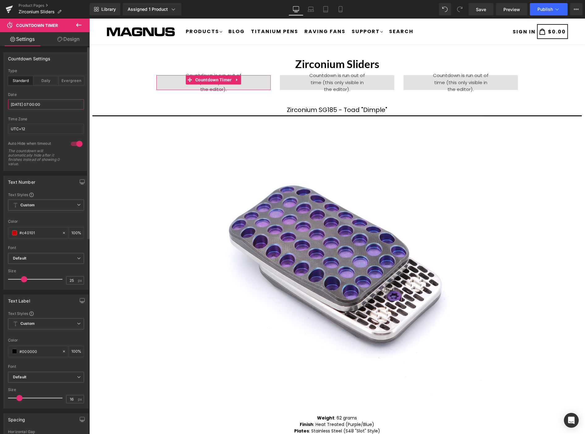
click at [54, 103] on input "2025/09/02 07:00:00" at bounding box center [46, 104] width 76 height 10
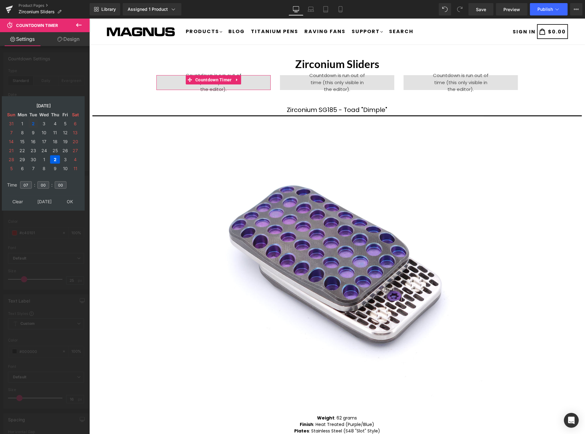
click at [32, 122] on td "2" at bounding box center [33, 123] width 10 height 8
click at [29, 181] on input "07" at bounding box center [26, 184] width 12 height 7
type input "0"
type input "19"
type input "2025/09/02 19:00:00"
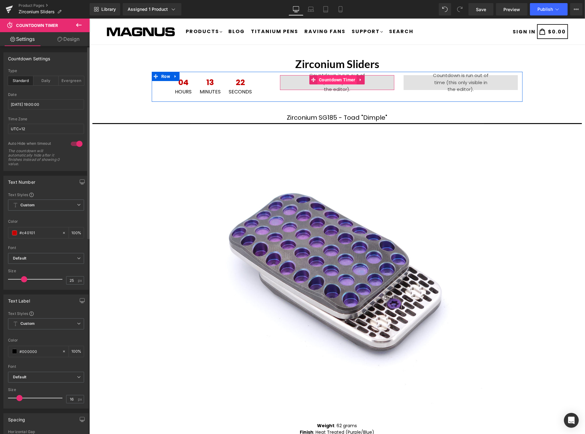
click at [331, 79] on span "Countdown Timer" at bounding box center [337, 79] width 40 height 9
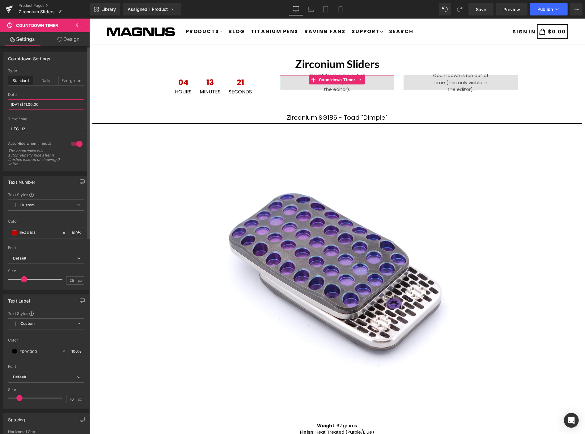
click at [62, 105] on input "2025/09/01 11:00:00" at bounding box center [46, 104] width 76 height 10
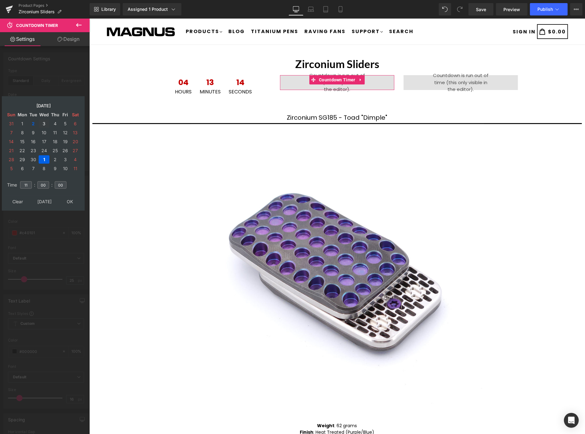
click at [40, 120] on td "3" at bounding box center [44, 123] width 11 height 8
click at [27, 182] on input "11" at bounding box center [26, 184] width 12 height 7
type input "1"
type input "03"
type input "2025/09/03 03:00:00"
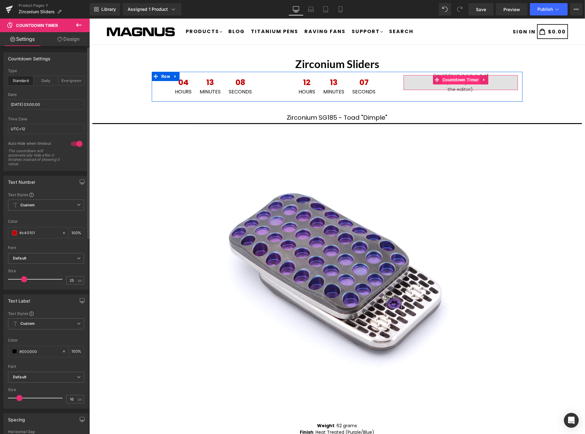
click at [450, 79] on span "Countdown Timer" at bounding box center [461, 79] width 40 height 9
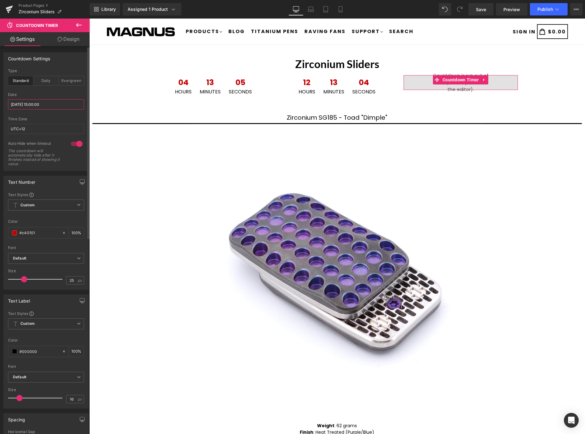
click at [59, 103] on input "2025/09/01 15:00:00" at bounding box center [46, 104] width 76 height 10
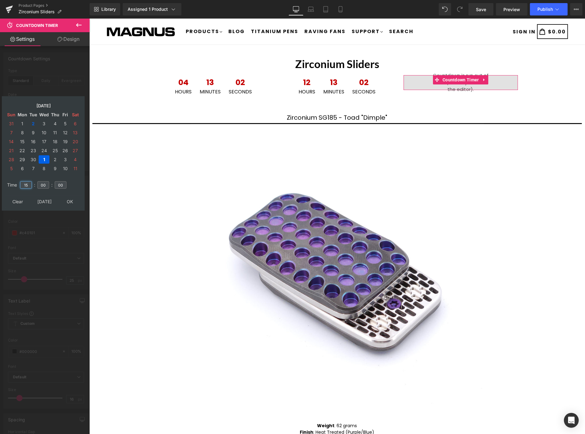
click at [29, 182] on input "15" at bounding box center [26, 184] width 12 height 7
type input "1"
type input "21"
click at [45, 121] on td "3" at bounding box center [44, 123] width 11 height 8
type input "2025/09/03 21:00:00"
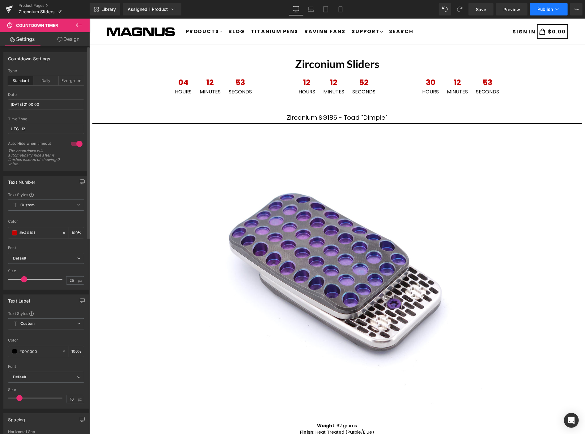
click at [544, 8] on span "Publish" at bounding box center [545, 9] width 15 height 5
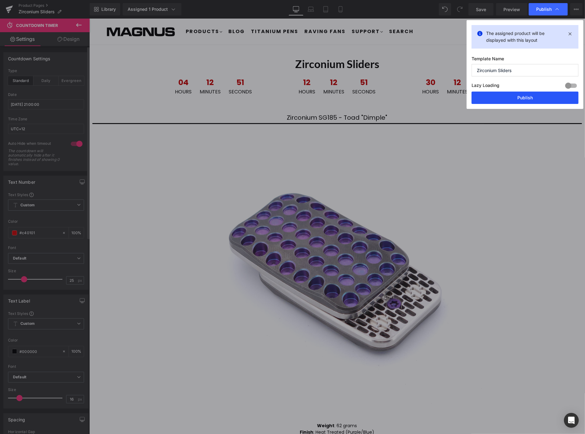
drag, startPoint x: 525, startPoint y: 99, endPoint x: 436, endPoint y: 80, distance: 91.4
click at [525, 98] on button "Publish" at bounding box center [525, 98] width 107 height 12
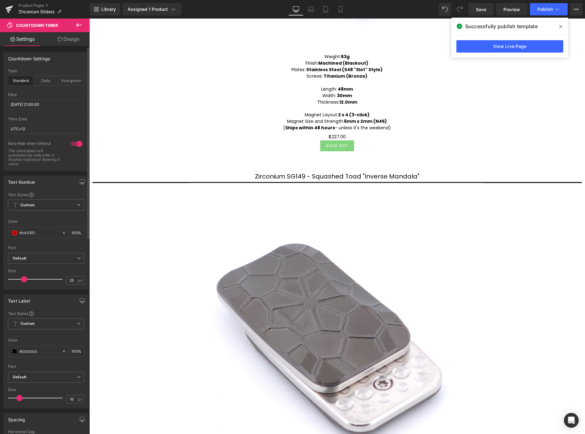
scroll to position [756, 0]
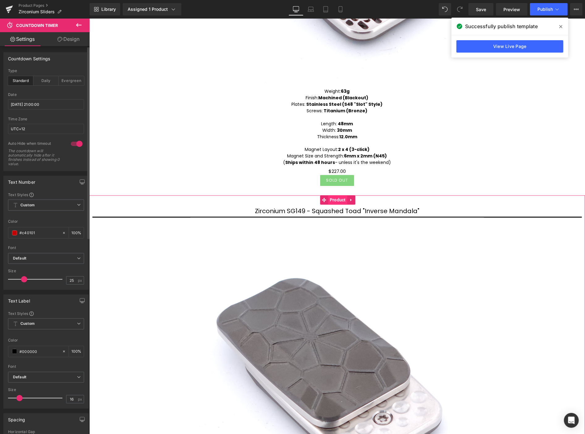
click at [338, 195] on span "Product" at bounding box center [337, 199] width 19 height 9
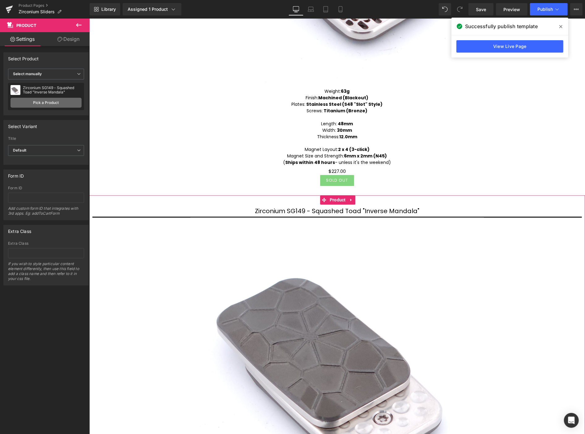
click at [45, 100] on link "Pick a Product" at bounding box center [46, 103] width 71 height 10
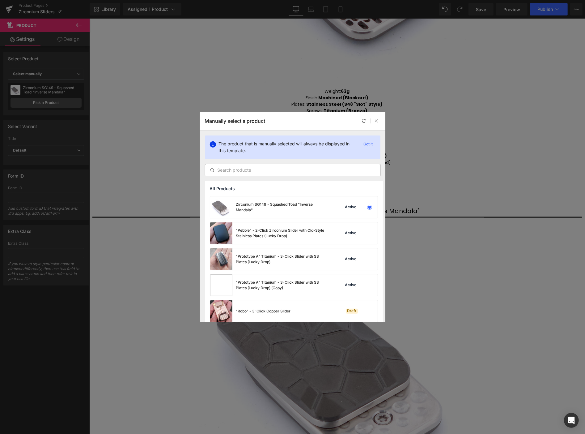
click at [254, 171] on input "text" at bounding box center [292, 169] width 175 height 7
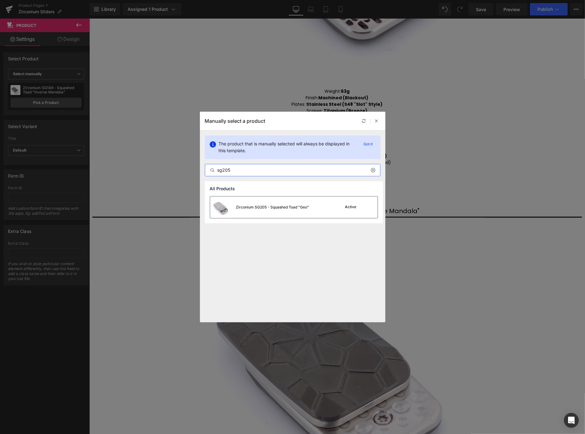
type input "sg205"
drag, startPoint x: 266, startPoint y: 208, endPoint x: 177, endPoint y: 190, distance: 91.6
click at [266, 208] on div "Zirconium SG205 - Squashed Toad "Geo"" at bounding box center [272, 207] width 73 height 6
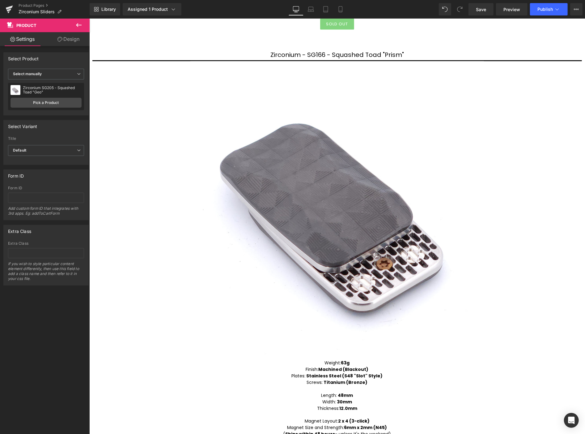
scroll to position [481, 0]
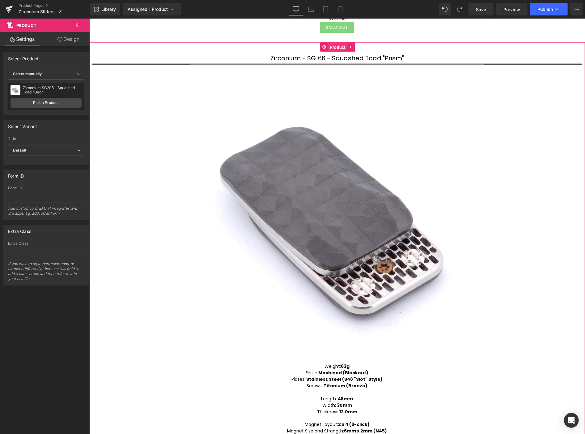
click at [335, 44] on span "Product" at bounding box center [337, 46] width 19 height 9
click at [59, 100] on link "Pick a Product" at bounding box center [46, 103] width 71 height 10
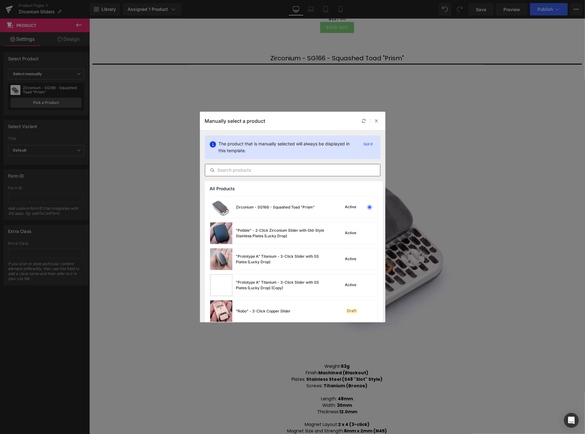
click at [260, 170] on input "text" at bounding box center [292, 169] width 175 height 7
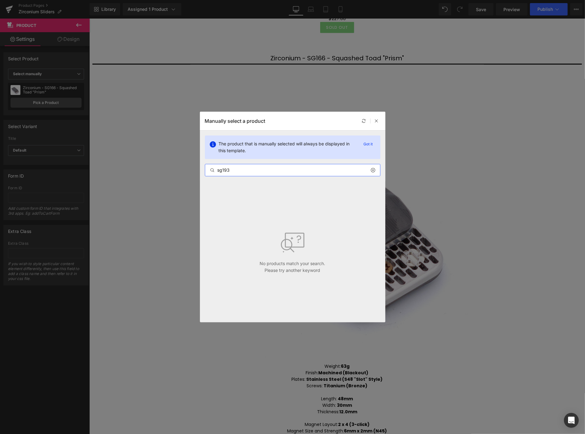
click at [243, 171] on input "sg193" at bounding box center [292, 169] width 175 height 7
type input "sg193"
click at [378, 120] on icon at bounding box center [377, 121] width 4 height 4
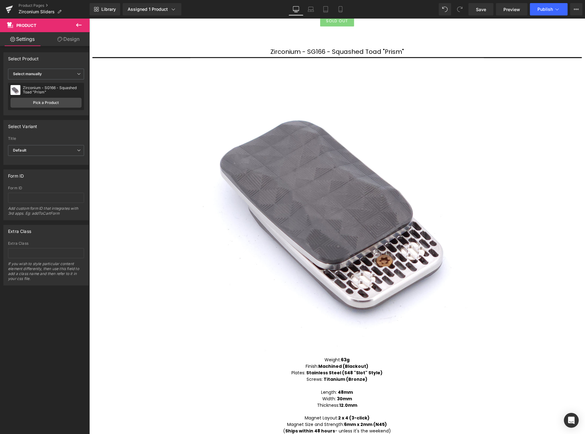
scroll to position [378, 0]
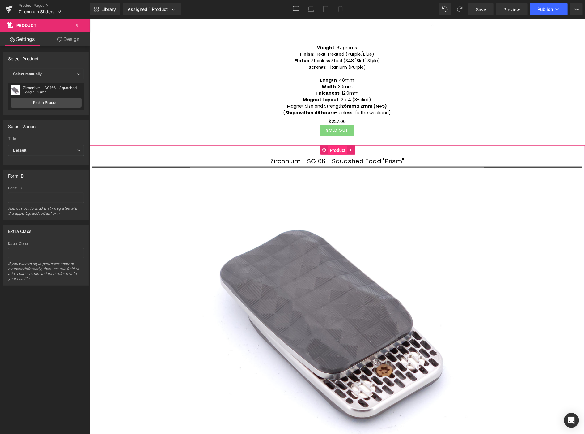
click at [343, 148] on span "Product" at bounding box center [337, 149] width 19 height 9
click at [53, 103] on link "Pick a Product" at bounding box center [46, 103] width 71 height 10
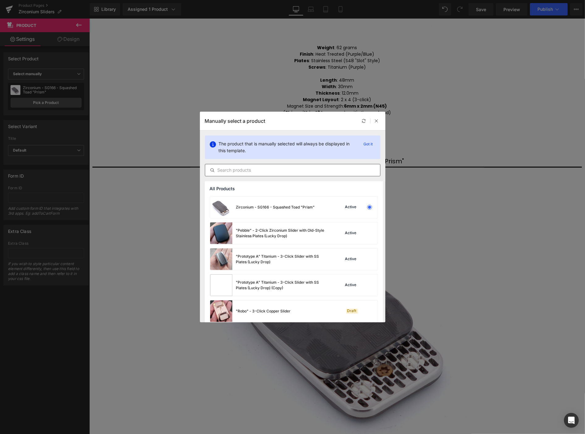
click at [225, 169] on input "text" at bounding box center [292, 169] width 175 height 7
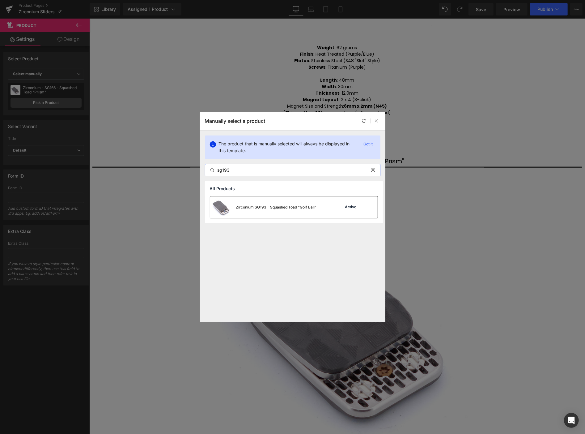
type input "sg193"
click at [258, 206] on div "Zirconium SG193 - Squashed Toad "Golf Ball"" at bounding box center [276, 207] width 81 height 6
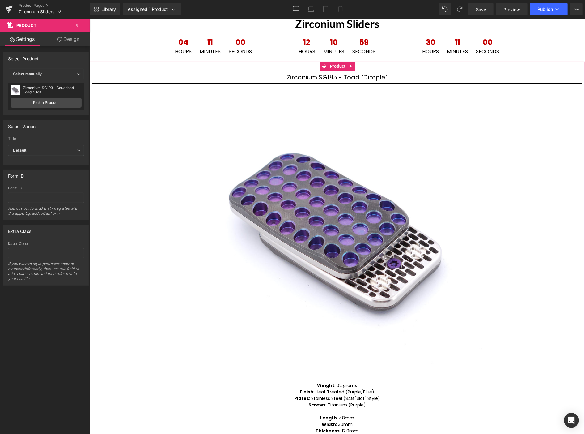
scroll to position [0, 0]
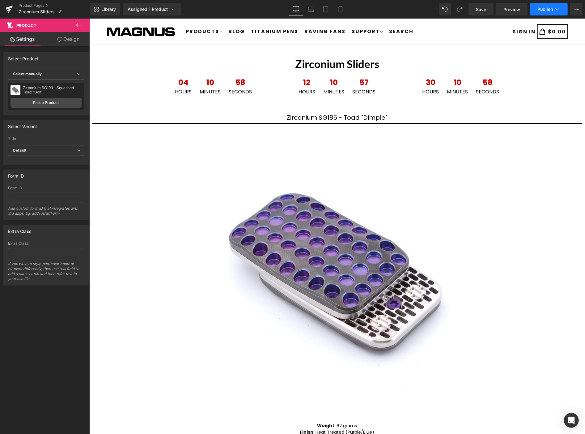
click at [546, 8] on span "Publish" at bounding box center [545, 9] width 15 height 5
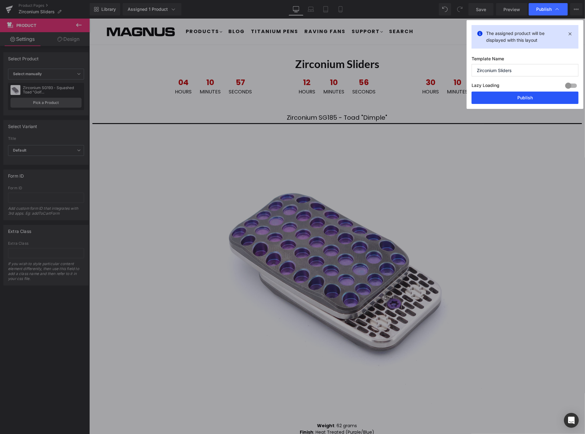
click at [549, 94] on button "Publish" at bounding box center [525, 98] width 107 height 12
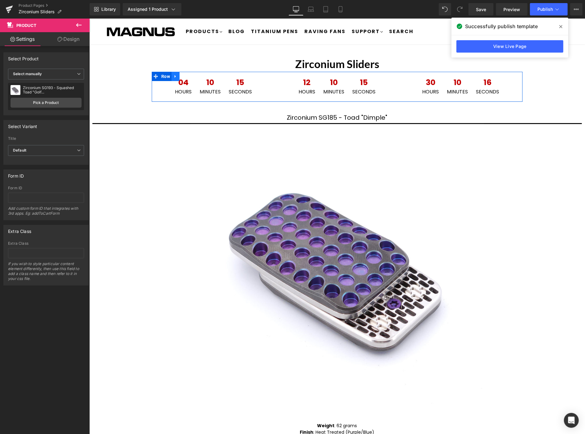
click at [173, 77] on icon at bounding box center [175, 76] width 4 height 5
click at [173, 75] on icon at bounding box center [175, 76] width 4 height 5
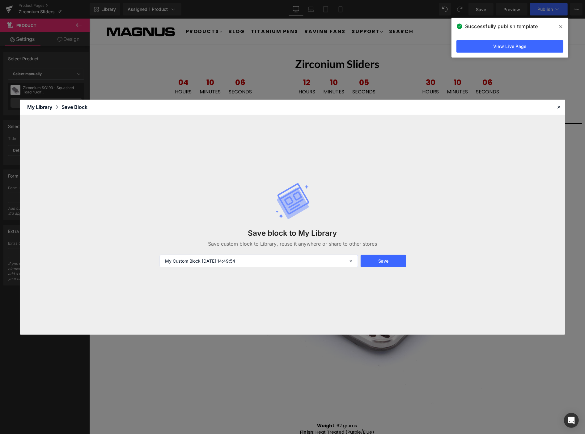
drag, startPoint x: 271, startPoint y: 254, endPoint x: 138, endPoint y: 251, distance: 133.6
click at [138, 250] on div "Save block to My Library Save custom block to Library, reuse it anywhere or sha…" at bounding box center [293, 225] width 546 height 220
type input "Zr Clock 1"
click at [384, 261] on button "Save" at bounding box center [383, 261] width 45 height 12
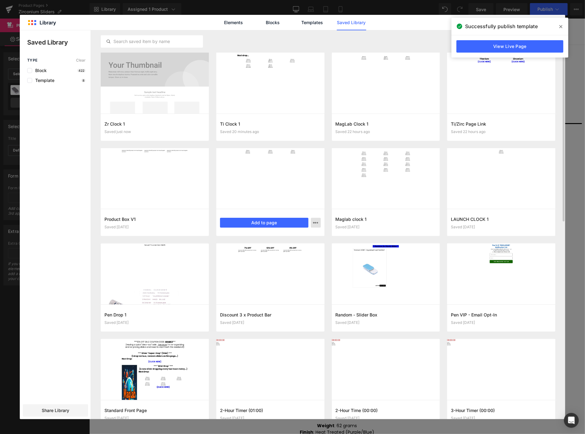
click at [314, 222] on icon "button" at bounding box center [316, 222] width 5 height 5
click at [298, 249] on div "Delete" at bounding box center [285, 249] width 70 height 13
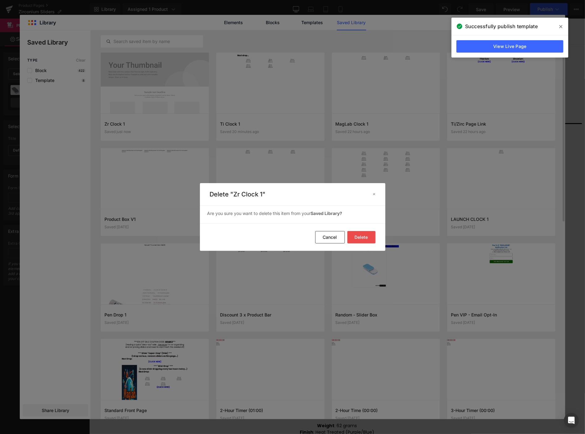
click at [365, 236] on button "Delete" at bounding box center [362, 237] width 28 height 12
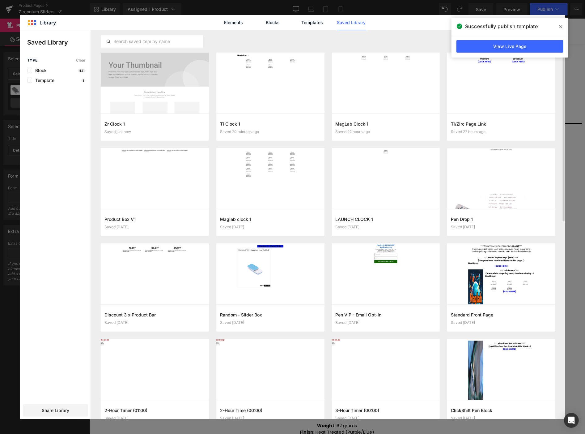
click at [561, 28] on icon at bounding box center [561, 26] width 3 height 5
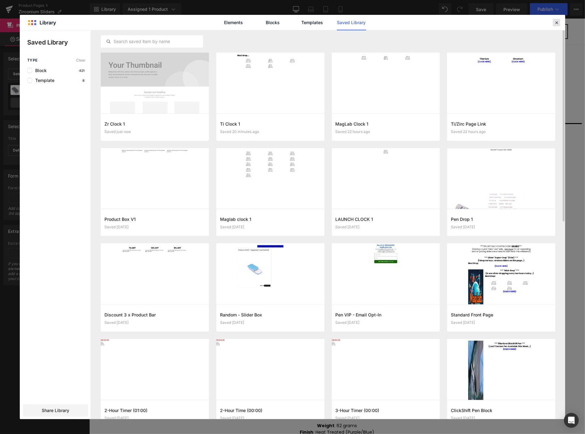
click at [556, 22] on icon at bounding box center [557, 23] width 6 height 6
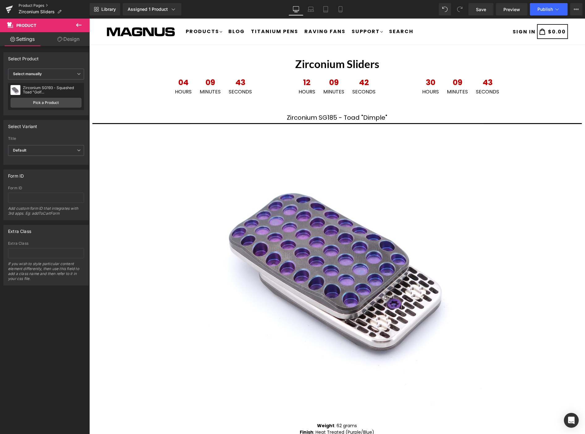
click at [36, 5] on link "Product Pages" at bounding box center [54, 5] width 71 height 5
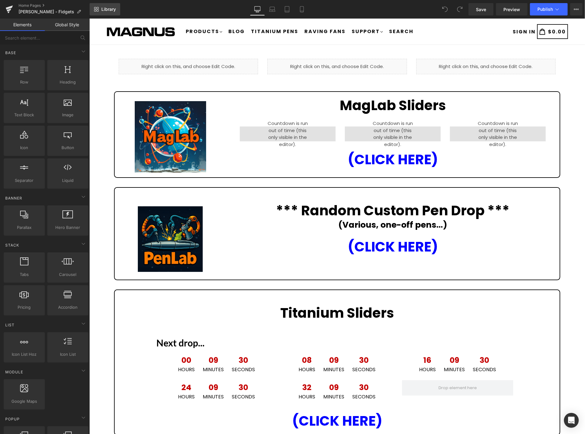
click at [110, 6] on span "Library" at bounding box center [108, 9] width 15 height 6
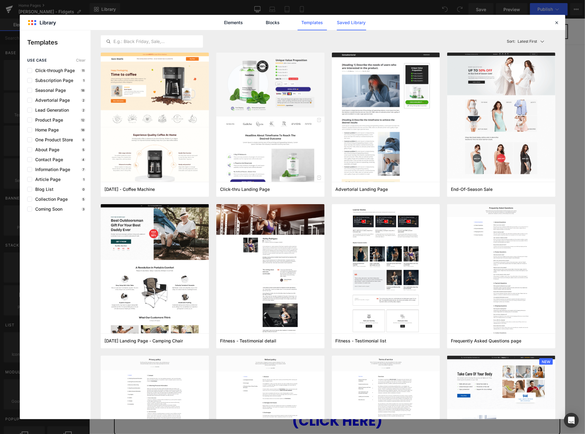
click at [349, 23] on link "Saved Library" at bounding box center [351, 22] width 29 height 15
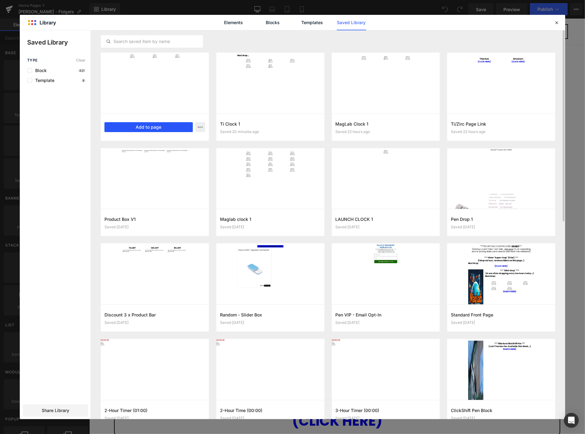
drag, startPoint x: 175, startPoint y: 125, endPoint x: 86, endPoint y: 106, distance: 91.3
click at [175, 124] on button "Add to page" at bounding box center [149, 127] width 88 height 10
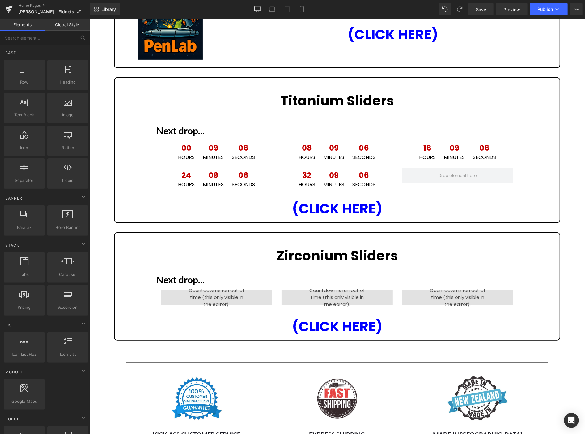
scroll to position [202, 0]
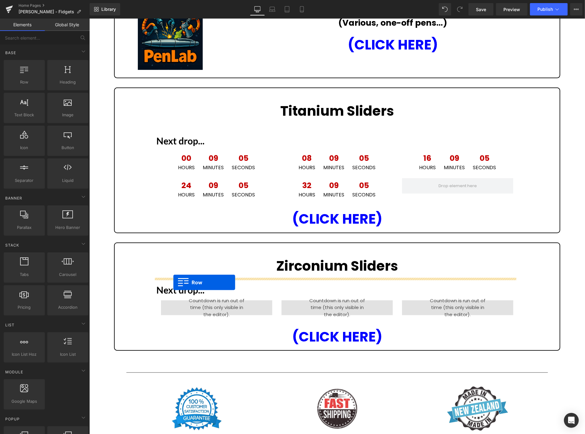
drag, startPoint x: 152, startPoint y: 233, endPoint x: 173, endPoint y: 282, distance: 53.1
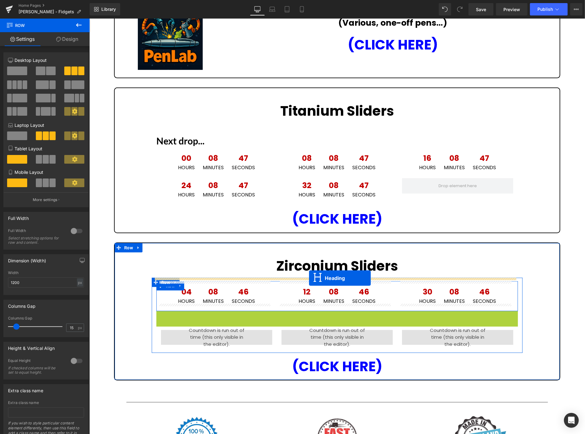
drag, startPoint x: 321, startPoint y: 316, endPoint x: 309, endPoint y: 277, distance: 40.3
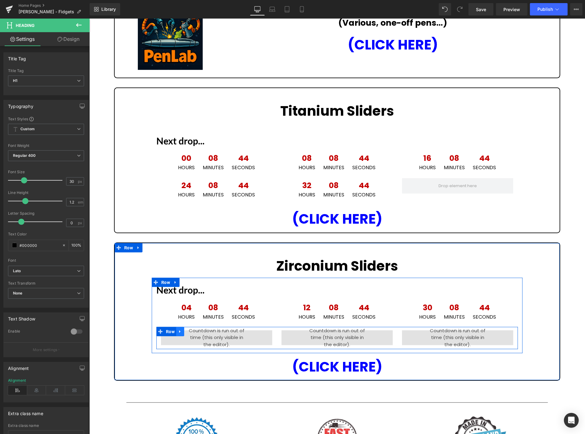
click at [179, 329] on icon at bounding box center [180, 331] width 4 height 5
click at [194, 329] on icon at bounding box center [196, 331] width 4 height 4
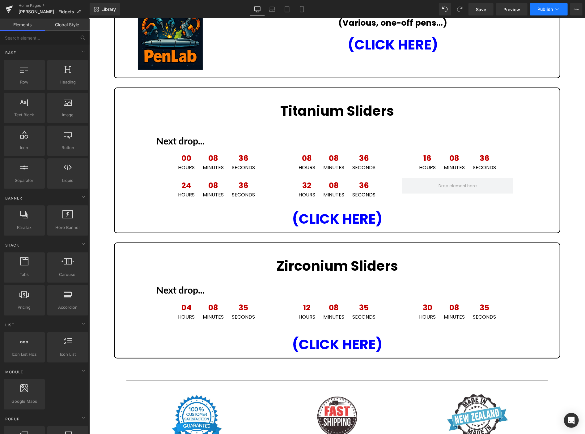
click at [545, 9] on span "Publish" at bounding box center [545, 9] width 15 height 5
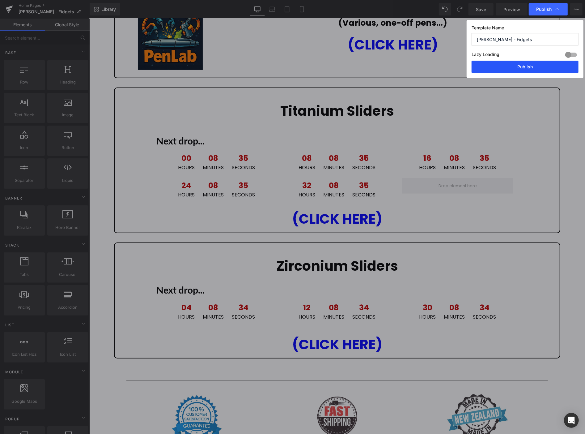
click at [541, 65] on button "Publish" at bounding box center [525, 67] width 107 height 12
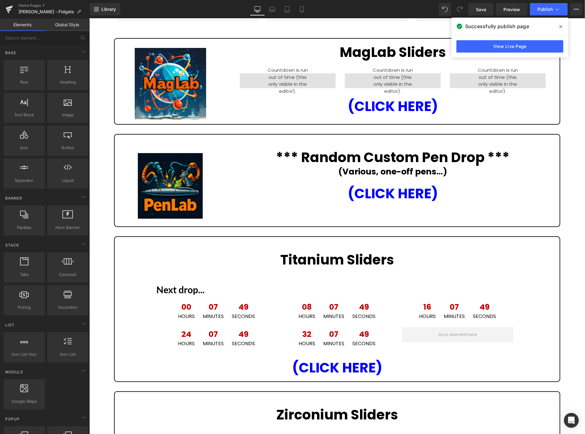
scroll to position [30, 0]
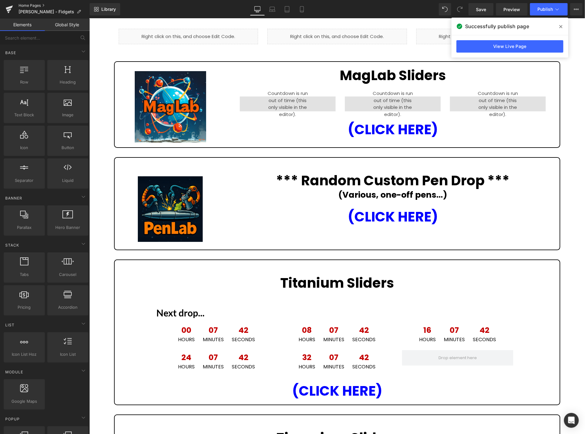
click at [31, 3] on link "Home Pages" at bounding box center [54, 5] width 71 height 5
